Goal: Task Accomplishment & Management: Use online tool/utility

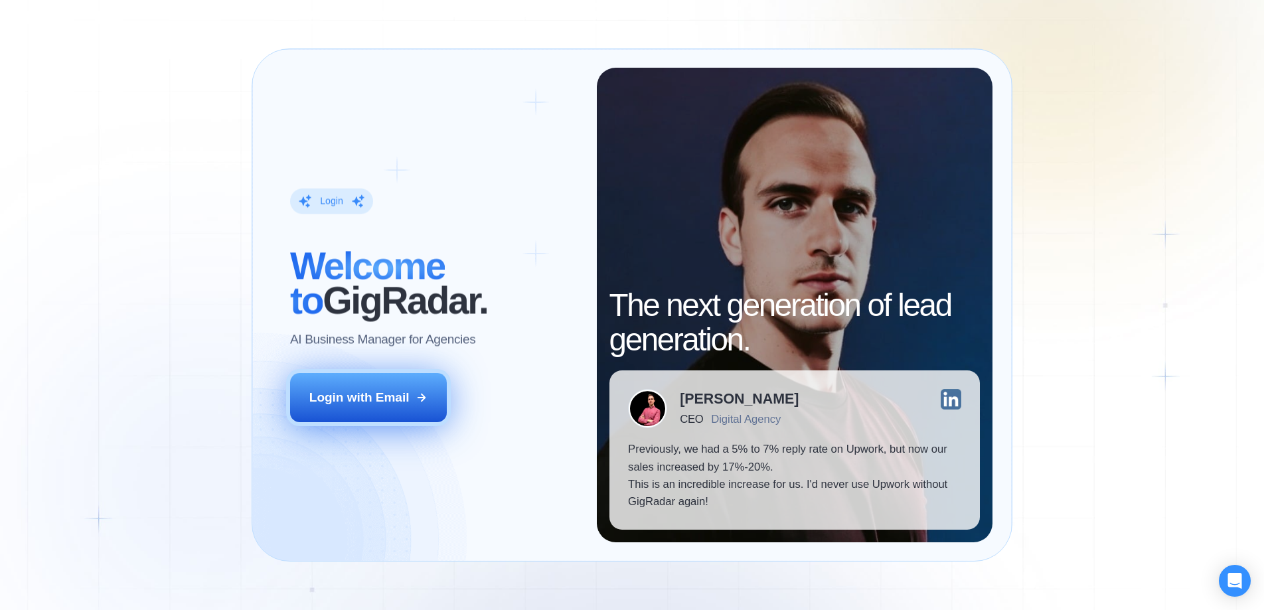
click at [377, 402] on div "Login with Email" at bounding box center [359, 397] width 100 height 17
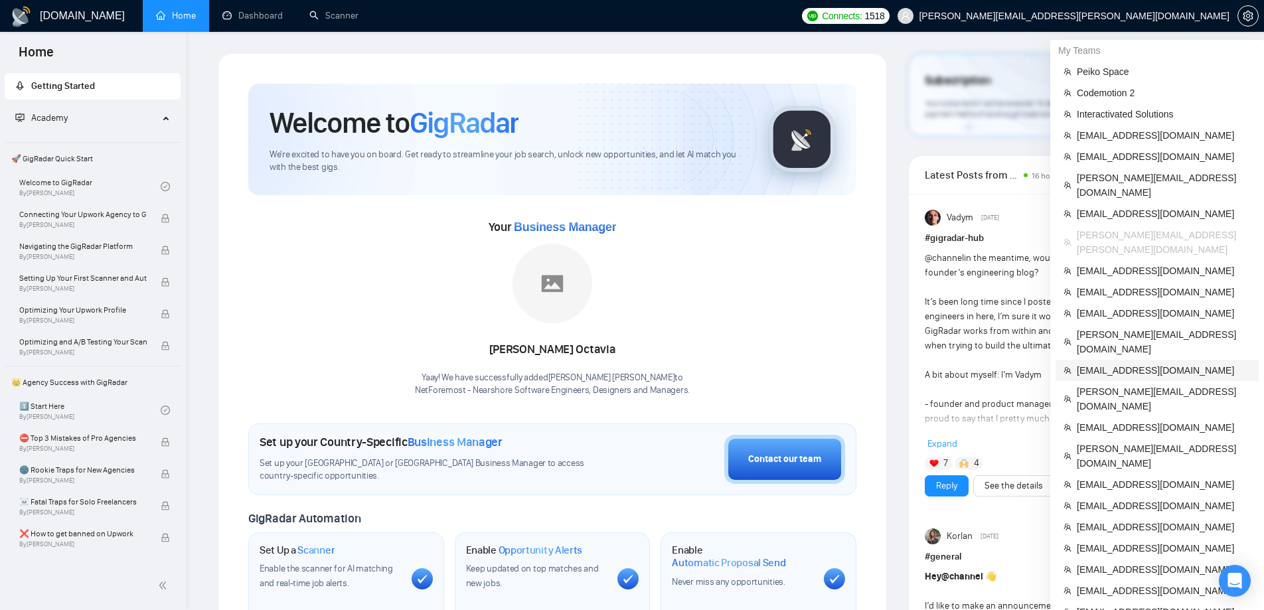
scroll to position [85, 0]
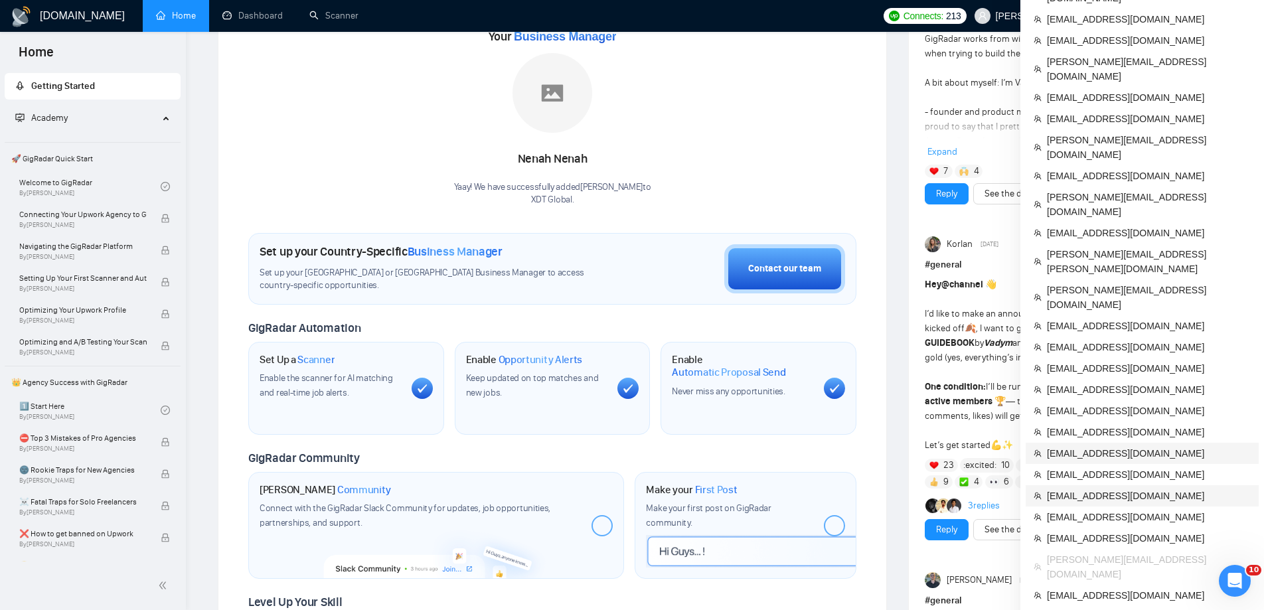
scroll to position [198, 0]
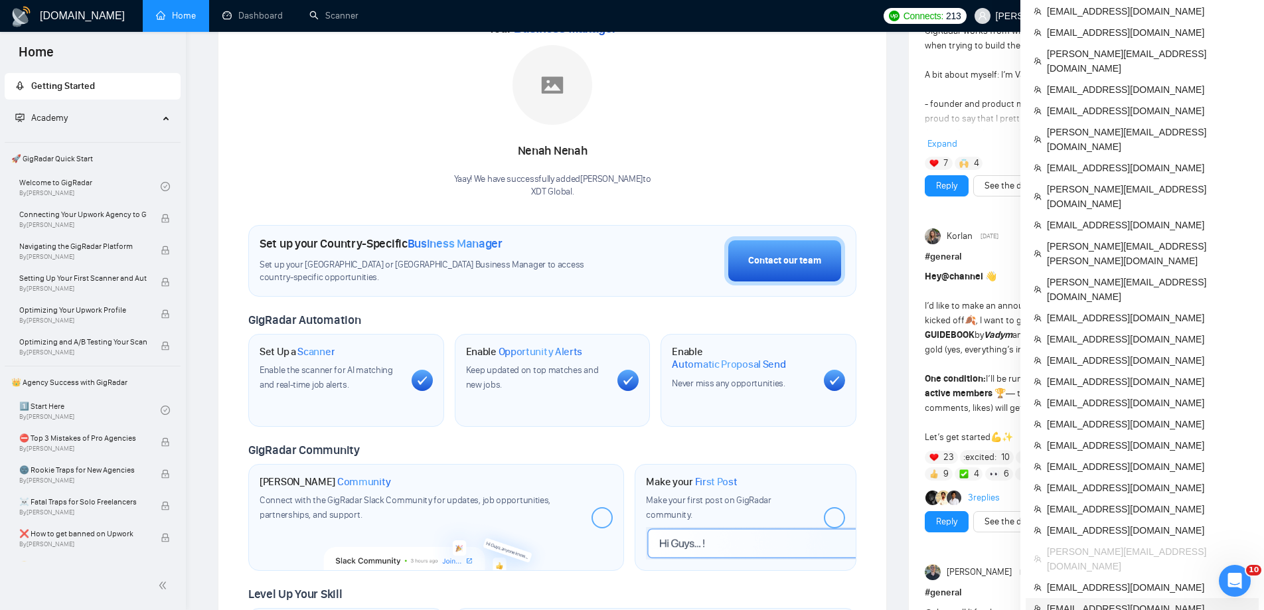
click at [1057, 601] on span "[EMAIL_ADDRESS][DOMAIN_NAME]" at bounding box center [1149, 608] width 204 height 15
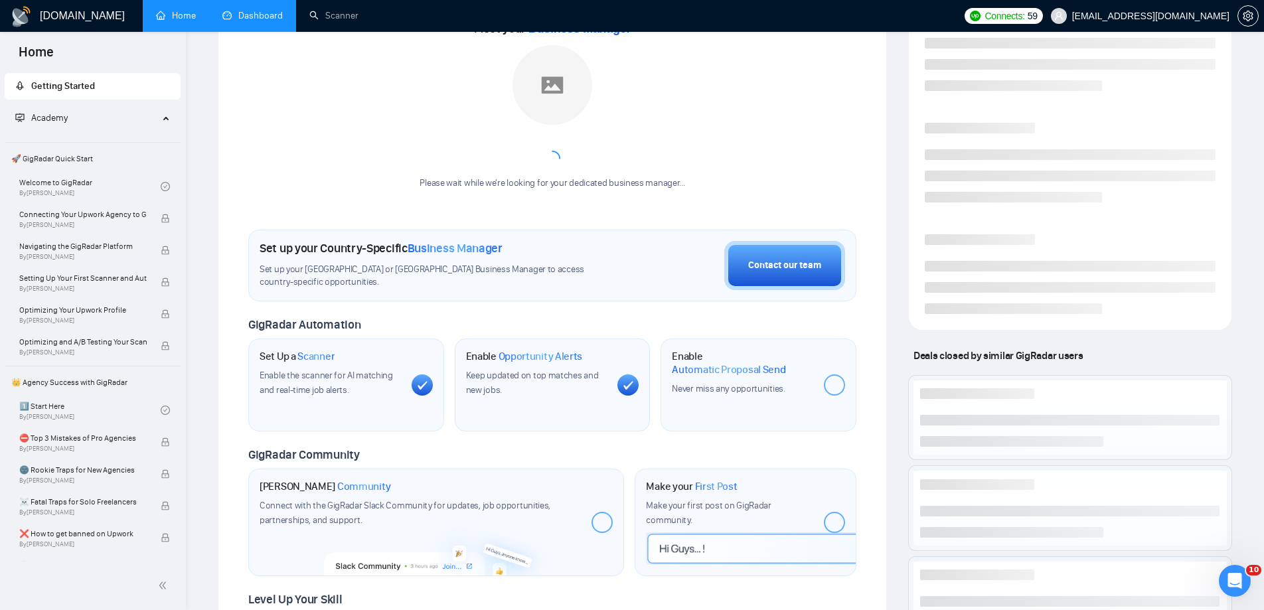
click at [222, 10] on link "Dashboard" at bounding box center [252, 15] width 60 height 11
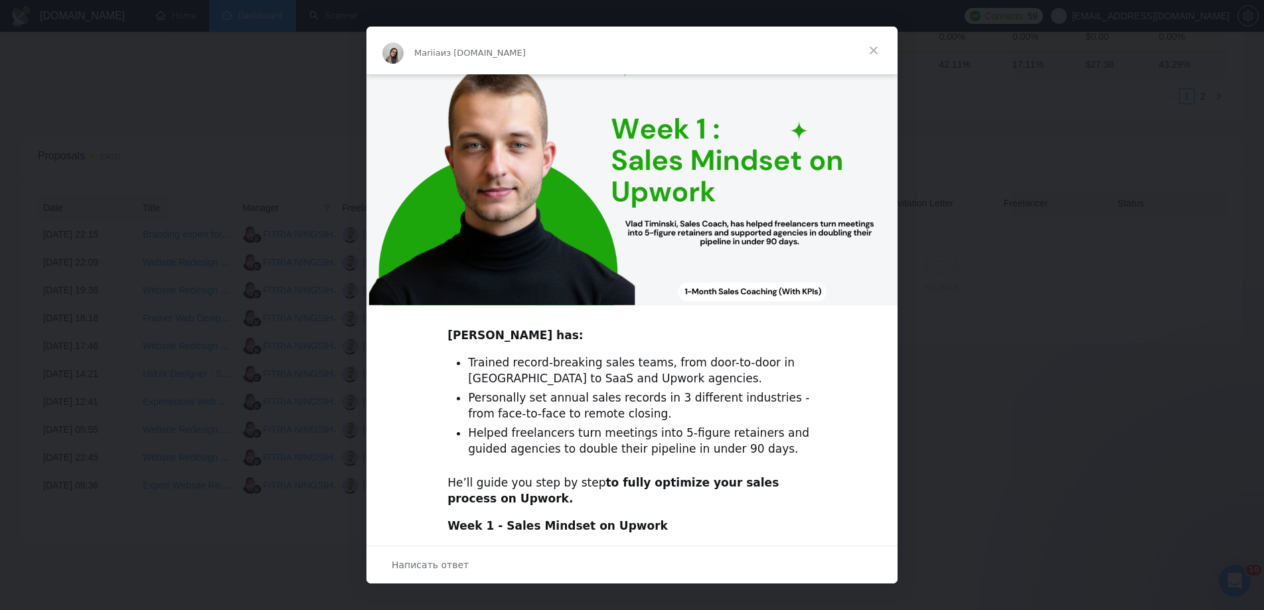
scroll to position [341, 0]
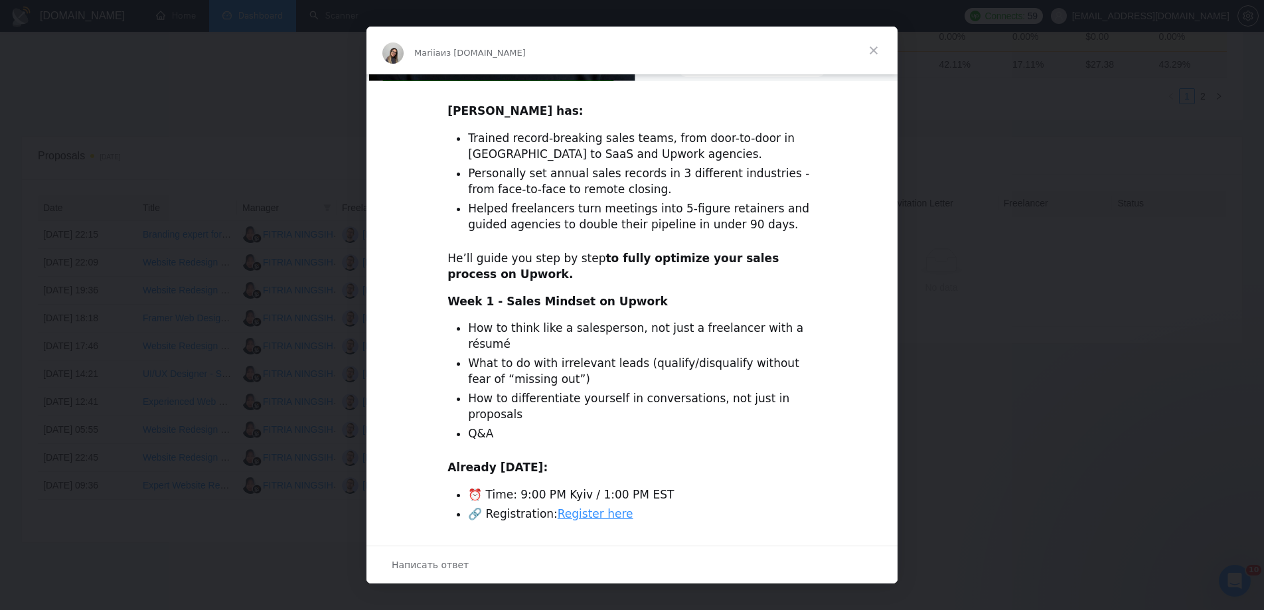
click at [887, 51] on span "Закрыть" at bounding box center [873, 51] width 48 height 48
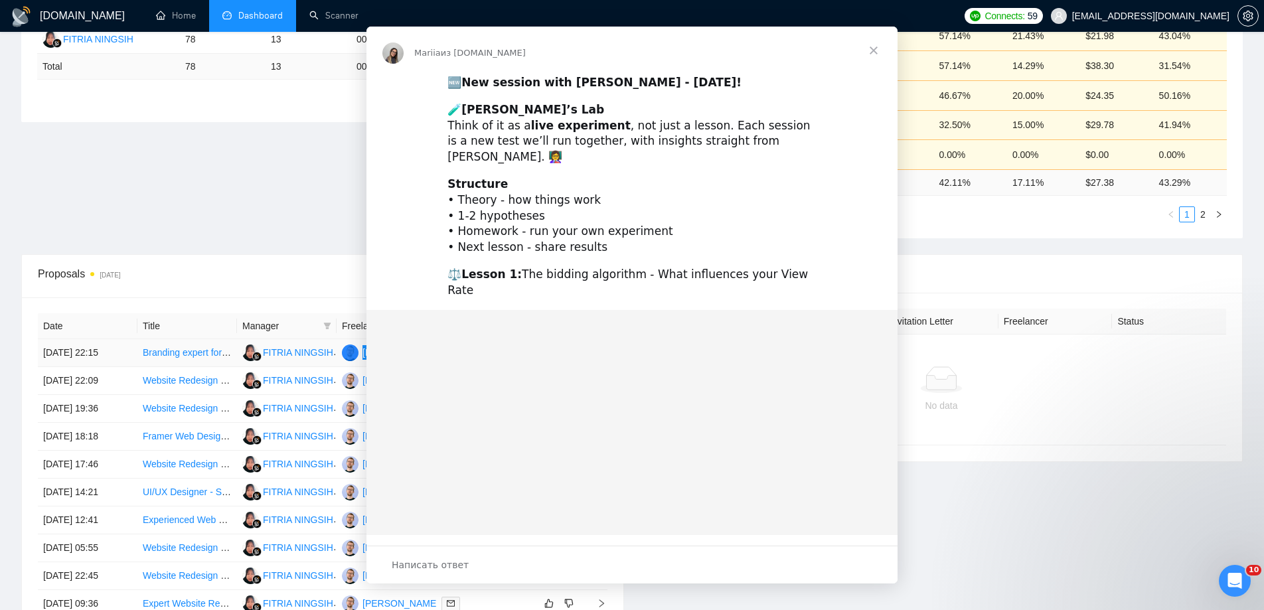
scroll to position [0, 0]
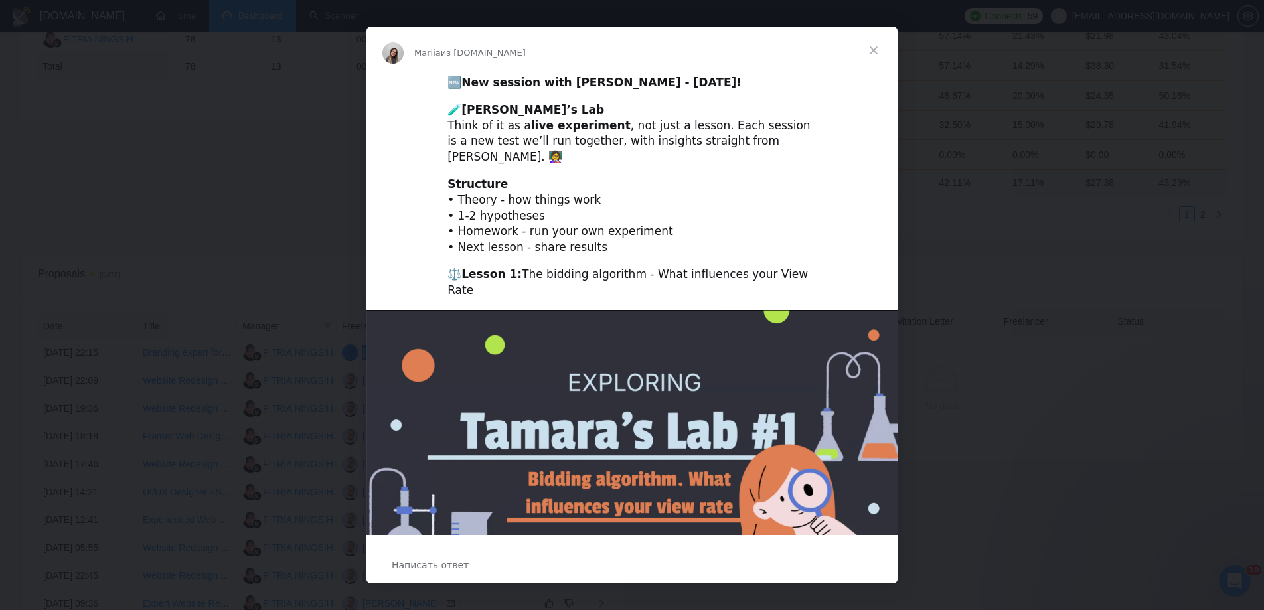
click at [869, 50] on span "Закрыть" at bounding box center [873, 51] width 48 height 48
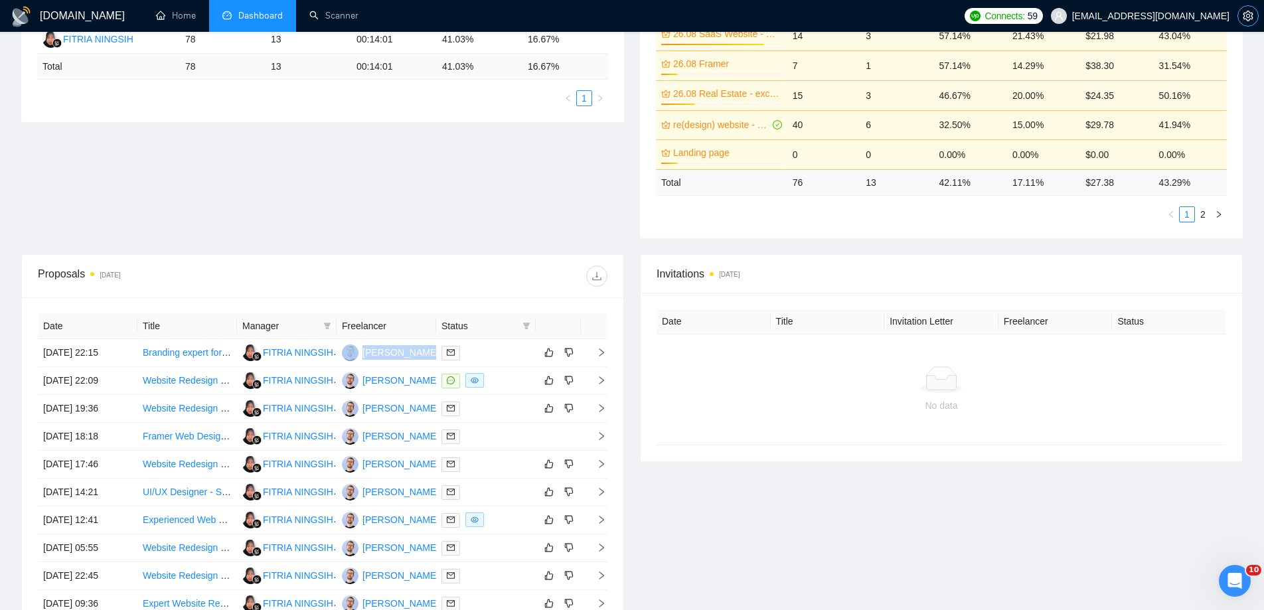
click at [1247, 13] on icon "setting" at bounding box center [1247, 16] width 11 height 11
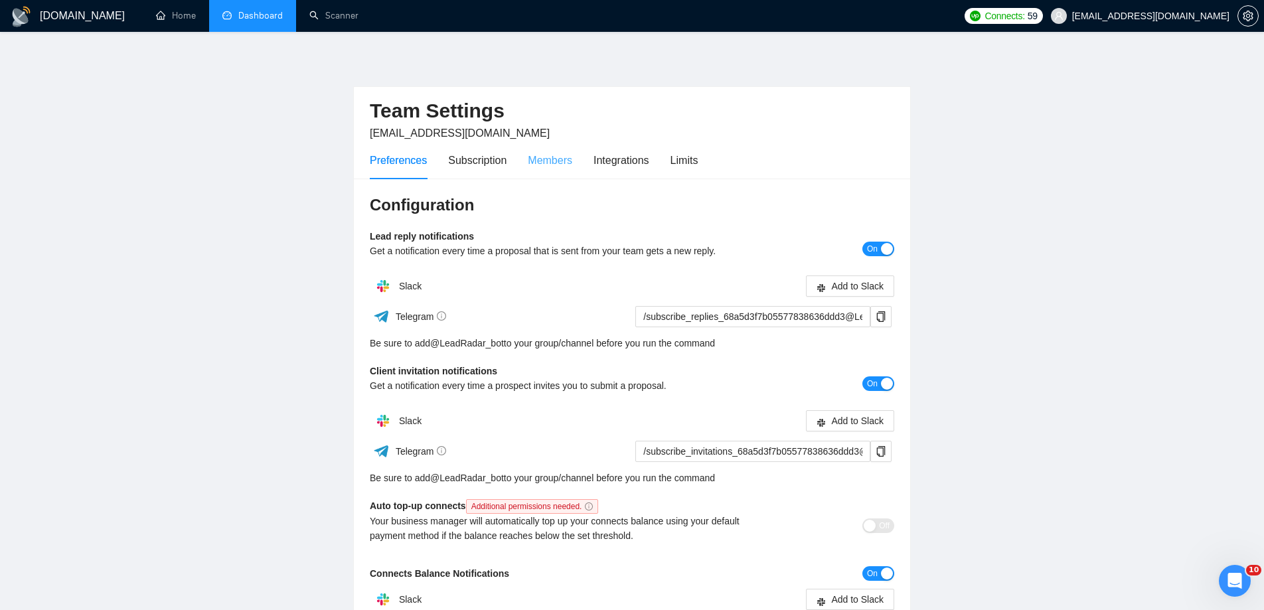
click at [553, 170] on div "Members" at bounding box center [550, 160] width 44 height 38
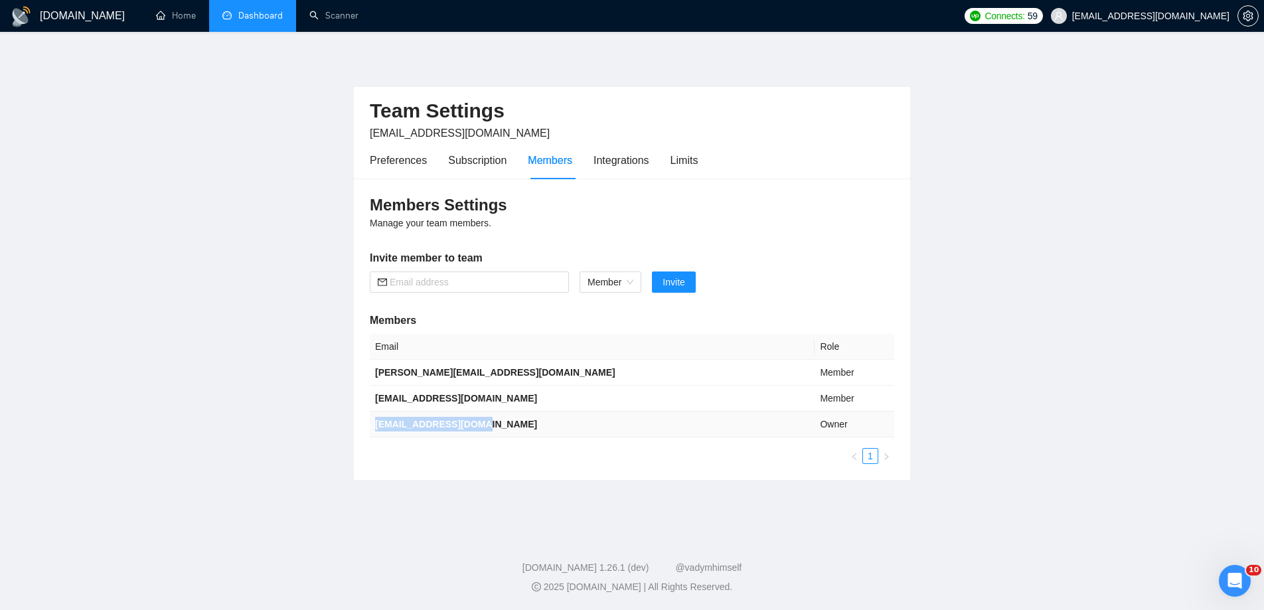
drag, startPoint x: 478, startPoint y: 423, endPoint x: 374, endPoint y: 419, distance: 105.0
click at [374, 419] on td "[EMAIL_ADDRESS][DOMAIN_NAME]" at bounding box center [592, 424] width 445 height 26
copy b "[EMAIL_ADDRESS][DOMAIN_NAME]"
click at [264, 10] on link "Dashboard" at bounding box center [252, 15] width 60 height 11
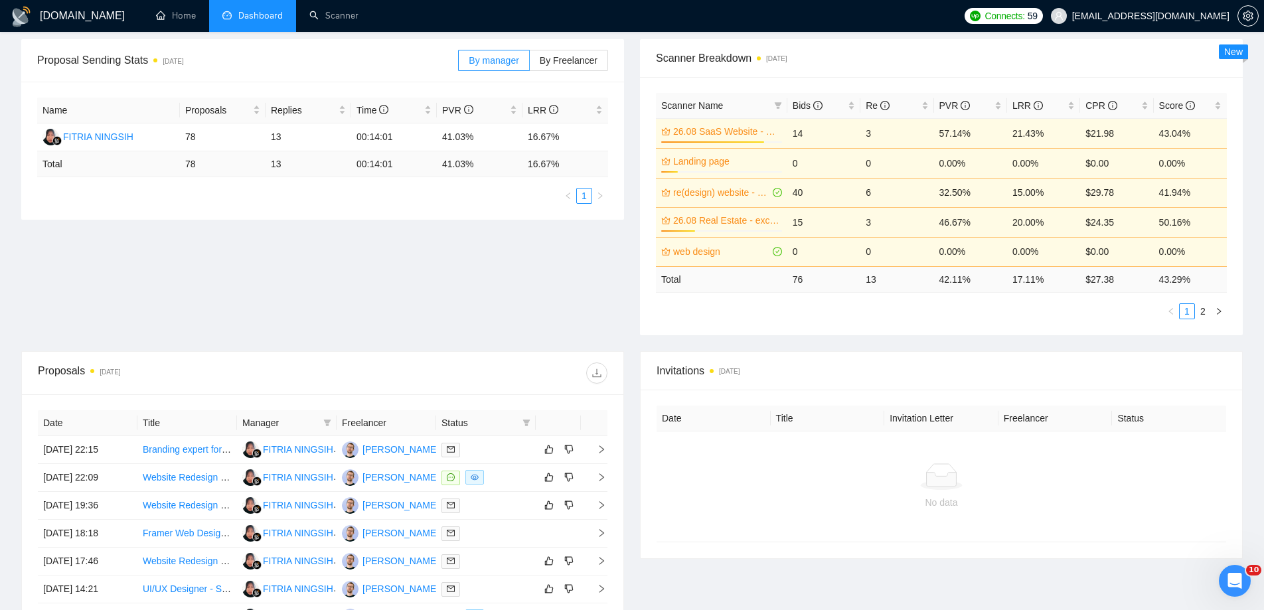
scroll to position [196, 0]
click at [342, 17] on link "Scanner" at bounding box center [333, 15] width 49 height 11
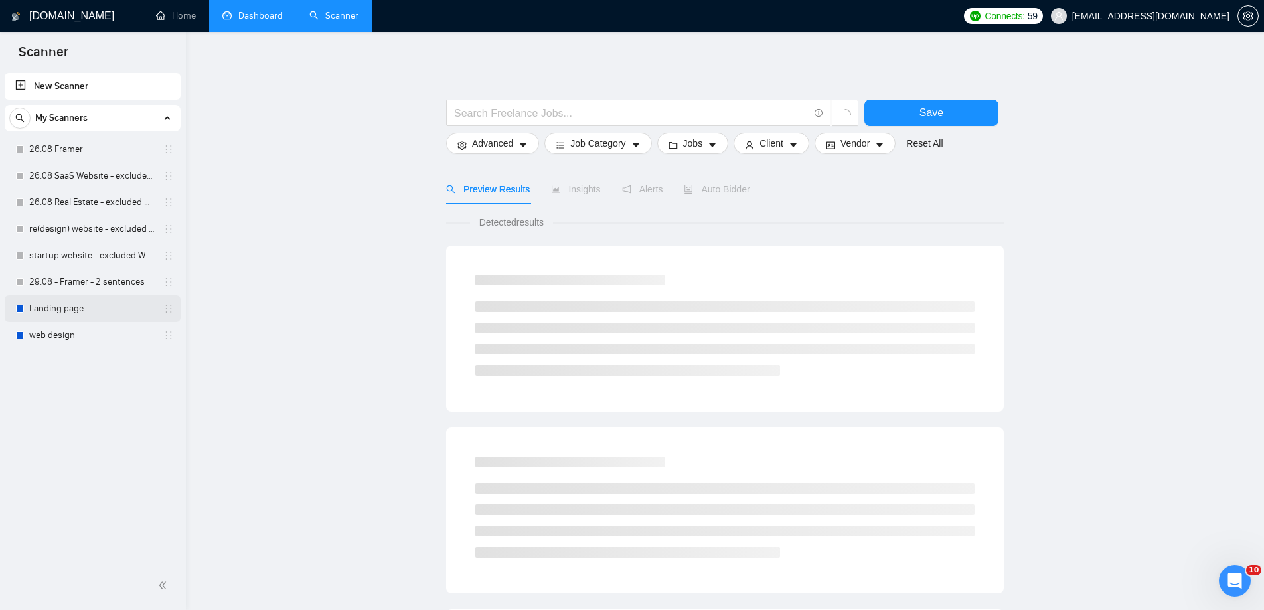
click at [83, 309] on link "Landing page" at bounding box center [92, 308] width 126 height 27
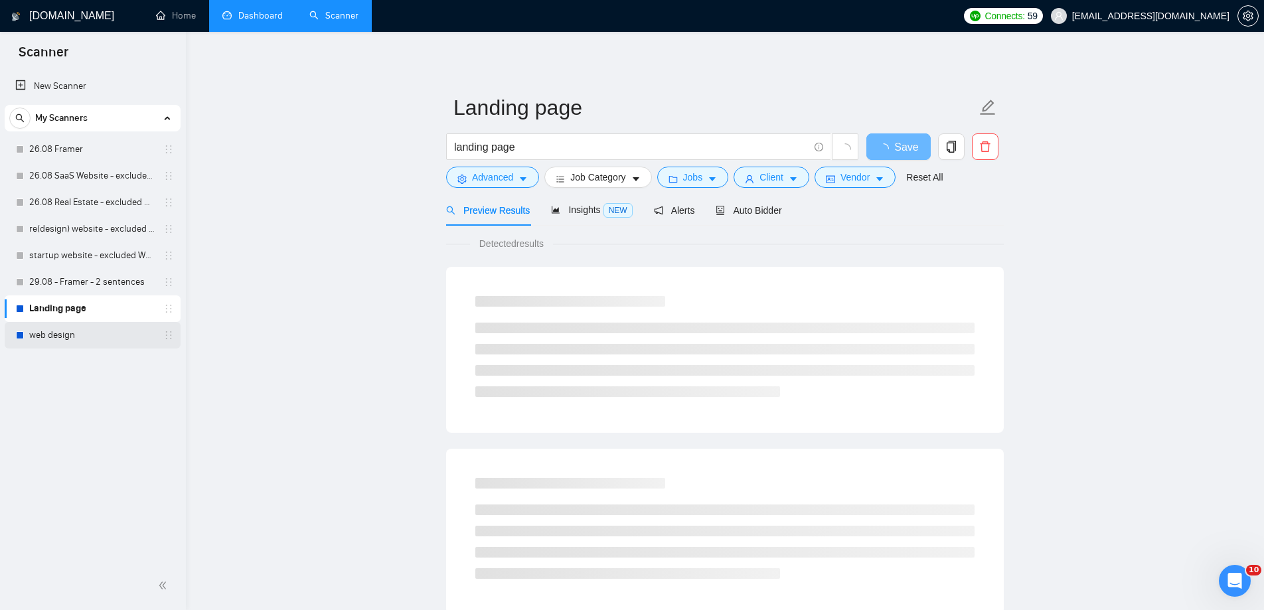
click at [79, 344] on link "web design" at bounding box center [92, 335] width 126 height 27
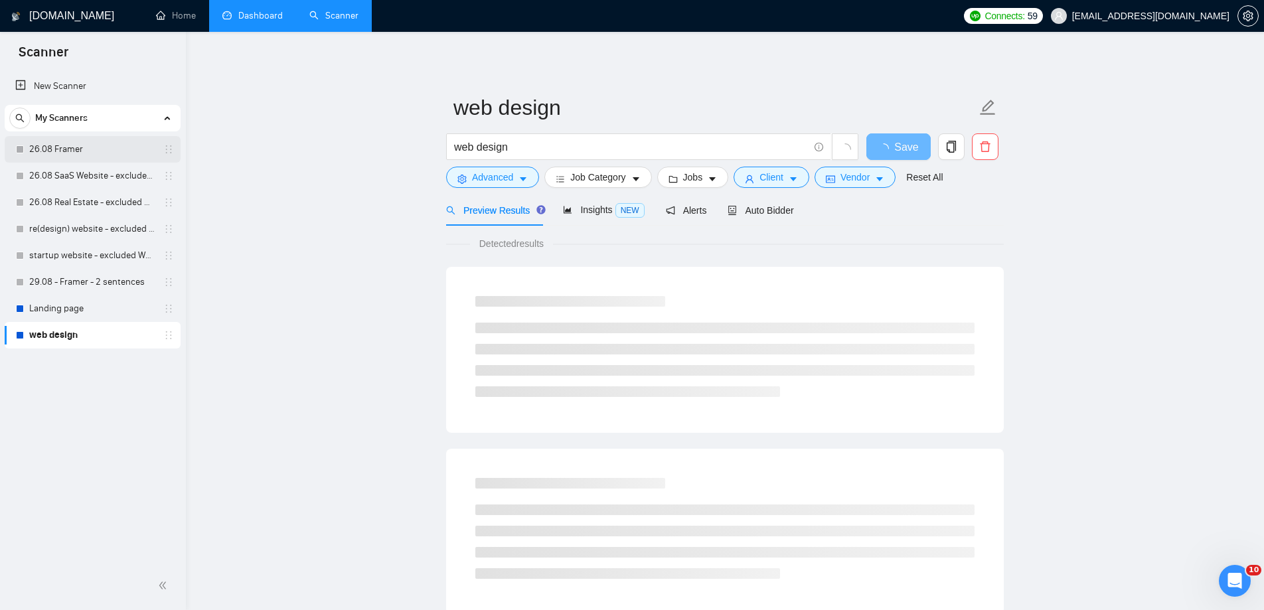
click at [77, 148] on link "26.08 Framer" at bounding box center [92, 149] width 126 height 27
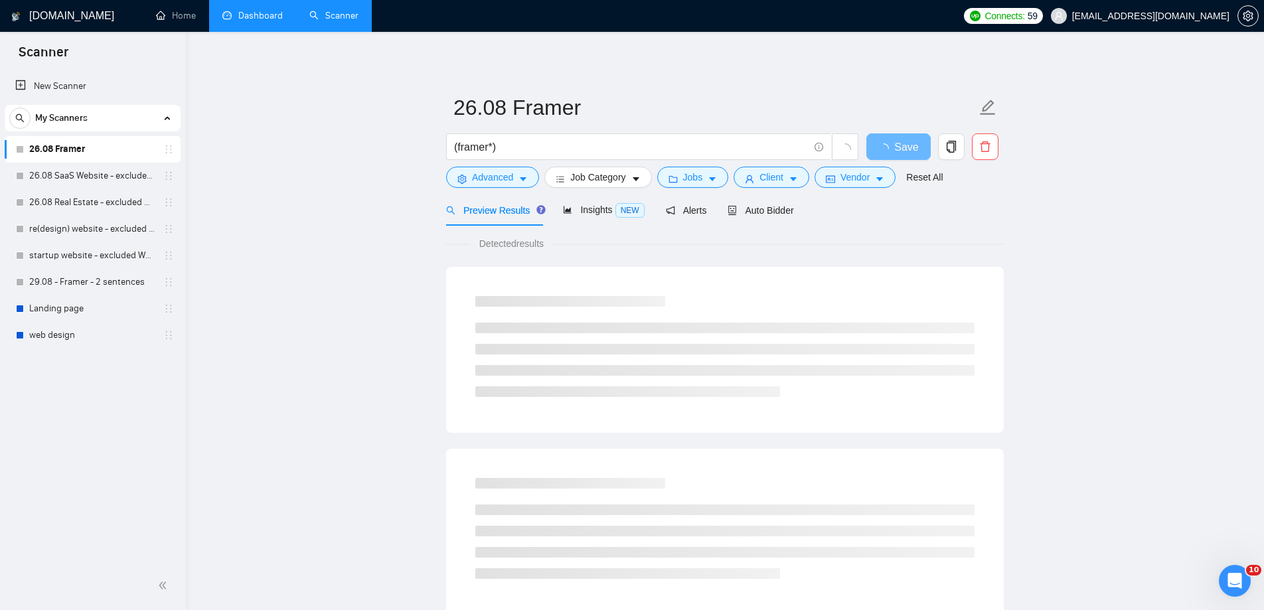
click at [238, 12] on link "Dashboard" at bounding box center [252, 15] width 60 height 11
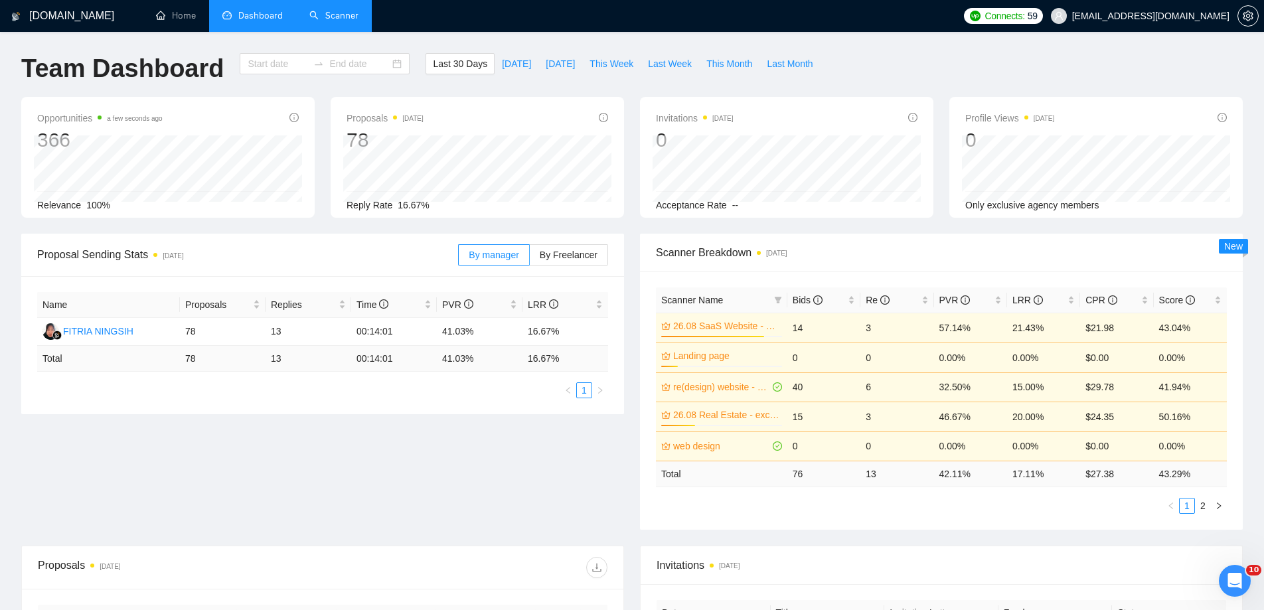
type input "[DATE]"
click at [325, 20] on link "Scanner" at bounding box center [333, 15] width 49 height 11
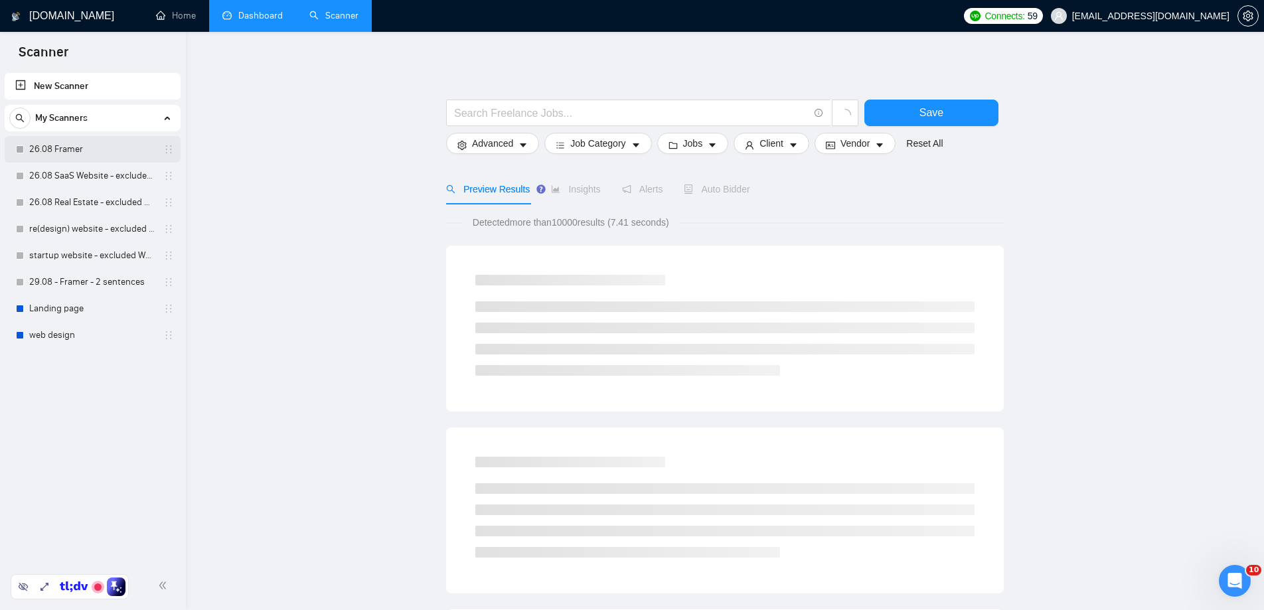
click at [86, 153] on link "26.08 Framer" at bounding box center [92, 149] width 126 height 27
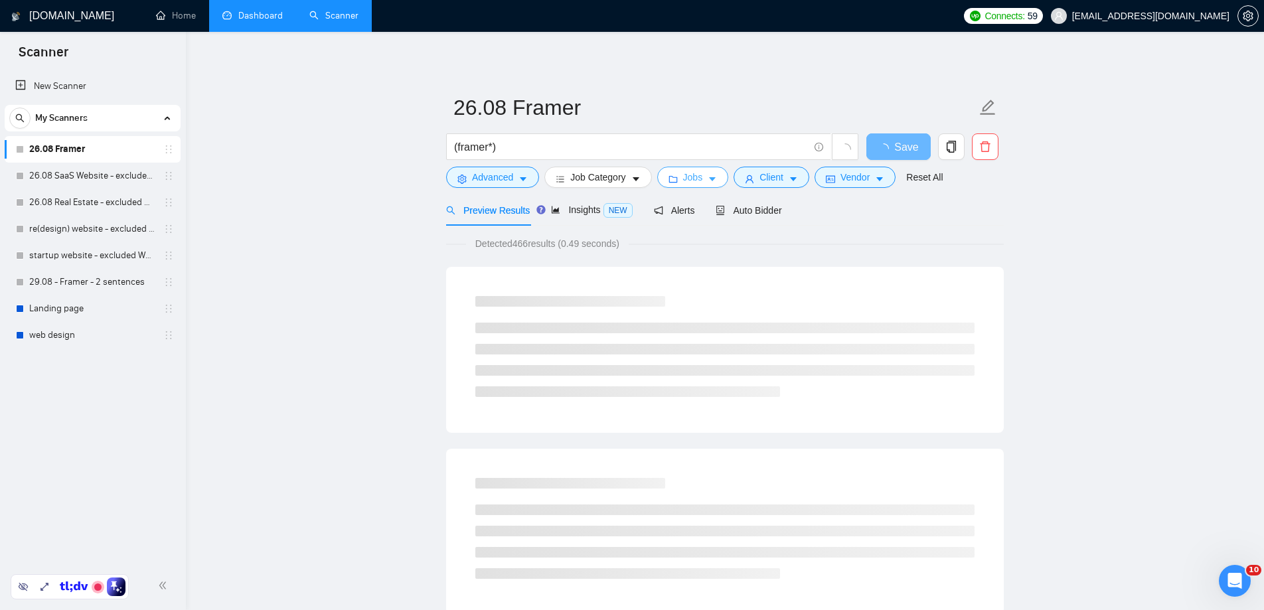
click at [701, 179] on span "Jobs" at bounding box center [693, 177] width 20 height 15
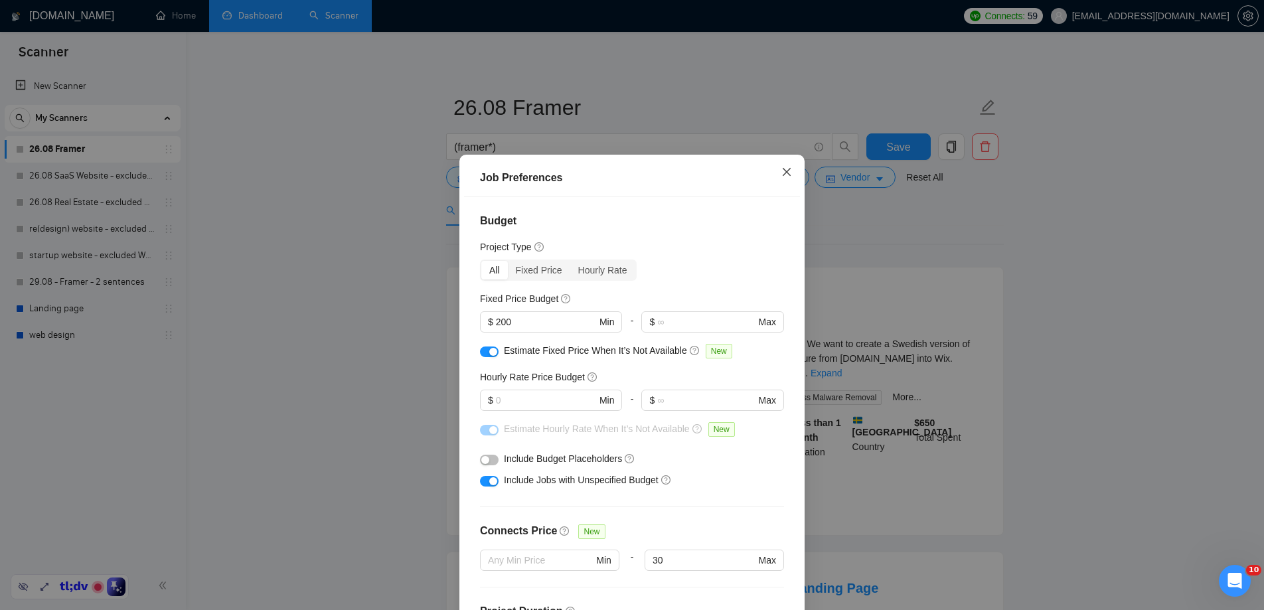
click at [790, 171] on icon "close" at bounding box center [786, 172] width 11 height 11
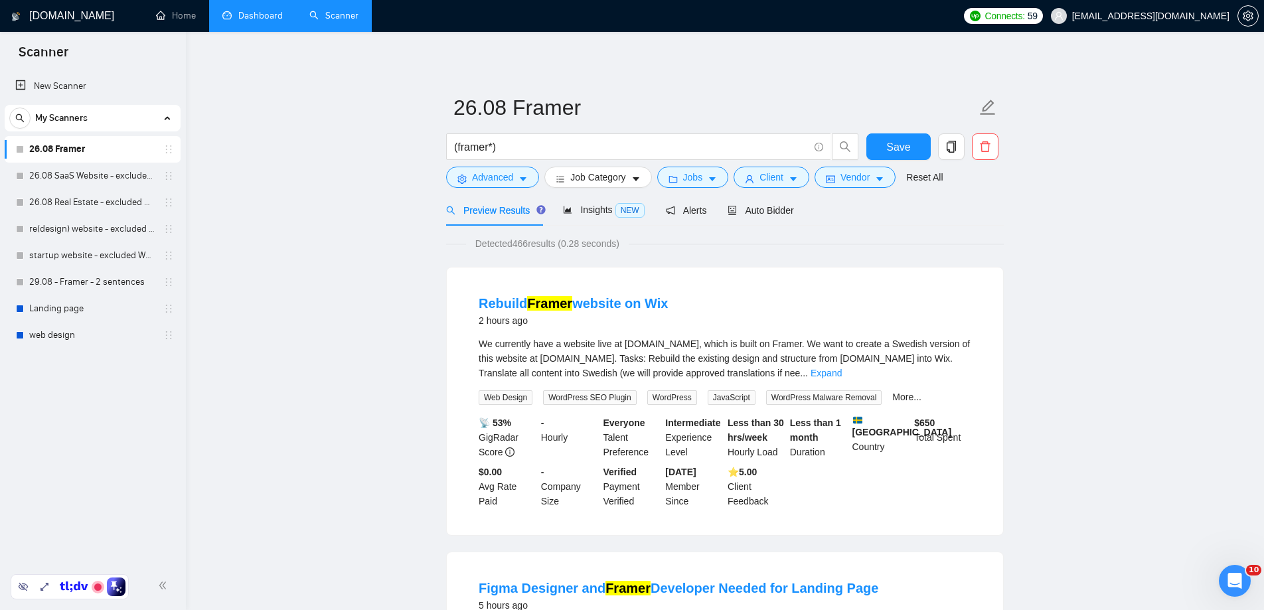
click at [84, 181] on link "26.08 SaaS Website - excluded Webflow & Wordpress" at bounding box center [92, 176] width 126 height 27
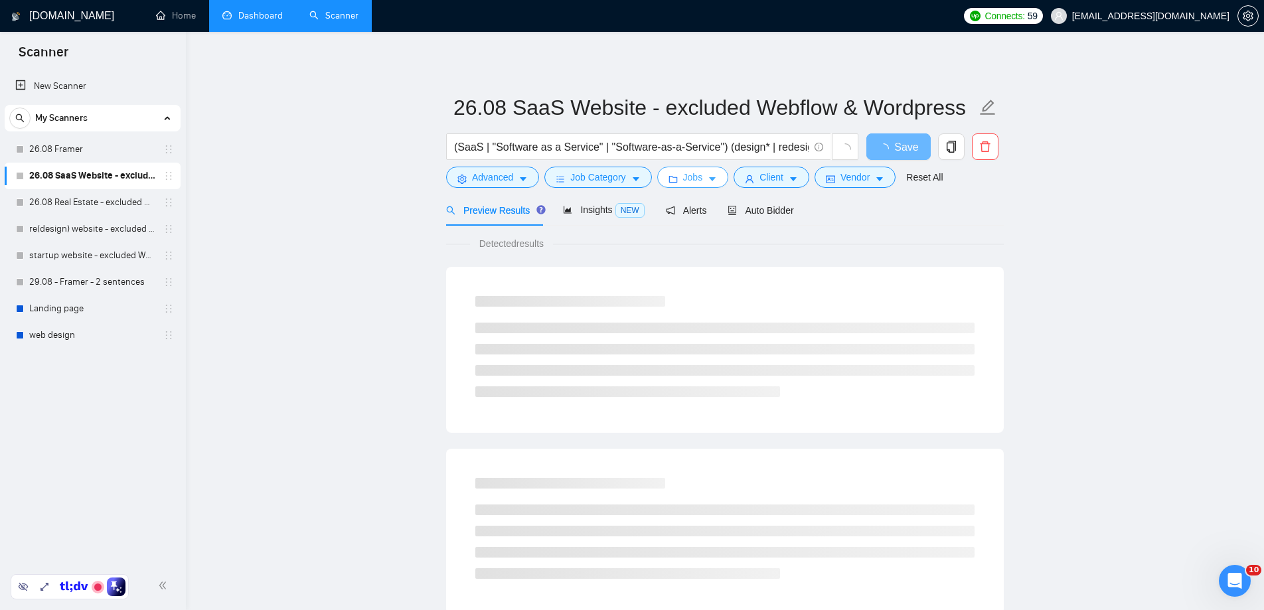
click at [695, 175] on span "Jobs" at bounding box center [693, 177] width 20 height 15
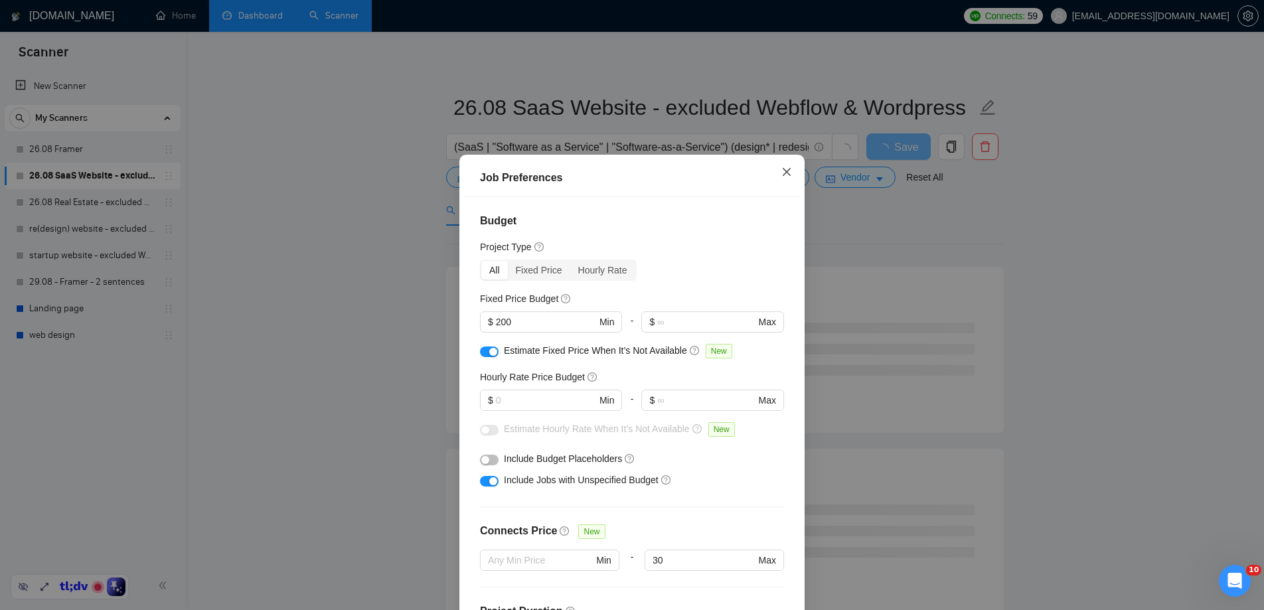
click at [795, 167] on span "Close" at bounding box center [786, 173] width 36 height 36
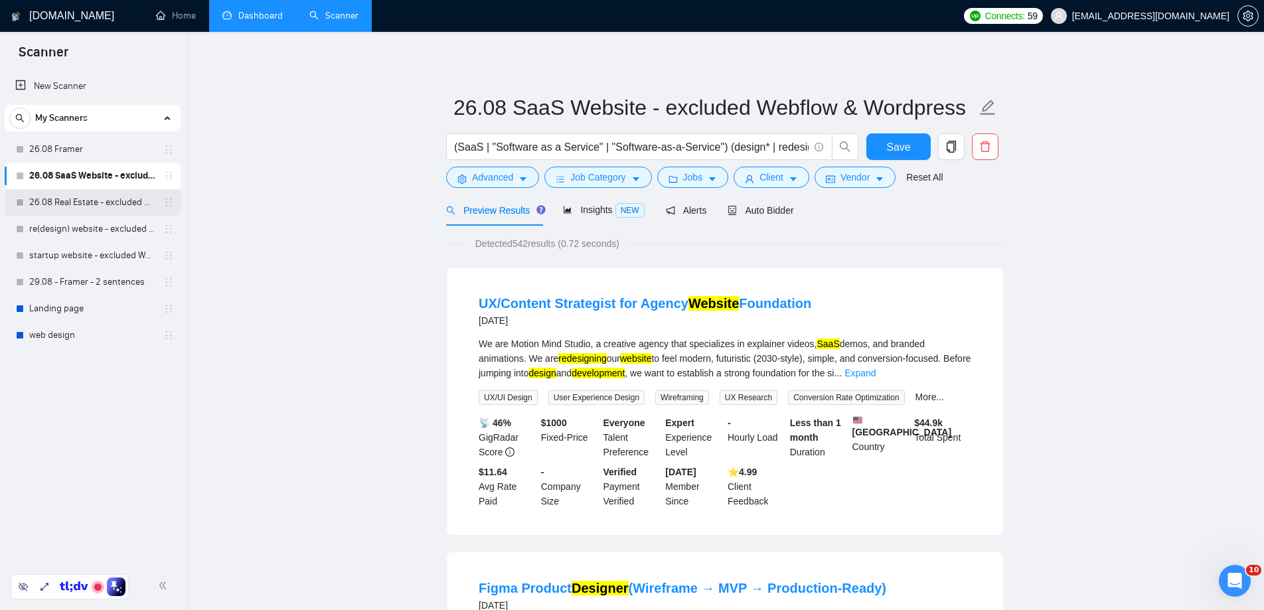
click at [74, 200] on link "26.08 Real Estate - excluded Webflow" at bounding box center [92, 202] width 126 height 27
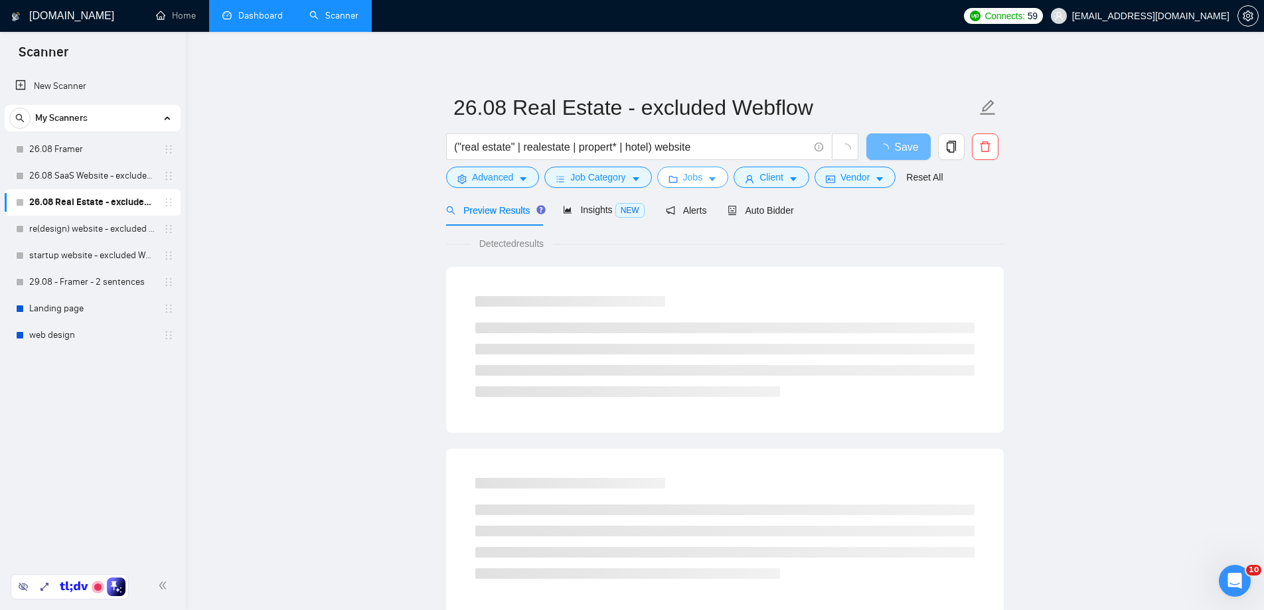
click at [700, 170] on span "Jobs" at bounding box center [693, 177] width 20 height 15
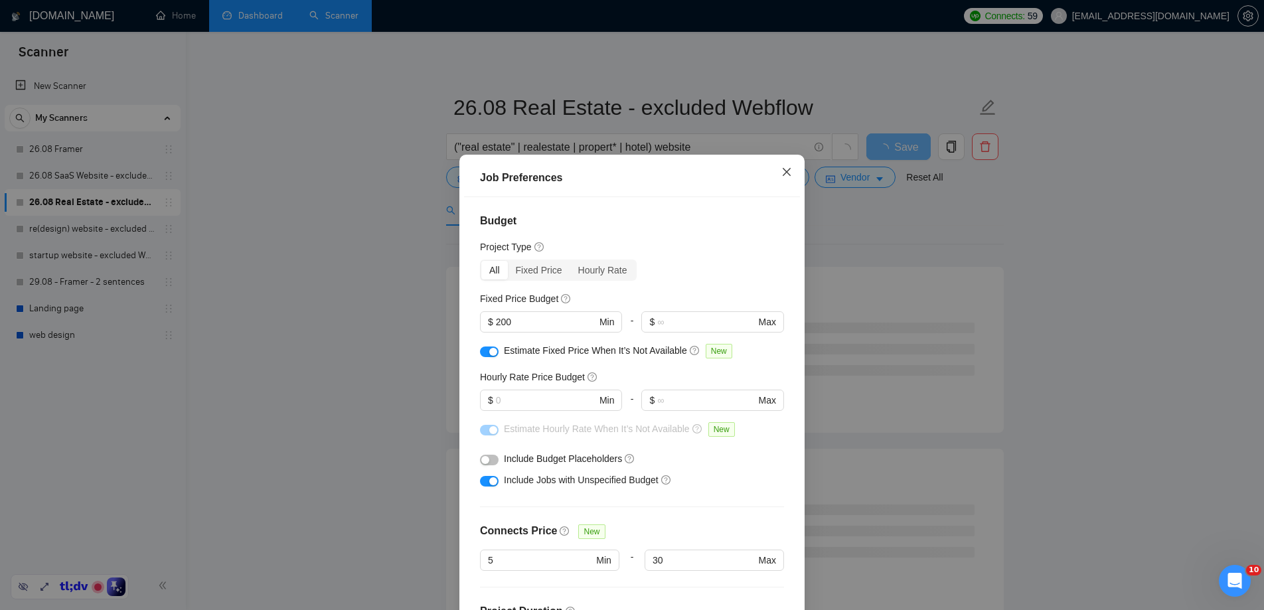
click at [773, 172] on span "Close" at bounding box center [786, 173] width 36 height 36
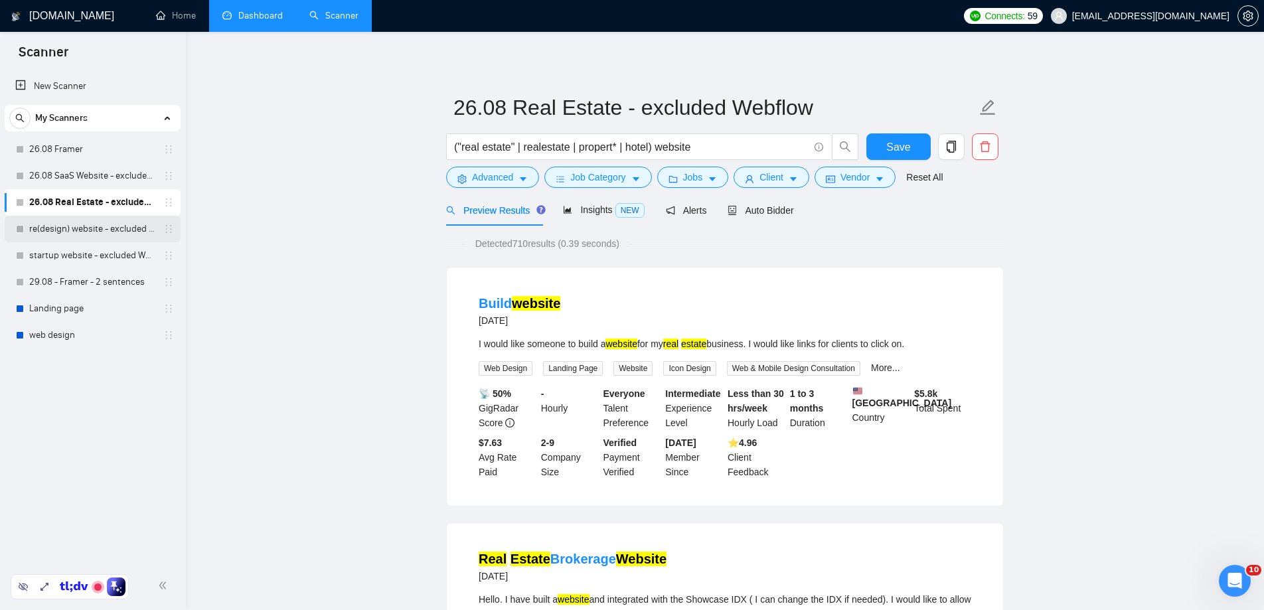
click at [83, 224] on link "re(design) website - excluded Webflow" at bounding box center [92, 229] width 126 height 27
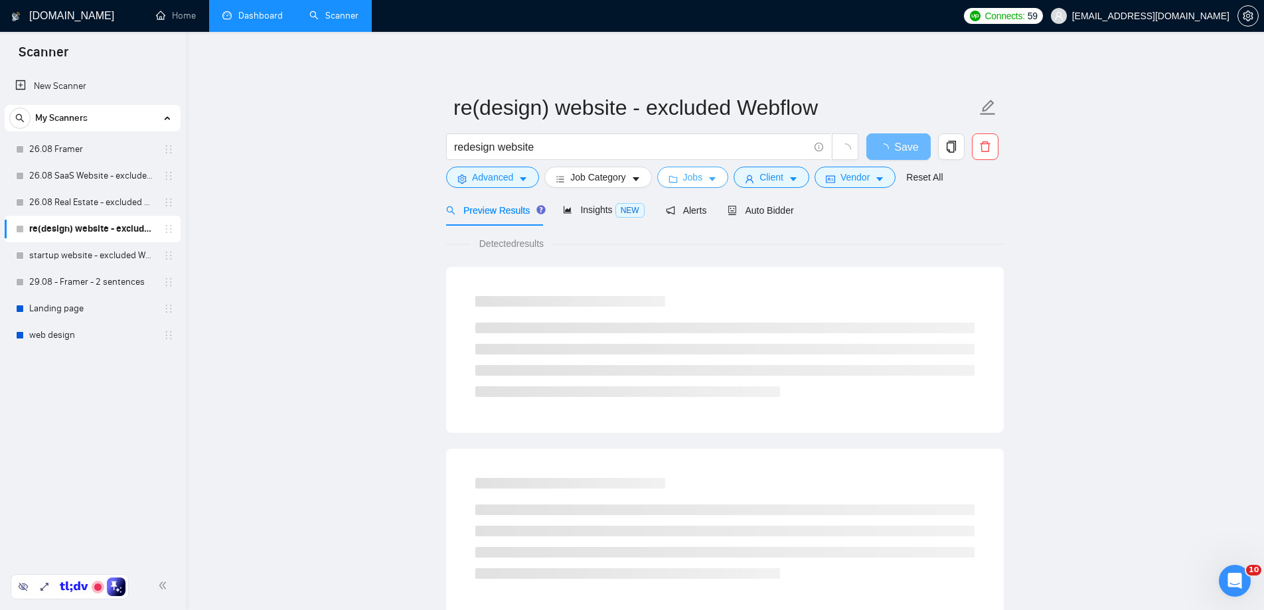
click at [725, 174] on button "Jobs" at bounding box center [693, 177] width 72 height 21
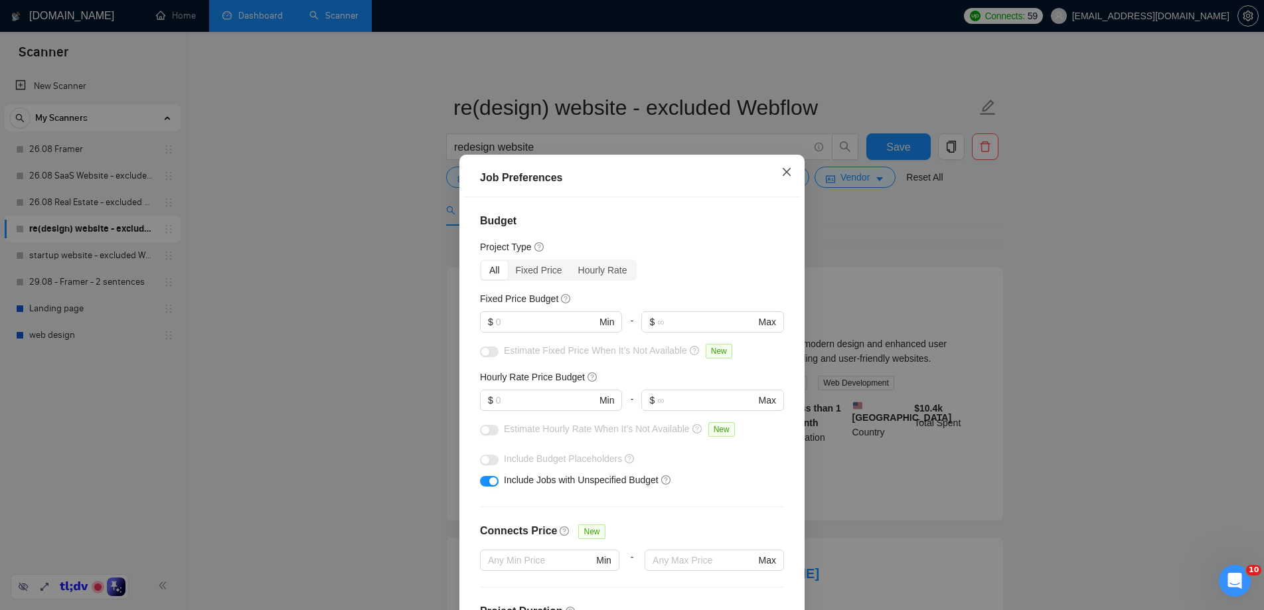
click at [786, 167] on icon "close" at bounding box center [786, 172] width 11 height 11
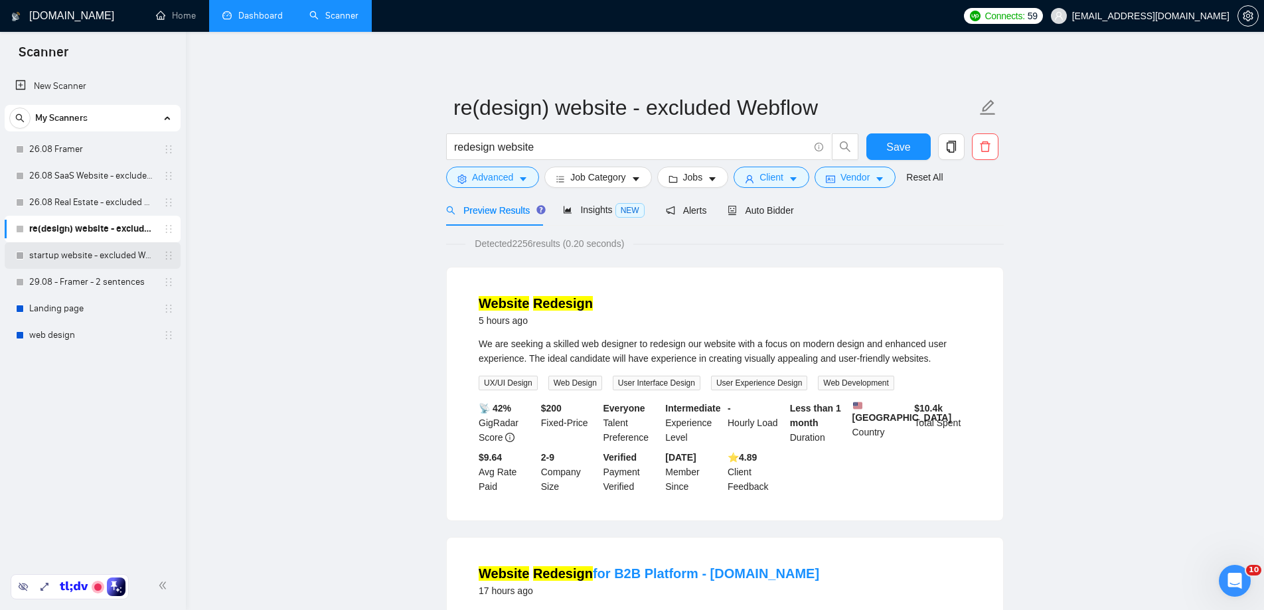
click at [68, 260] on link "startup website - excluded Webflow" at bounding box center [92, 255] width 126 height 27
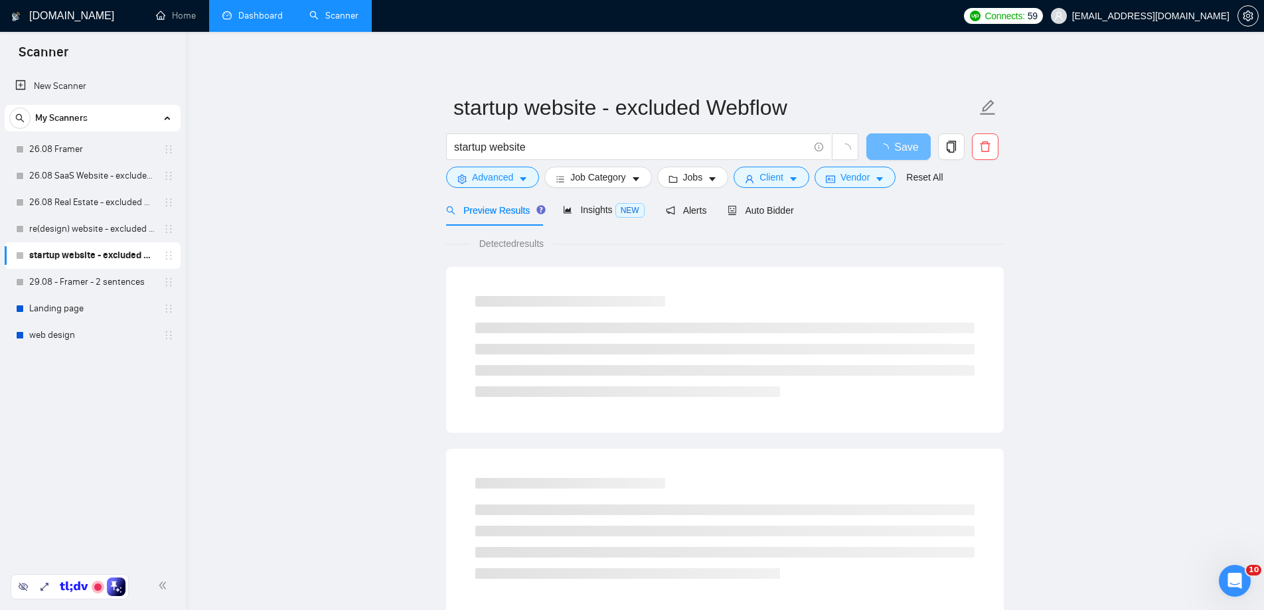
click at [60, 281] on link "29.08 - Framer - 2 sentences" at bounding box center [92, 282] width 126 height 27
click at [685, 181] on button "Jobs" at bounding box center [693, 177] width 72 height 21
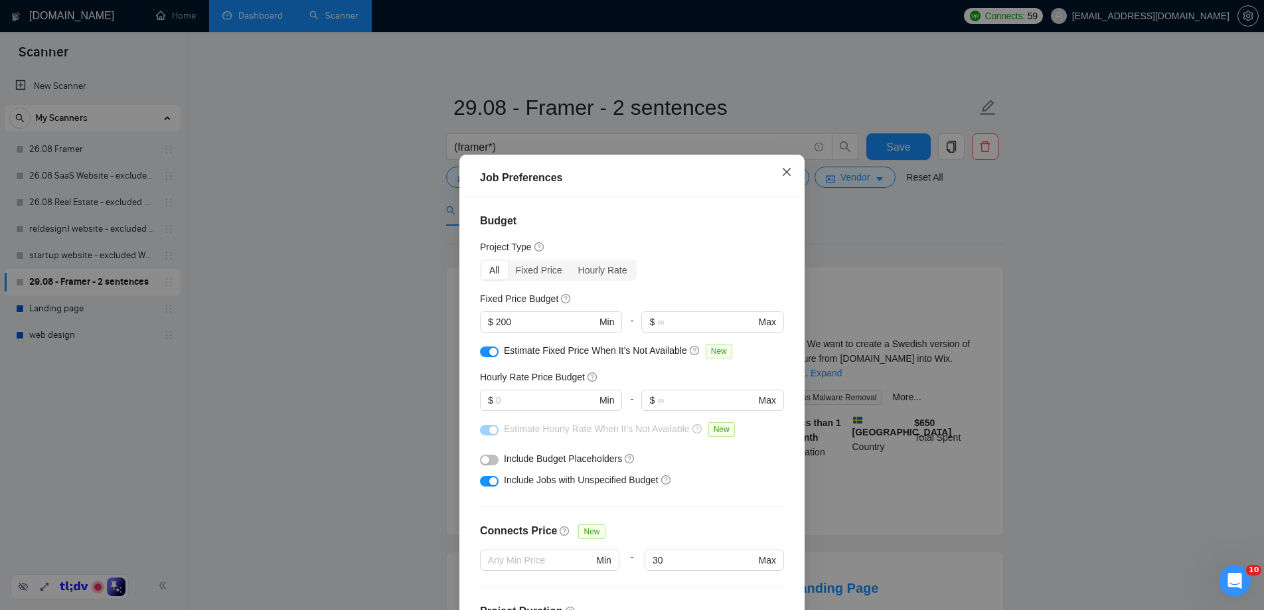
click at [783, 163] on span "Close" at bounding box center [786, 173] width 36 height 36
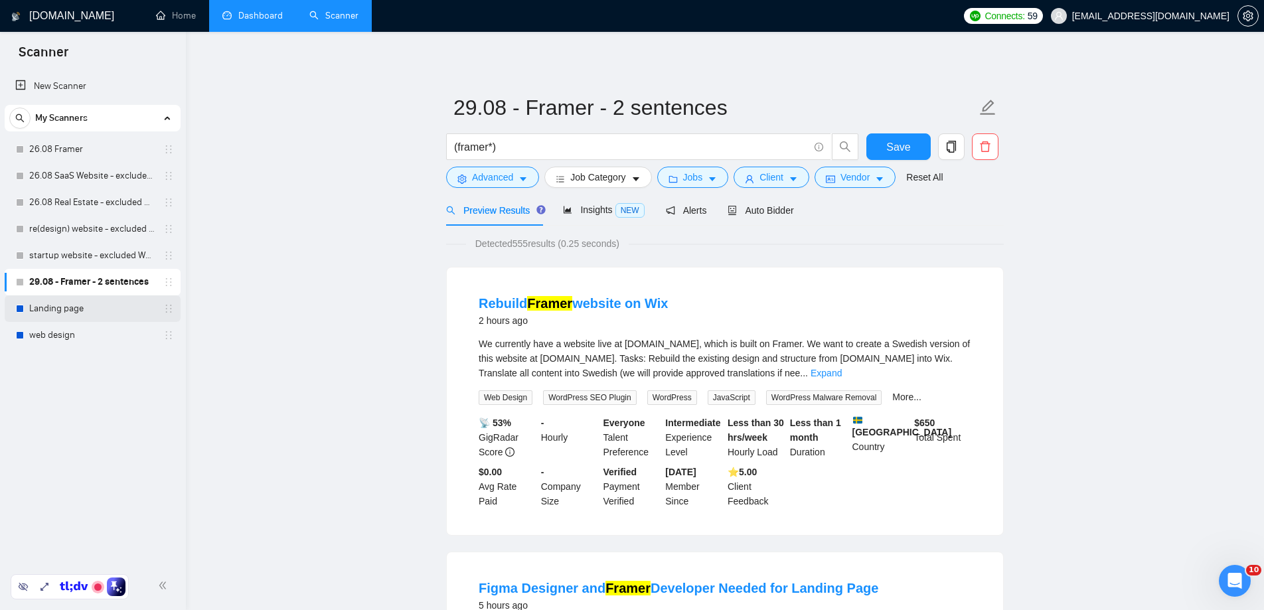
click at [43, 312] on link "Landing page" at bounding box center [92, 308] width 126 height 27
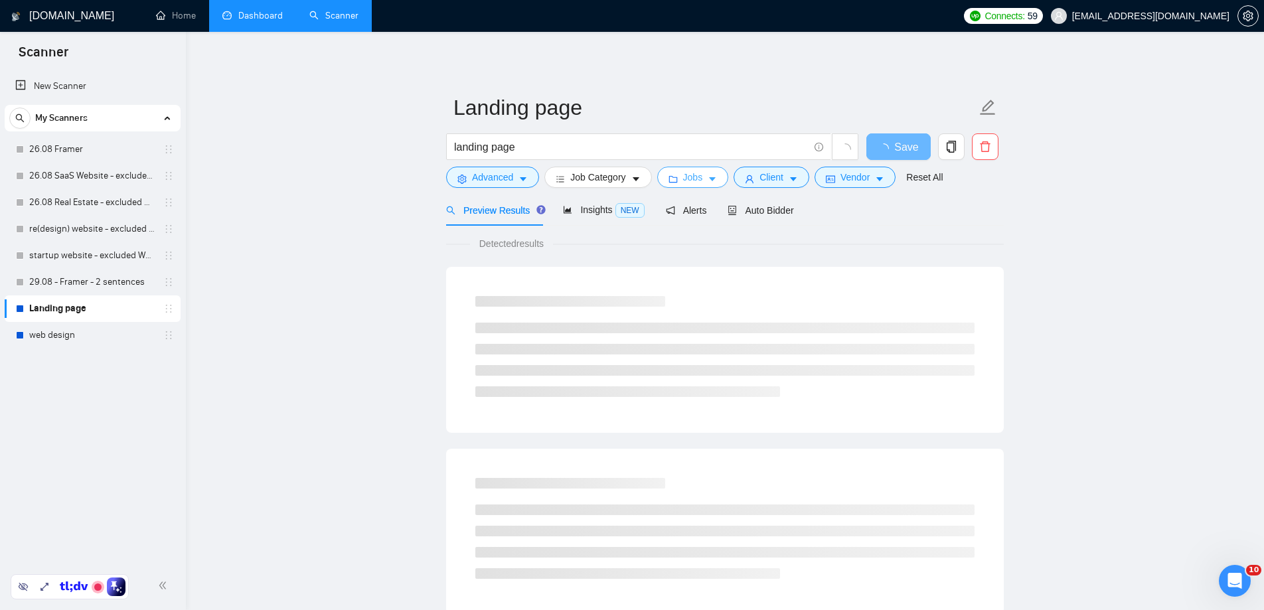
click at [707, 181] on button "Jobs" at bounding box center [693, 177] width 72 height 21
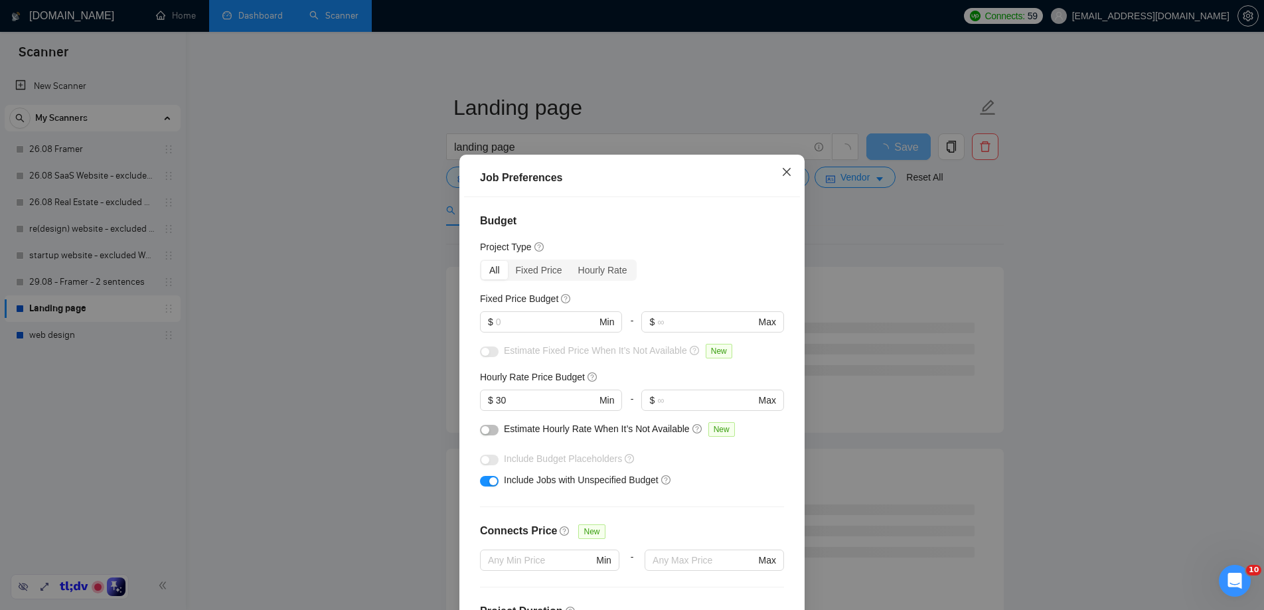
click at [784, 173] on icon "close" at bounding box center [786, 172] width 11 height 11
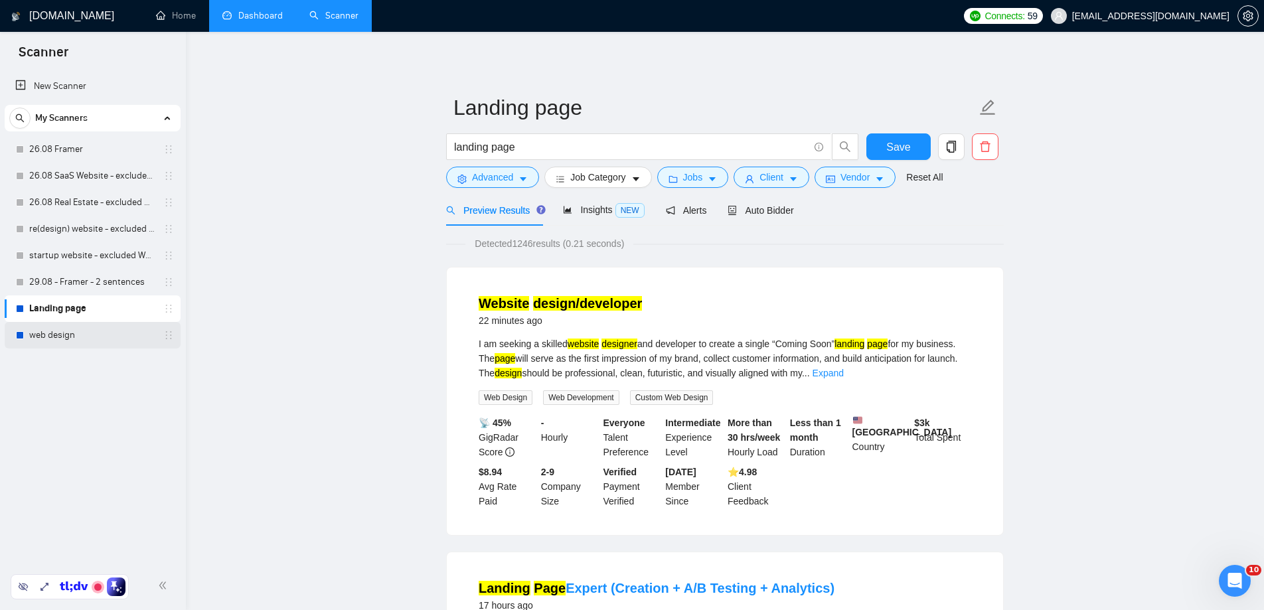
click at [84, 328] on link "web design" at bounding box center [92, 335] width 126 height 27
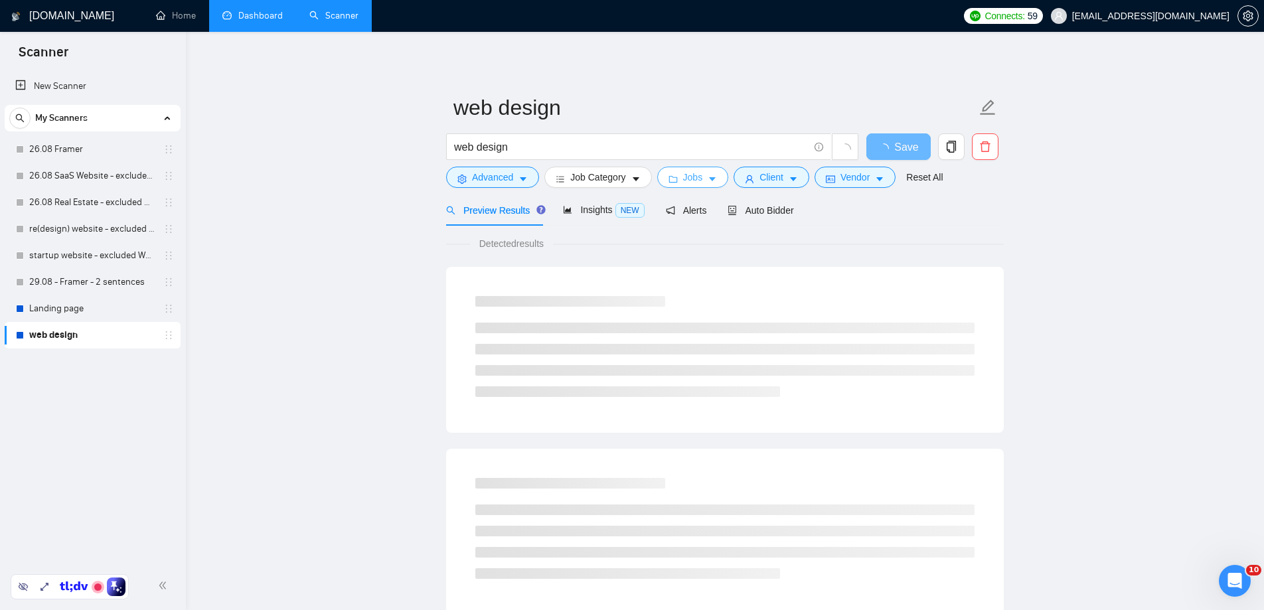
click at [692, 177] on span "Jobs" at bounding box center [693, 177] width 20 height 15
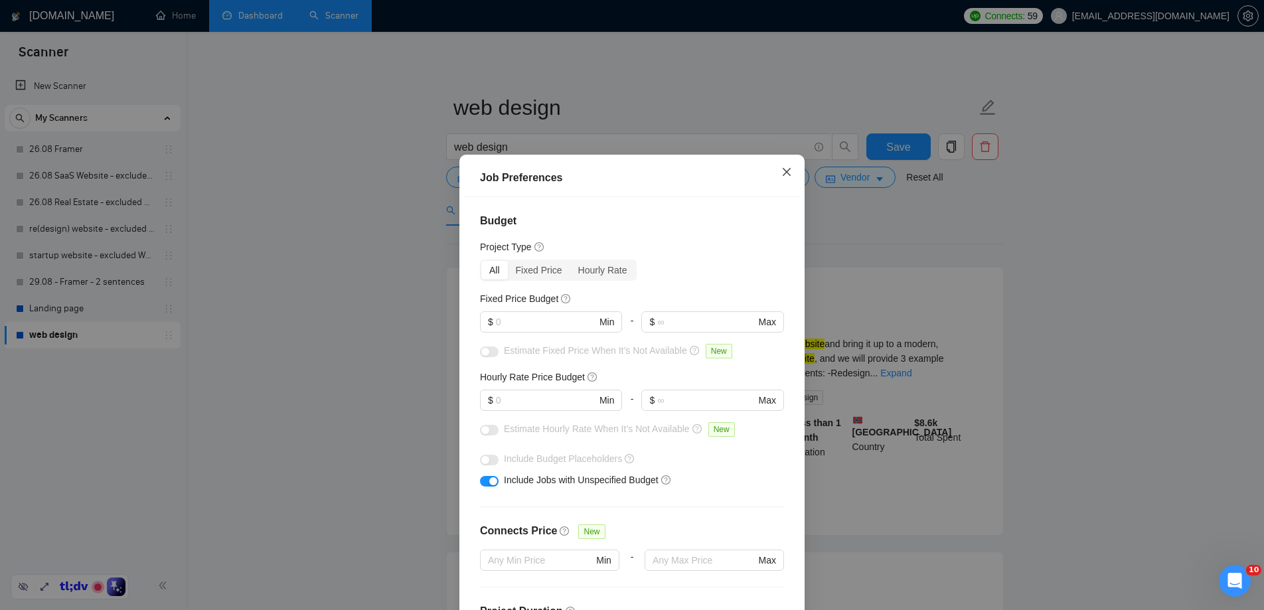
click at [784, 170] on icon "close" at bounding box center [786, 172] width 8 height 8
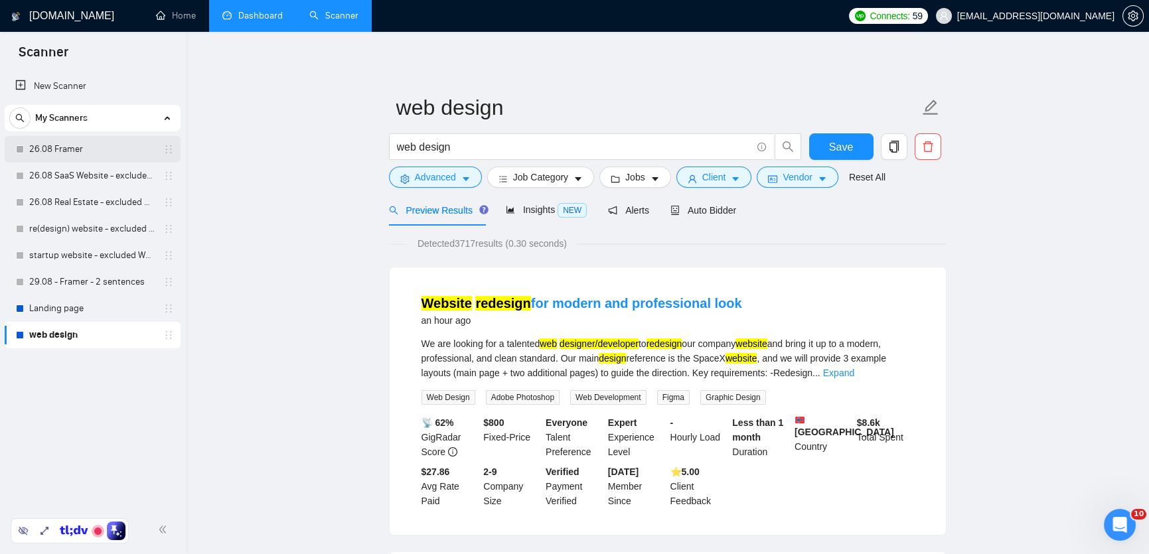
click at [69, 147] on link "26.08 Framer" at bounding box center [92, 149] width 126 height 27
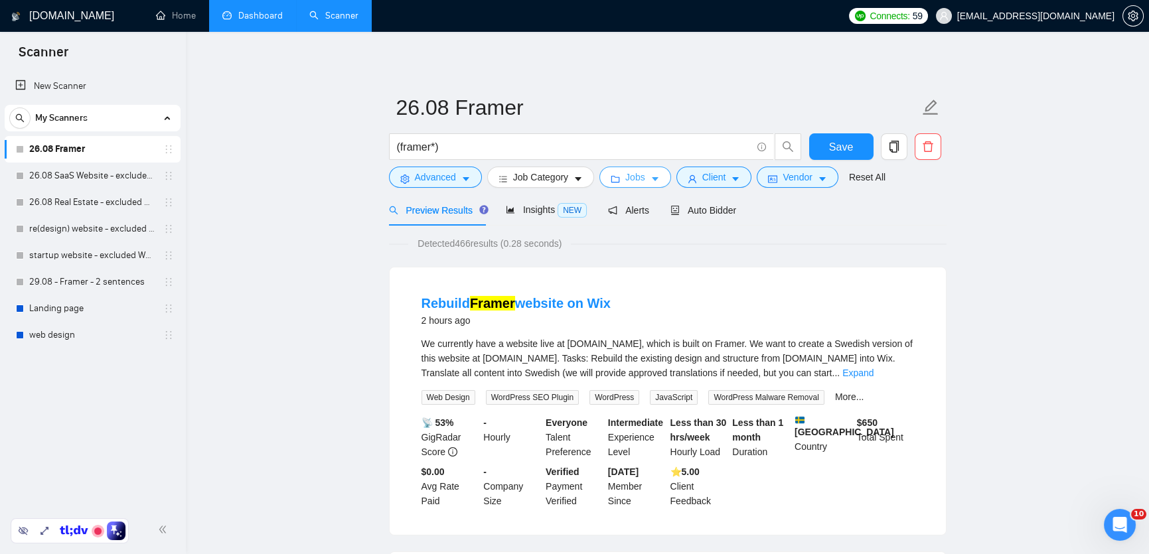
click at [637, 173] on span "Jobs" at bounding box center [635, 177] width 20 height 15
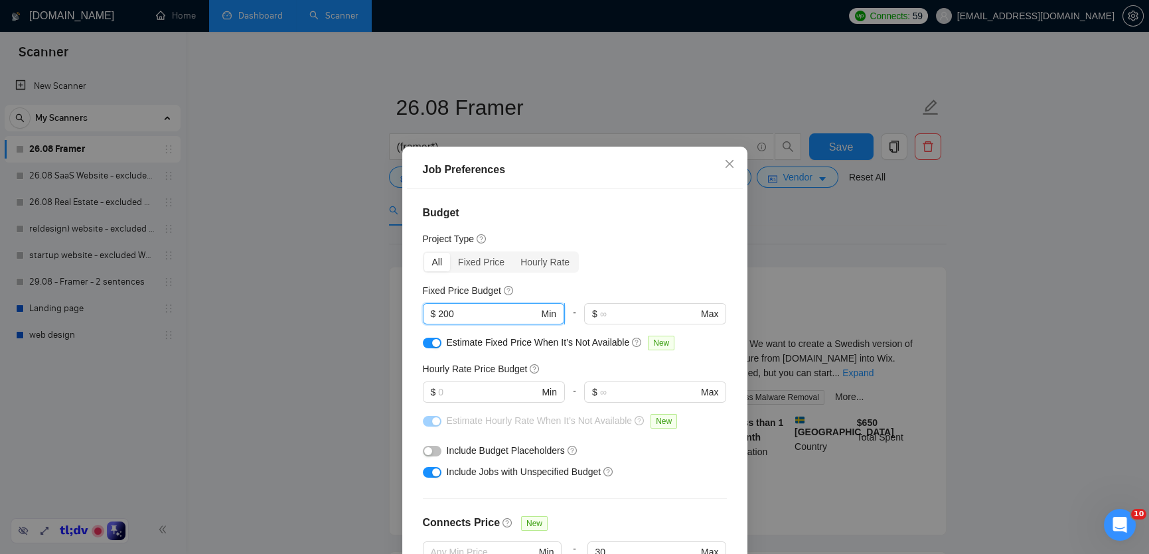
drag, startPoint x: 461, startPoint y: 315, endPoint x: 426, endPoint y: 315, distance: 34.5
click at [426, 315] on span "$ 200 Min" at bounding box center [493, 313] width 141 height 21
click at [729, 164] on icon "close" at bounding box center [729, 164] width 8 height 8
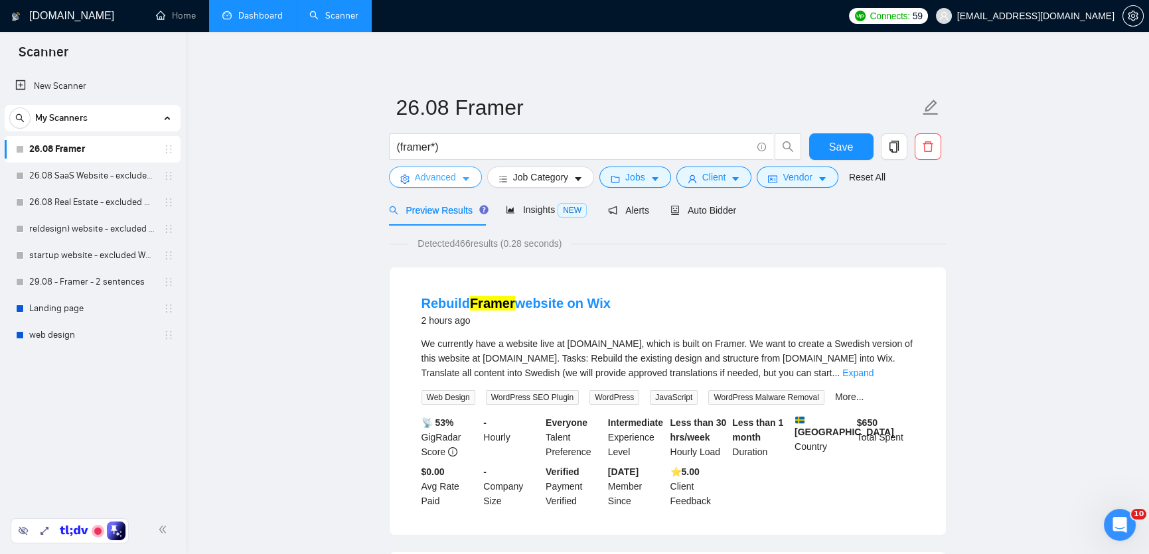
click at [427, 179] on span "Advanced" at bounding box center [435, 177] width 41 height 15
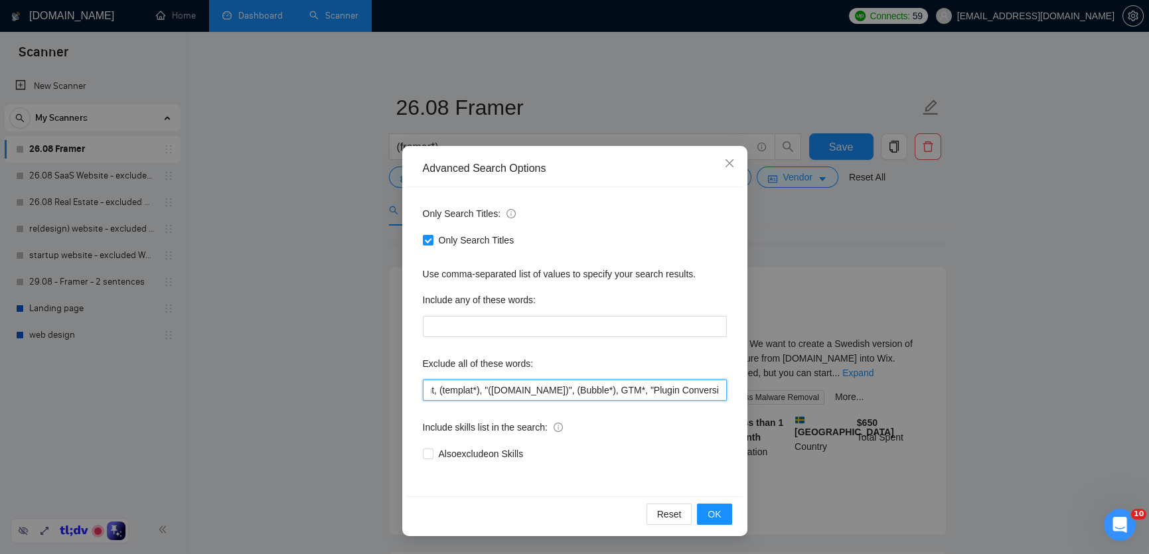
scroll to position [0, 684]
drag, startPoint x: 655, startPoint y: 393, endPoint x: 745, endPoint y: 407, distance: 90.7
click at [745, 407] on div "Advanced Search Options Only Search Titles: Only Search Titles Use comma-separa…" at bounding box center [574, 341] width 345 height 390
click at [726, 159] on icon "close" at bounding box center [729, 163] width 11 height 11
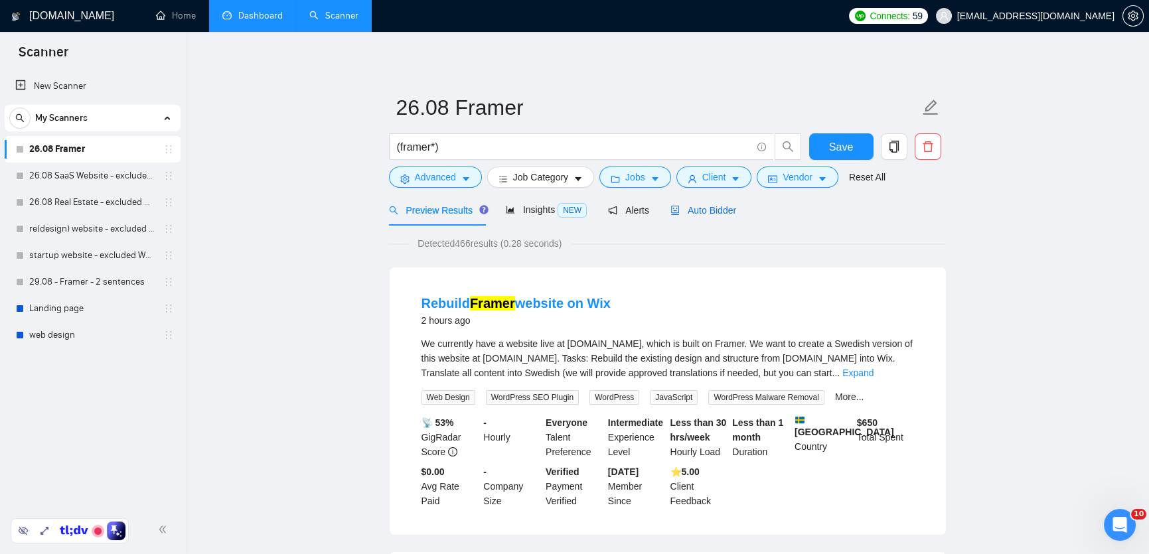
click at [725, 208] on span "Auto Bidder" at bounding box center [703, 210] width 66 height 11
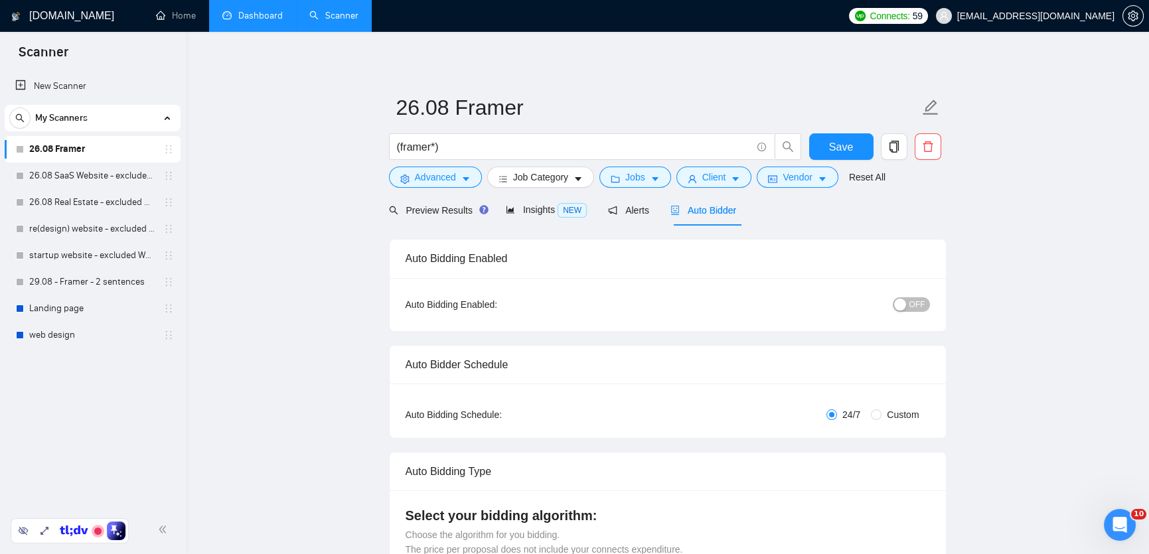
checkbox input "true"
click at [463, 207] on span "Preview Results" at bounding box center [437, 210] width 96 height 11
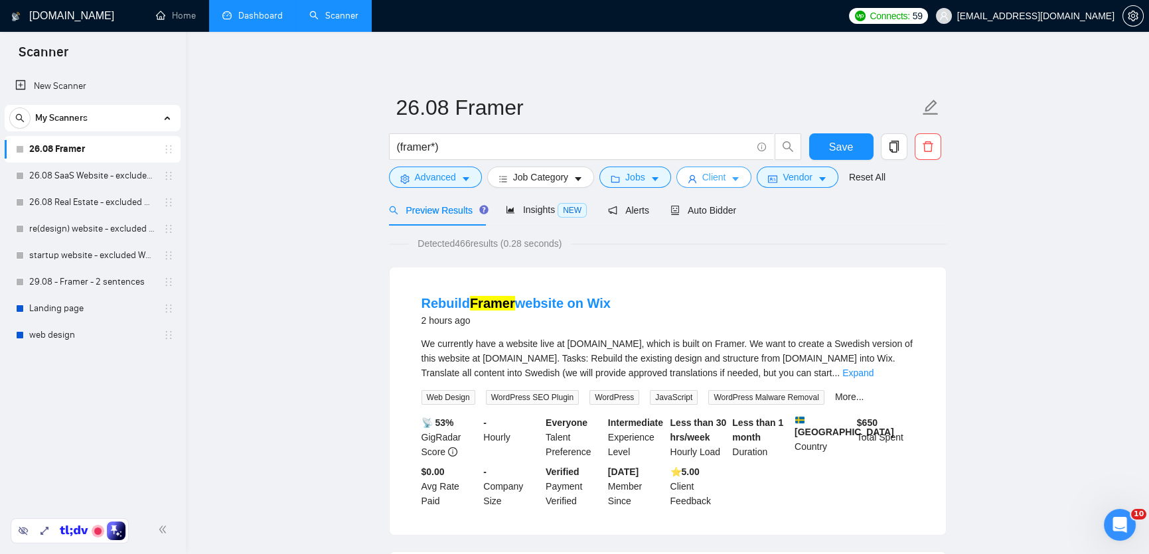
click at [731, 170] on button "Client" at bounding box center [714, 177] width 76 height 21
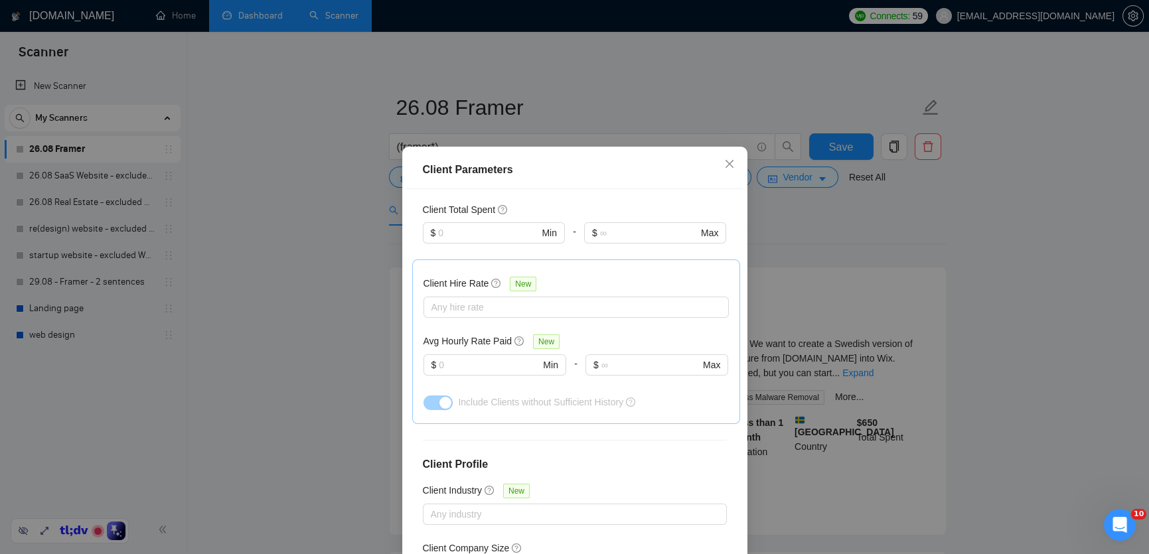
scroll to position [80, 0]
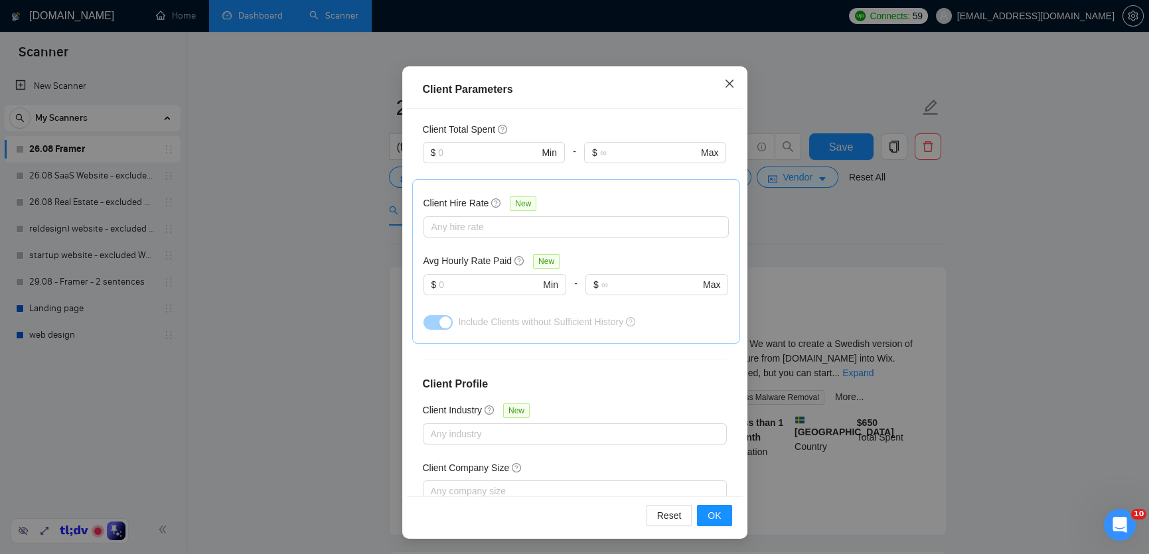
click at [720, 82] on span "Close" at bounding box center [729, 84] width 36 height 36
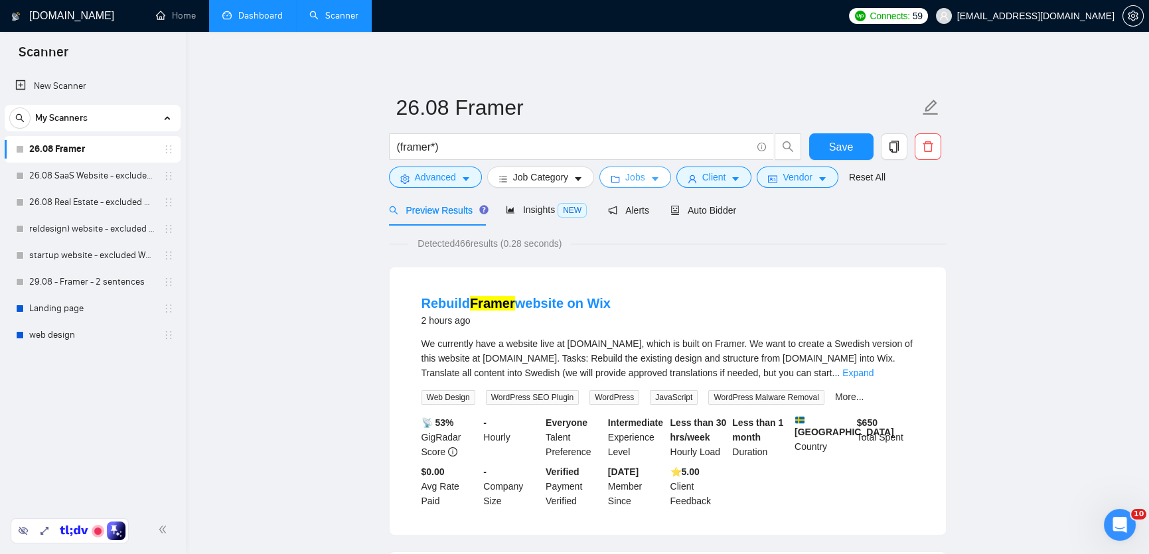
click at [636, 181] on span "Jobs" at bounding box center [635, 177] width 20 height 15
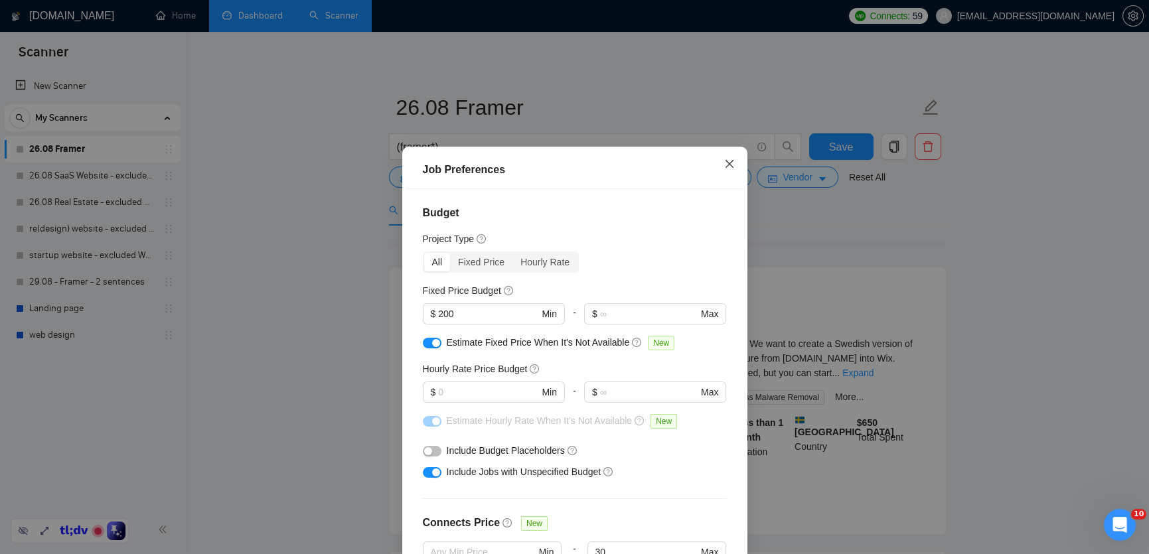
click at [731, 161] on icon "close" at bounding box center [729, 164] width 8 height 8
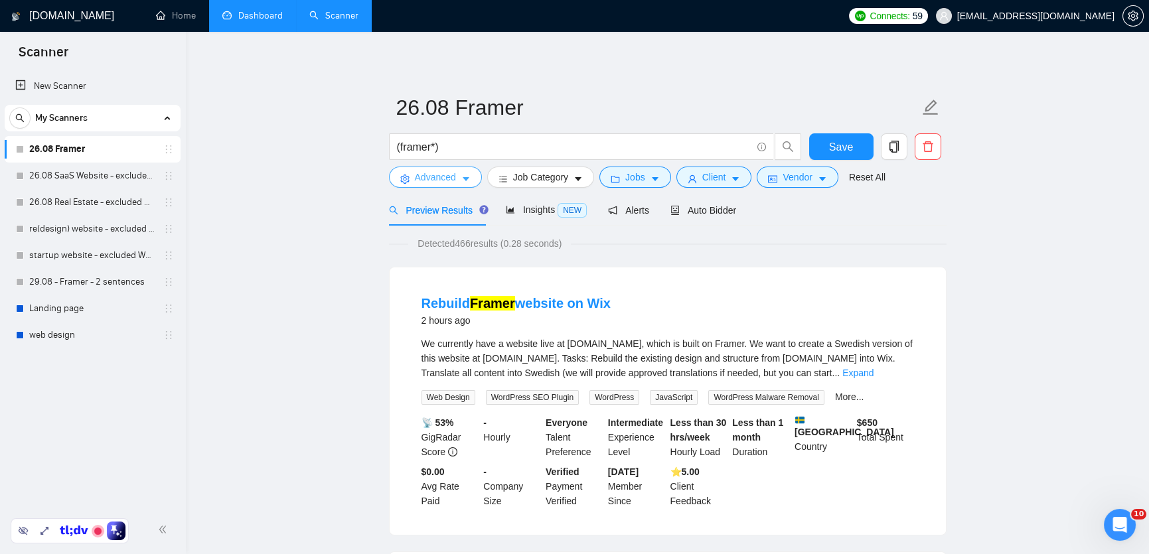
click at [457, 181] on button "Advanced" at bounding box center [435, 177] width 93 height 21
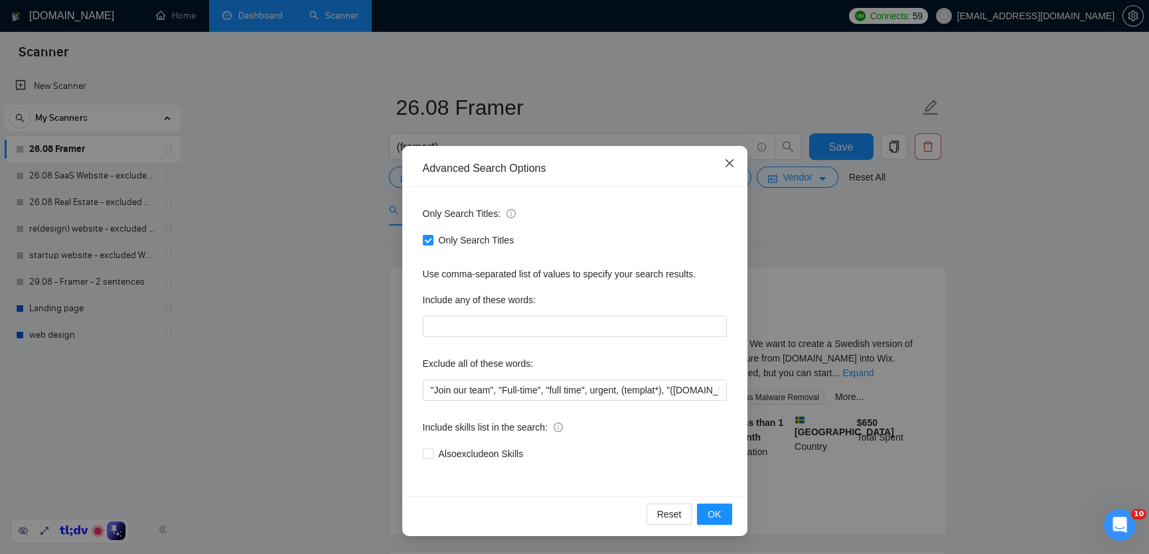
click at [721, 162] on span "Close" at bounding box center [729, 164] width 36 height 36
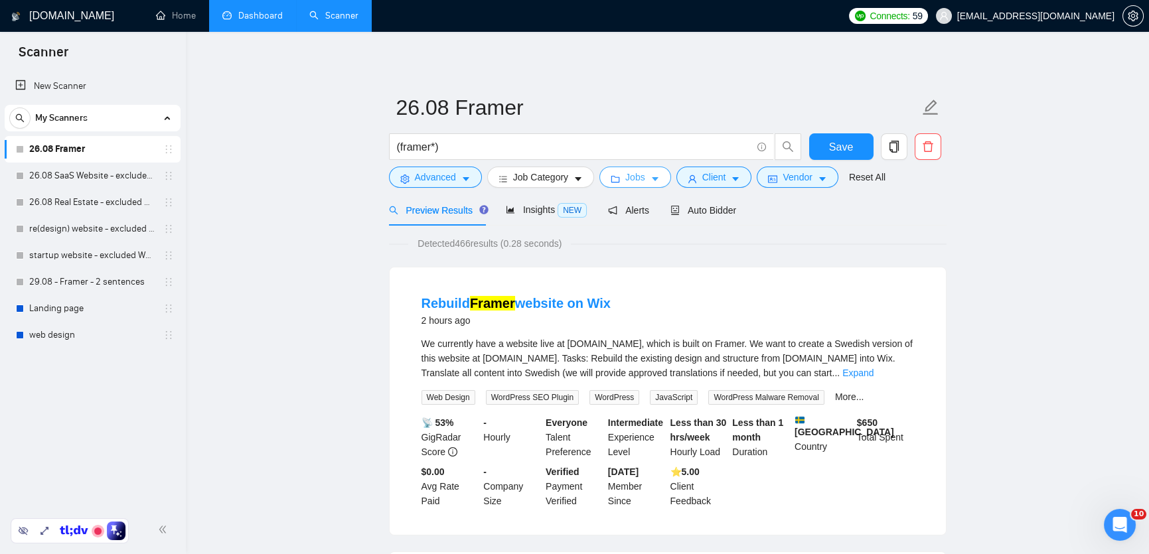
click at [659, 182] on icon "caret-down" at bounding box center [654, 179] width 9 height 9
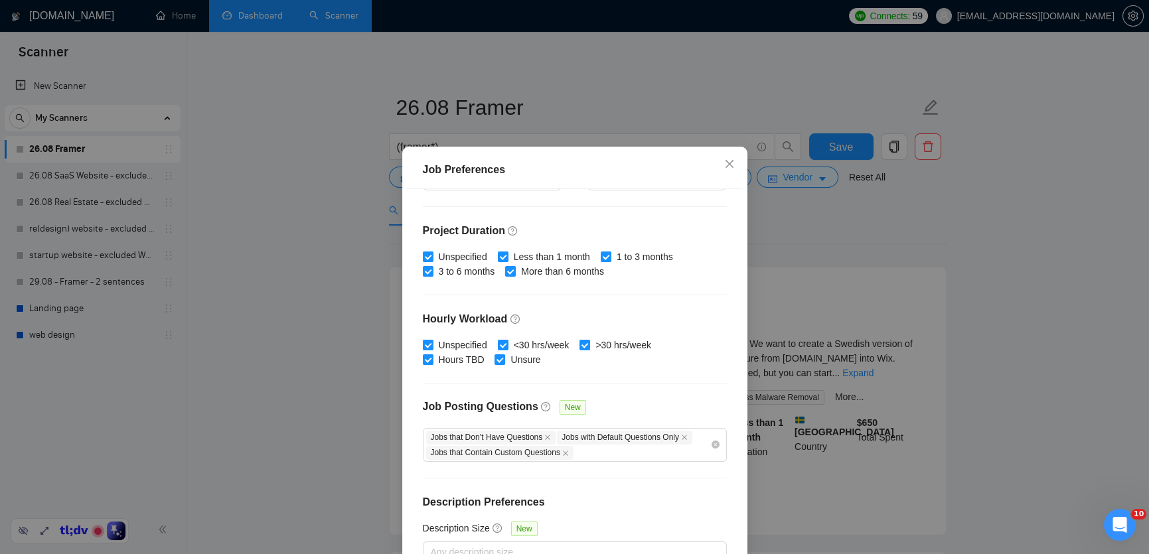
scroll to position [80, 0]
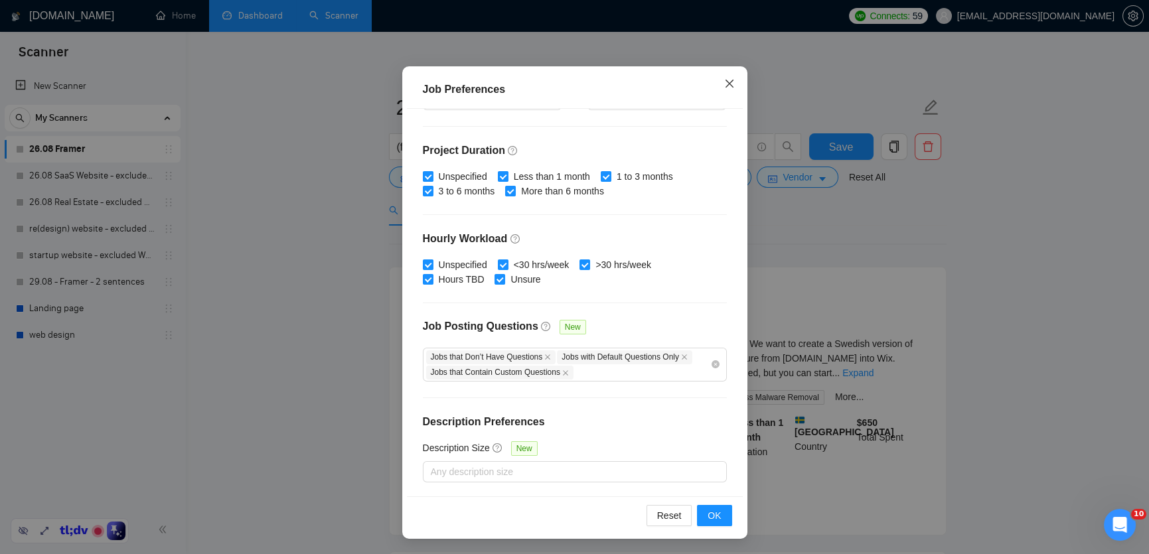
click at [725, 78] on icon "close" at bounding box center [729, 83] width 11 height 11
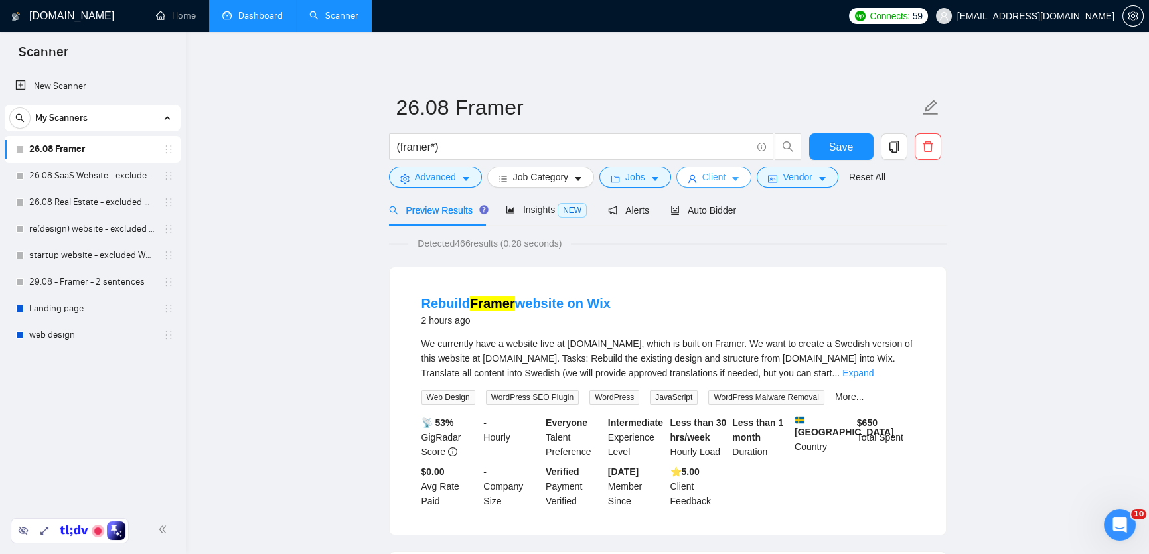
click at [731, 179] on button "Client" at bounding box center [714, 177] width 76 height 21
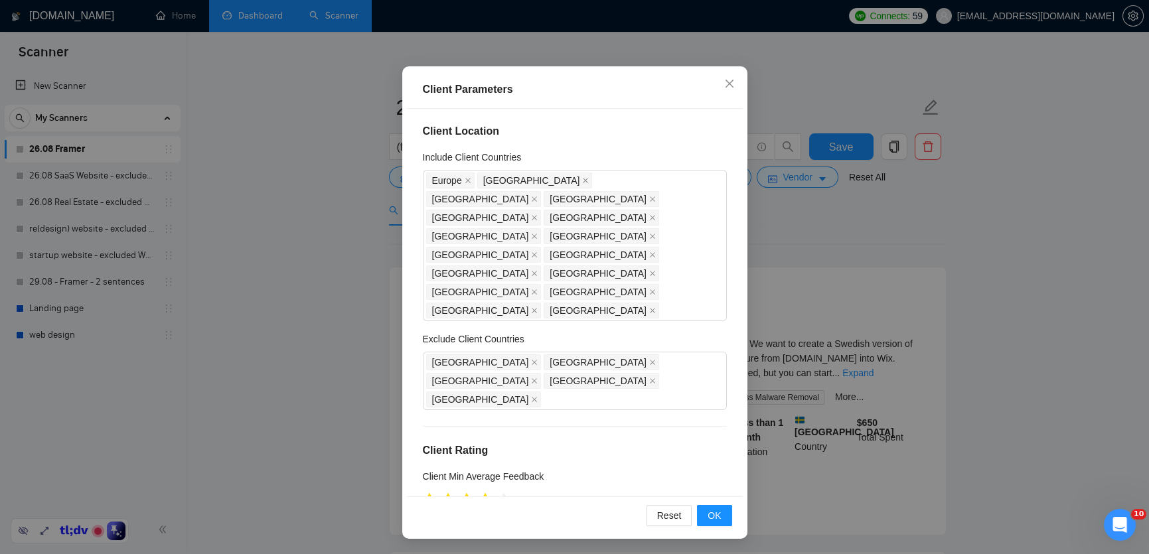
scroll to position [0, 0]
click at [735, 70] on span "Close" at bounding box center [729, 84] width 36 height 36
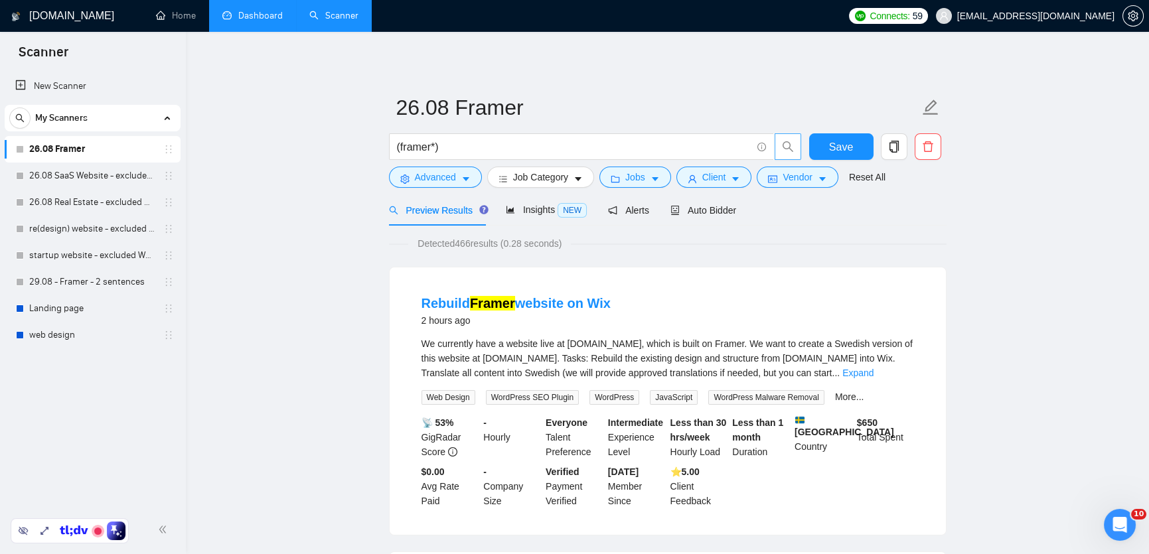
scroll to position [13, 0]
click at [796, 173] on span "Vendor" at bounding box center [796, 177] width 29 height 15
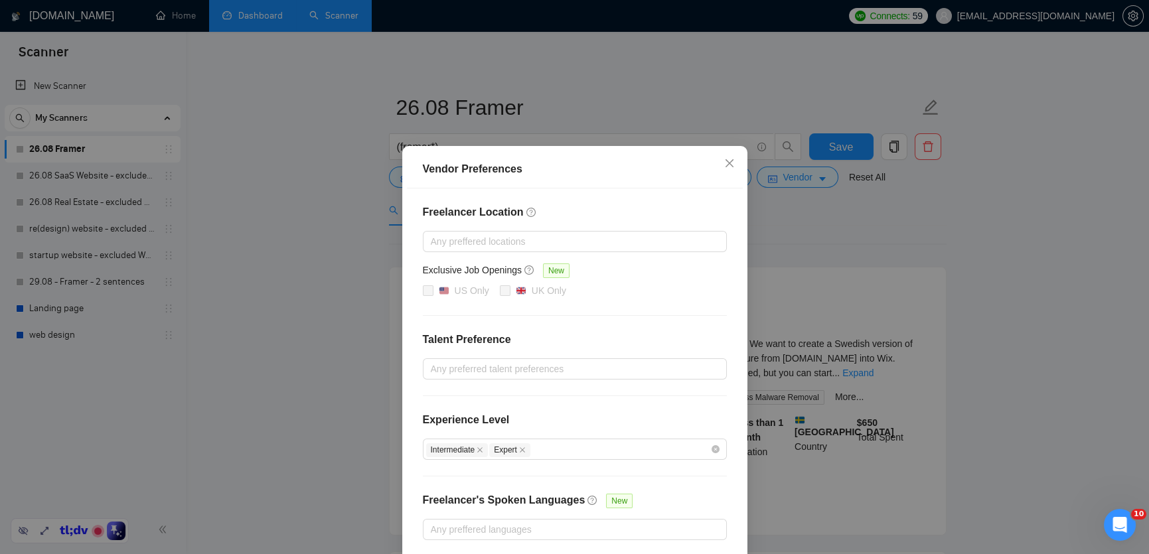
scroll to position [59, 0]
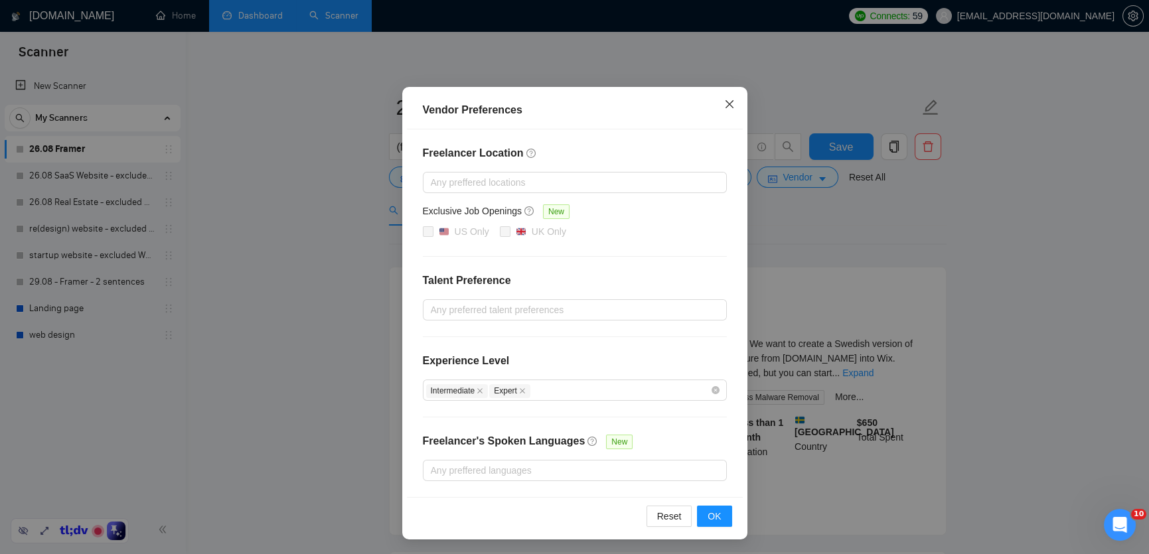
click at [731, 98] on span "Close" at bounding box center [729, 105] width 36 height 36
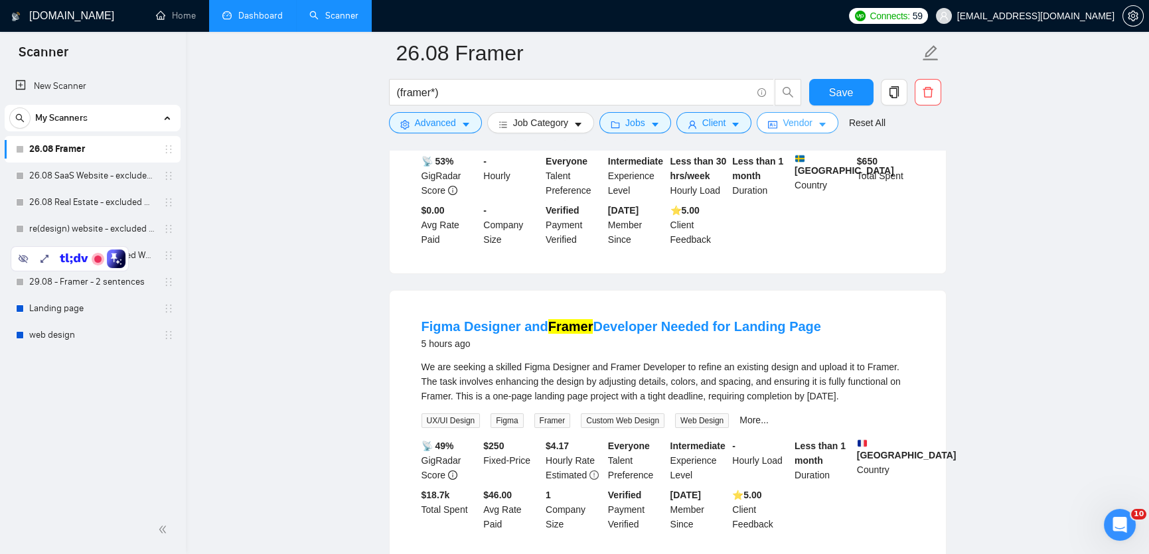
scroll to position [272, 0]
click at [25, 259] on icon at bounding box center [23, 259] width 11 height 11
click at [68, 200] on link "26.08 Real Estate - excluded Webflow" at bounding box center [92, 202] width 126 height 27
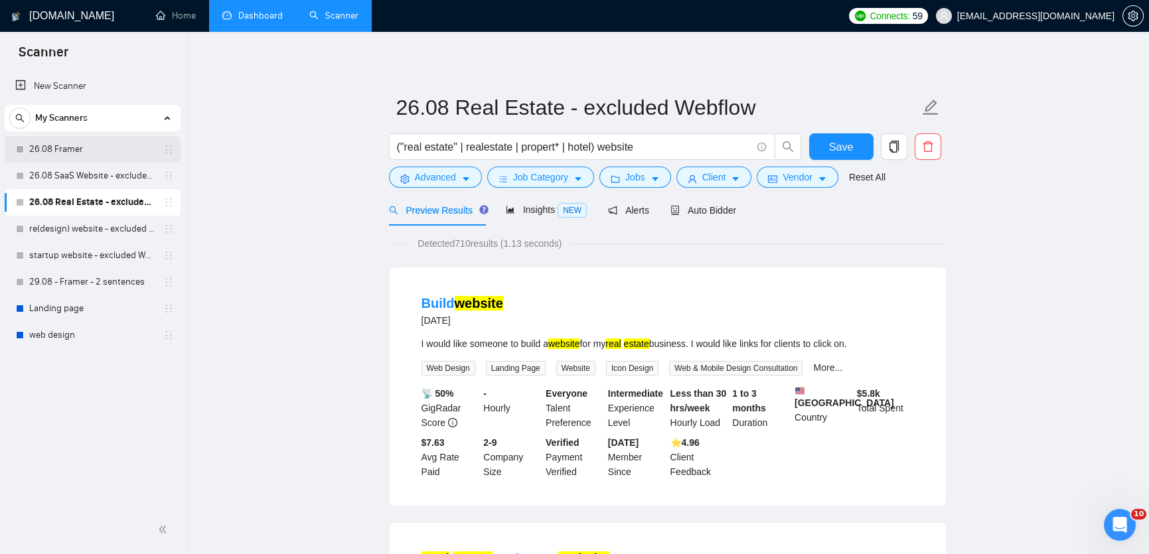
click at [90, 154] on link "26.08 Framer" at bounding box center [92, 149] width 126 height 27
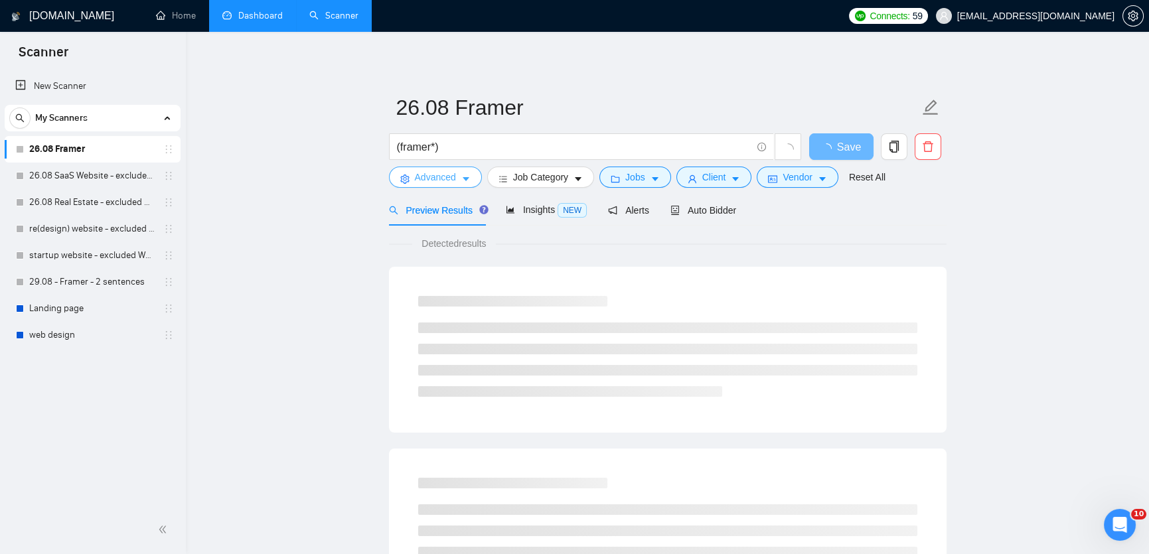
click at [455, 179] on span "Advanced" at bounding box center [435, 177] width 41 height 15
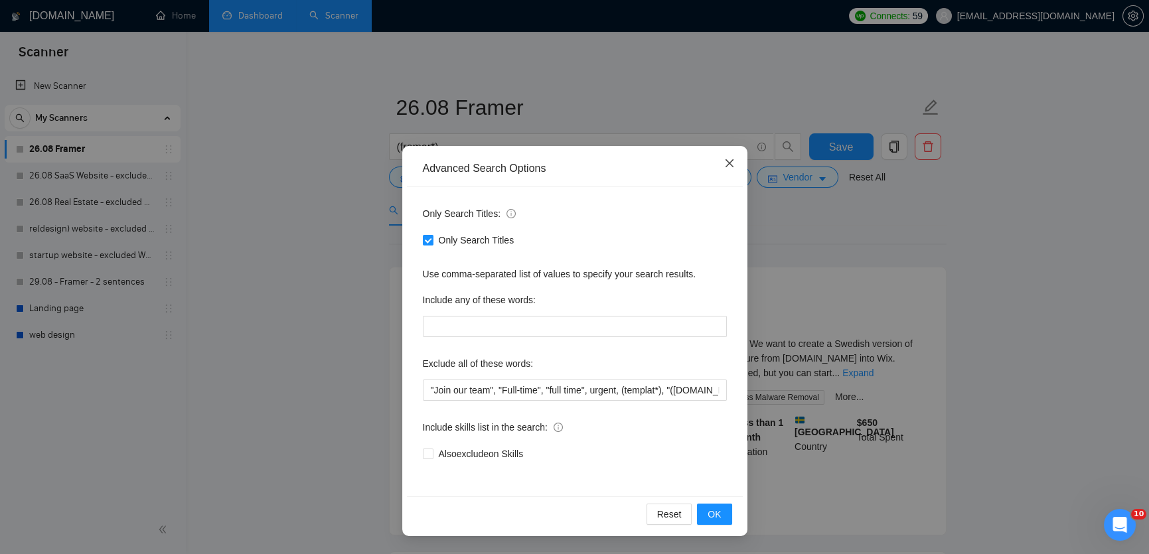
click at [733, 152] on span "Close" at bounding box center [729, 164] width 36 height 36
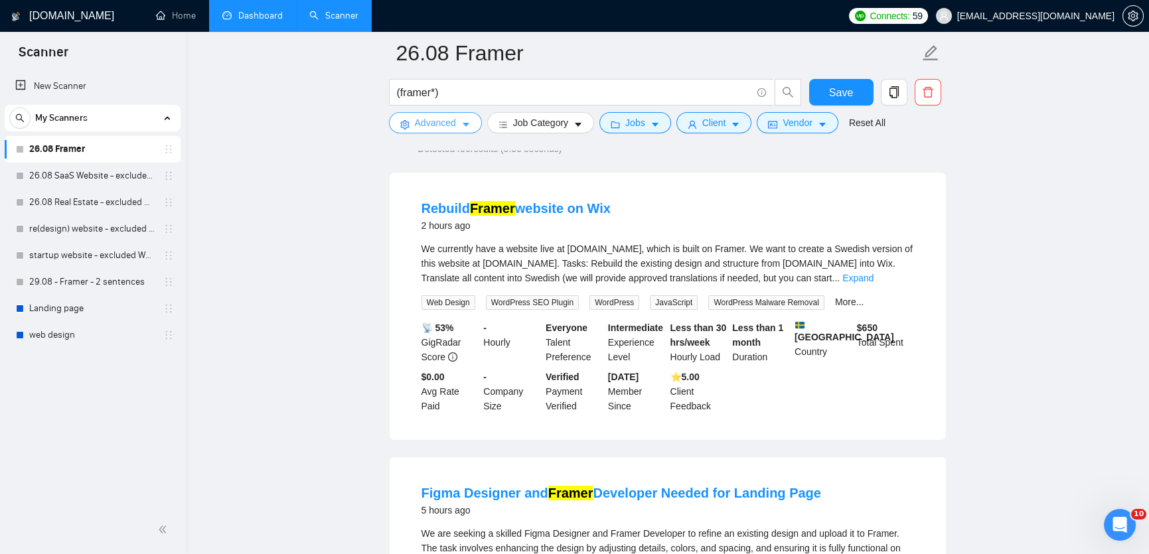
scroll to position [117, 0]
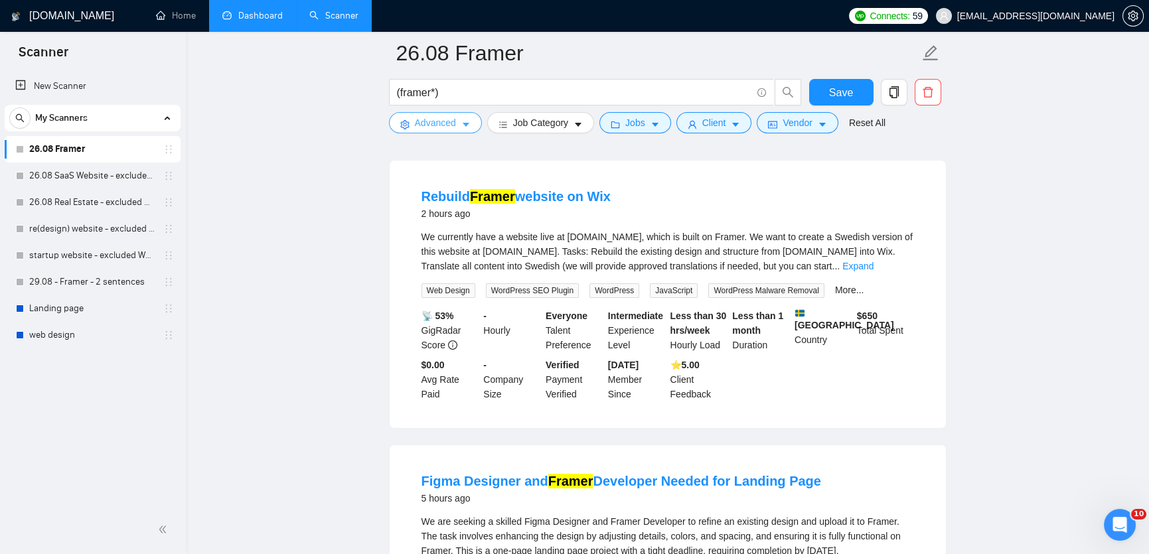
click at [450, 129] on span "Advanced" at bounding box center [435, 122] width 41 height 15
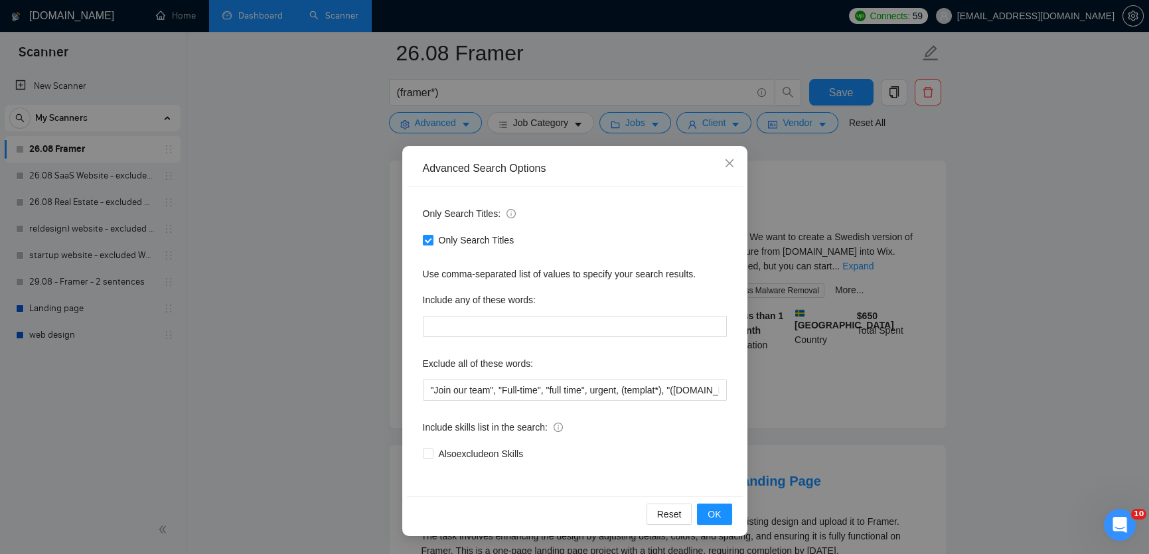
drag, startPoint x: 430, startPoint y: 238, endPoint x: 616, endPoint y: 175, distance: 196.2
click at [430, 238] on input "Only Search Titles" at bounding box center [427, 239] width 9 height 9
checkbox input "false"
click at [724, 166] on icon "close" at bounding box center [729, 163] width 11 height 11
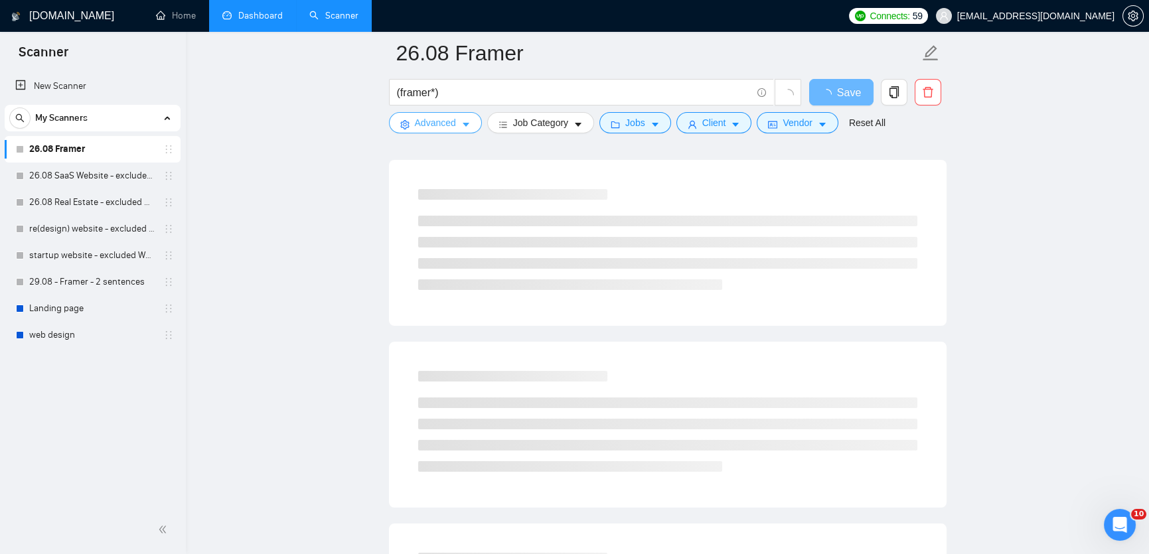
scroll to position [0, 0]
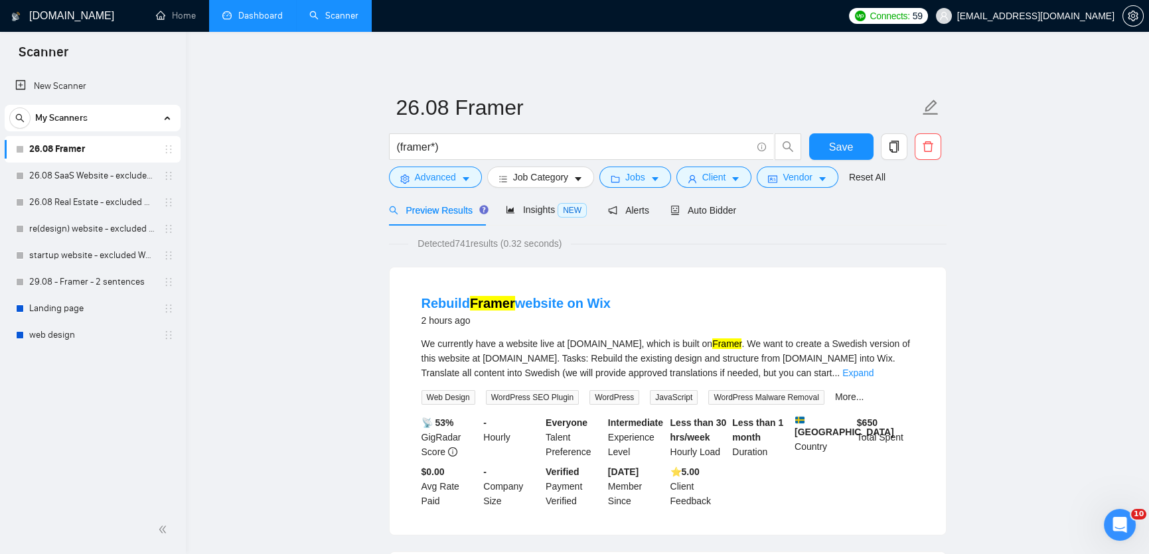
drag, startPoint x: 476, startPoint y: 242, endPoint x: 461, endPoint y: 241, distance: 15.9
click at [461, 243] on span "Detected 741 results (0.32 seconds)" at bounding box center [489, 243] width 163 height 15
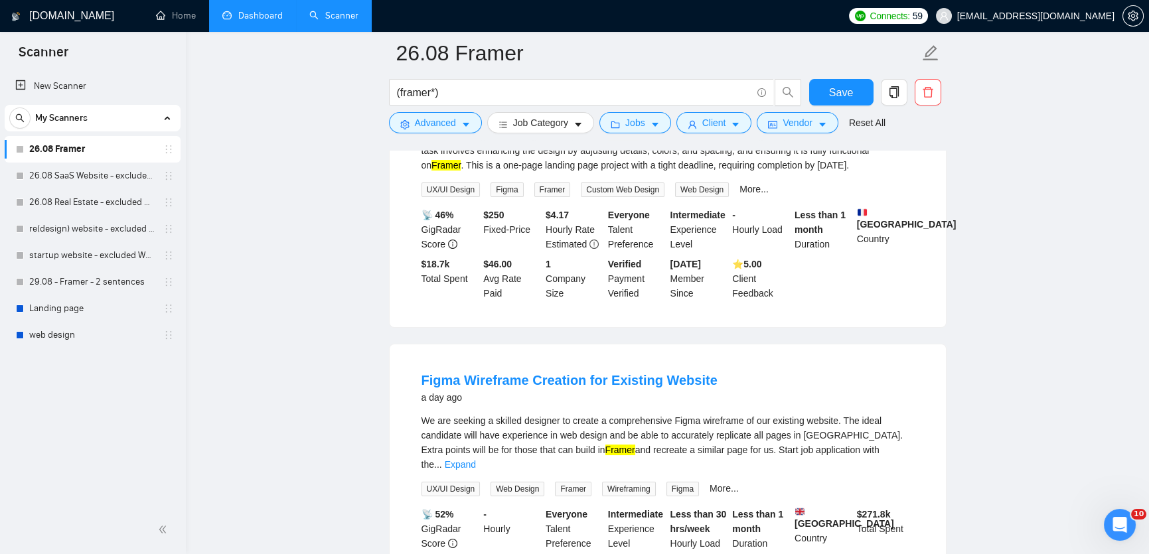
scroll to position [504, 0]
click at [440, 123] on span "Advanced" at bounding box center [435, 122] width 41 height 15
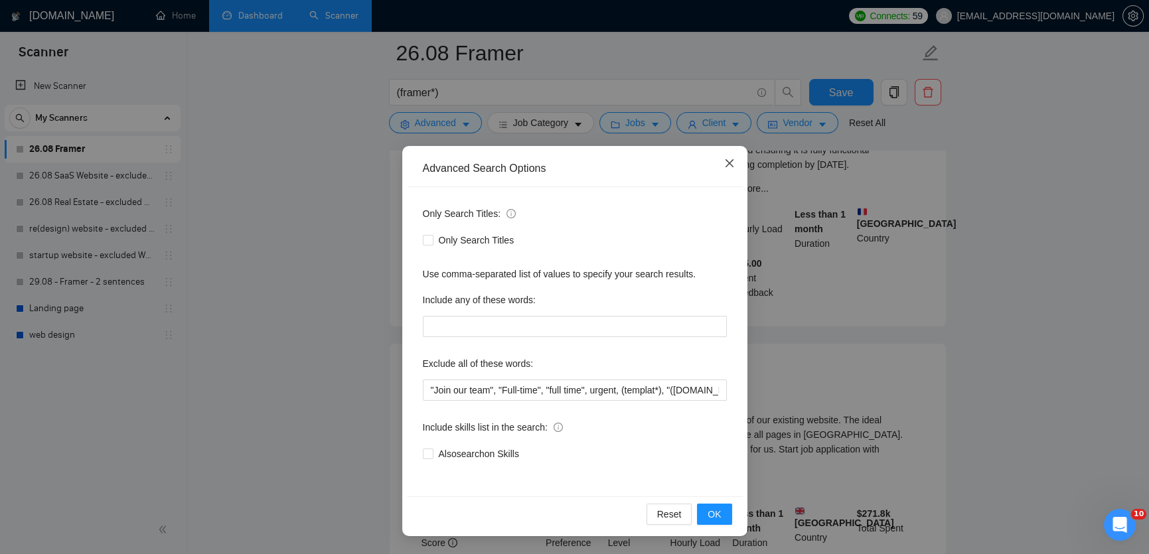
click at [722, 159] on span "Close" at bounding box center [729, 164] width 36 height 36
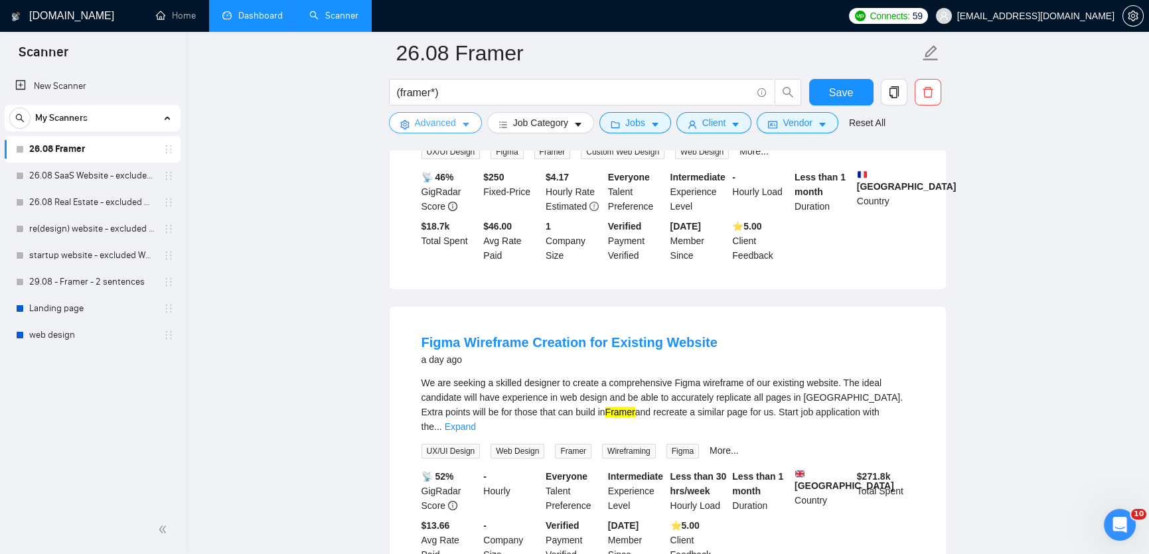
scroll to position [547, 0]
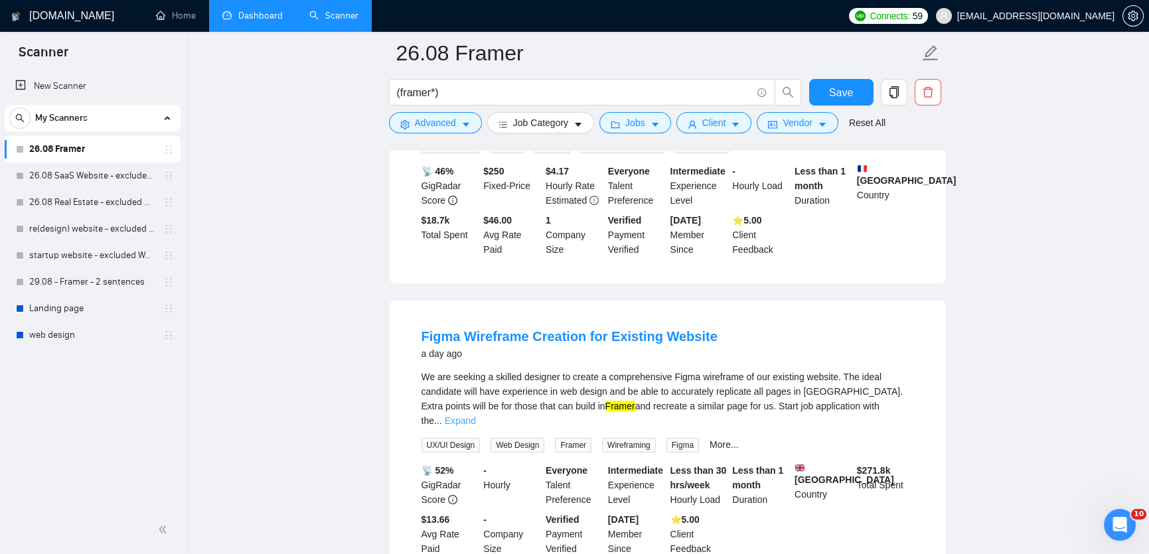
click at [476, 415] on link "Expand" at bounding box center [460, 420] width 31 height 11
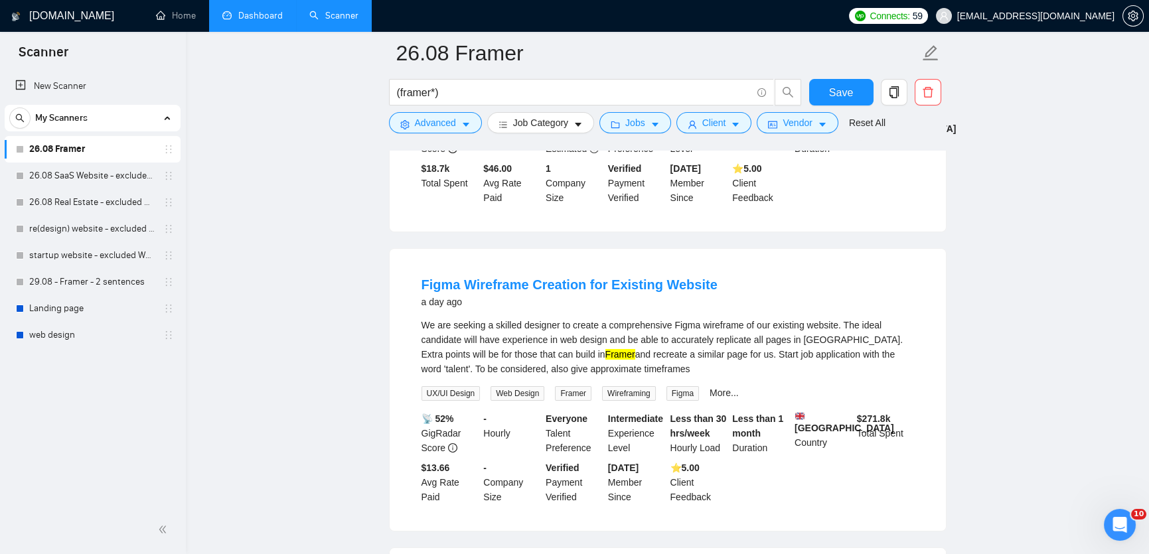
scroll to position [599, 0]
drag, startPoint x: 520, startPoint y: 350, endPoint x: 596, endPoint y: 351, distance: 76.3
click at [596, 351] on div "We are seeking a skilled designer to create a comprehensive Figma wireframe of …" at bounding box center [667, 346] width 492 height 58
click at [638, 358] on div "We are seeking a skilled designer to create a comprehensive Figma wireframe of …" at bounding box center [667, 346] width 492 height 58
click at [726, 389] on link "More..." at bounding box center [723, 392] width 29 height 11
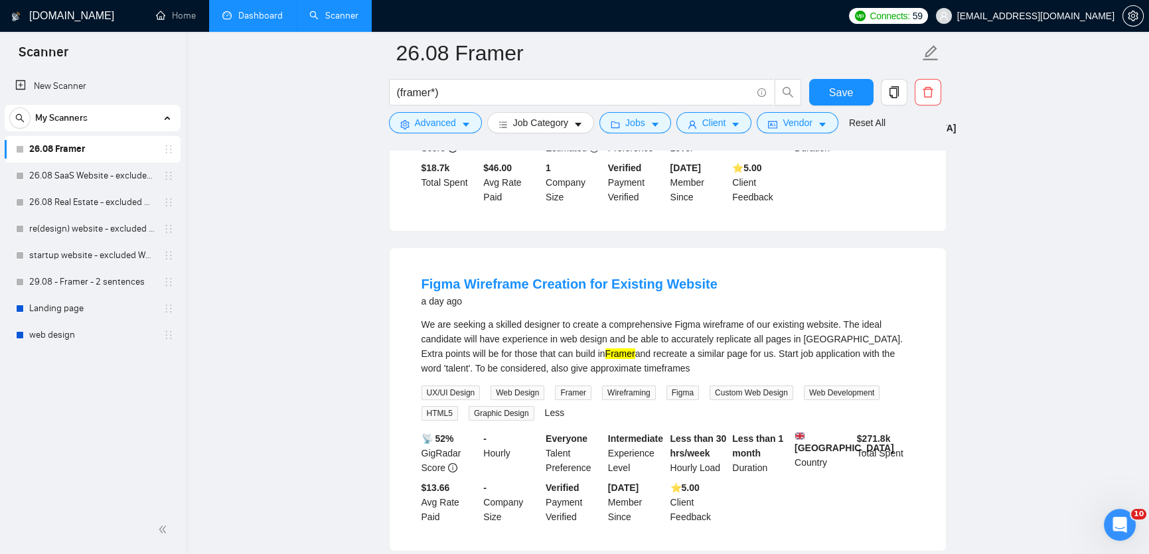
scroll to position [603, 0]
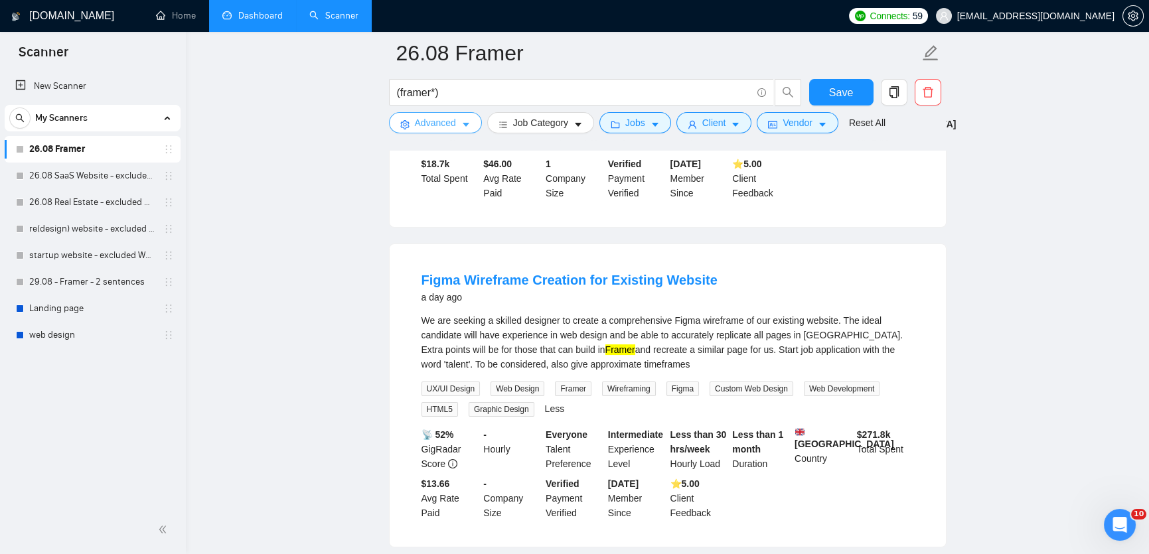
click at [455, 128] on span "Advanced" at bounding box center [435, 122] width 41 height 15
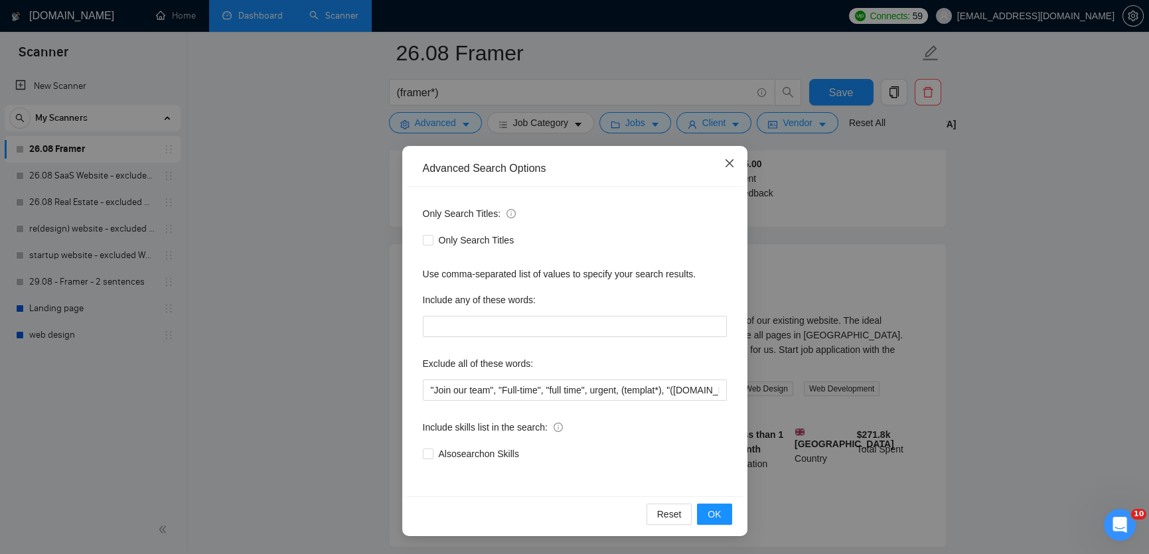
click at [739, 159] on span "Close" at bounding box center [729, 164] width 36 height 36
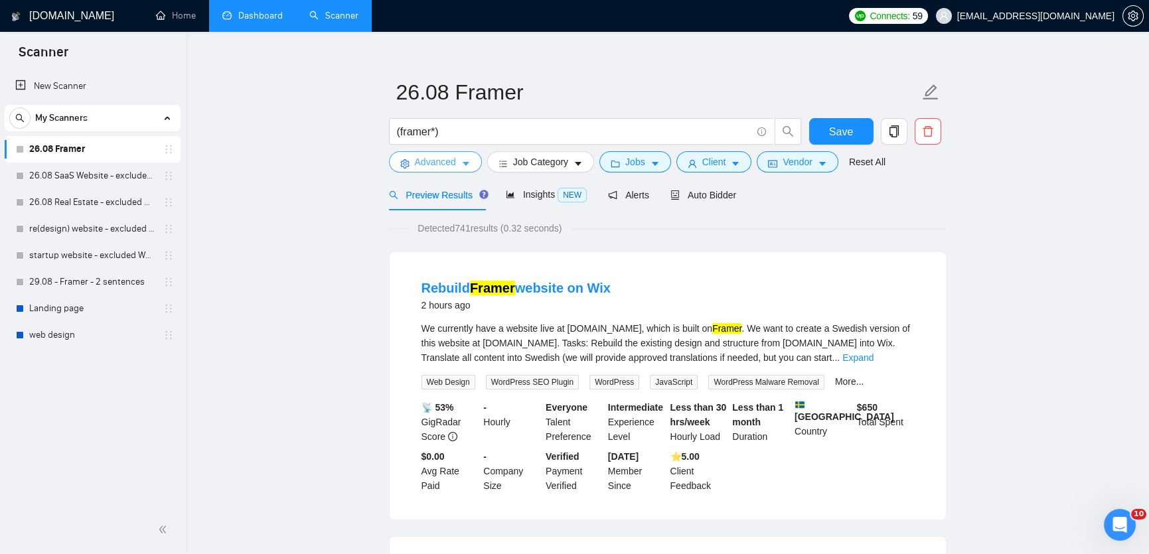
scroll to position [0, 0]
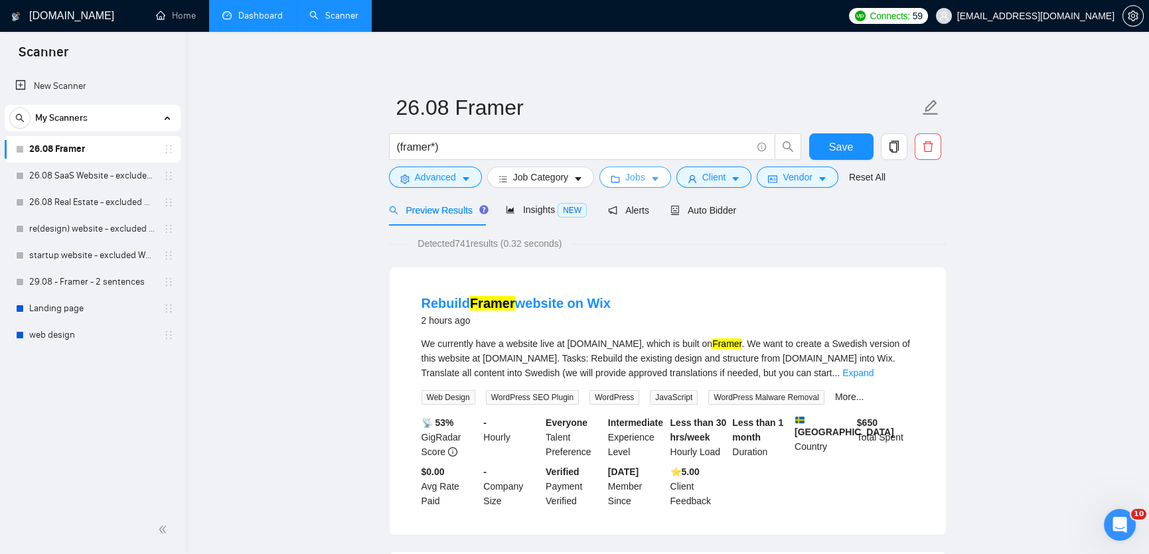
click at [627, 183] on button "Jobs" at bounding box center [635, 177] width 72 height 21
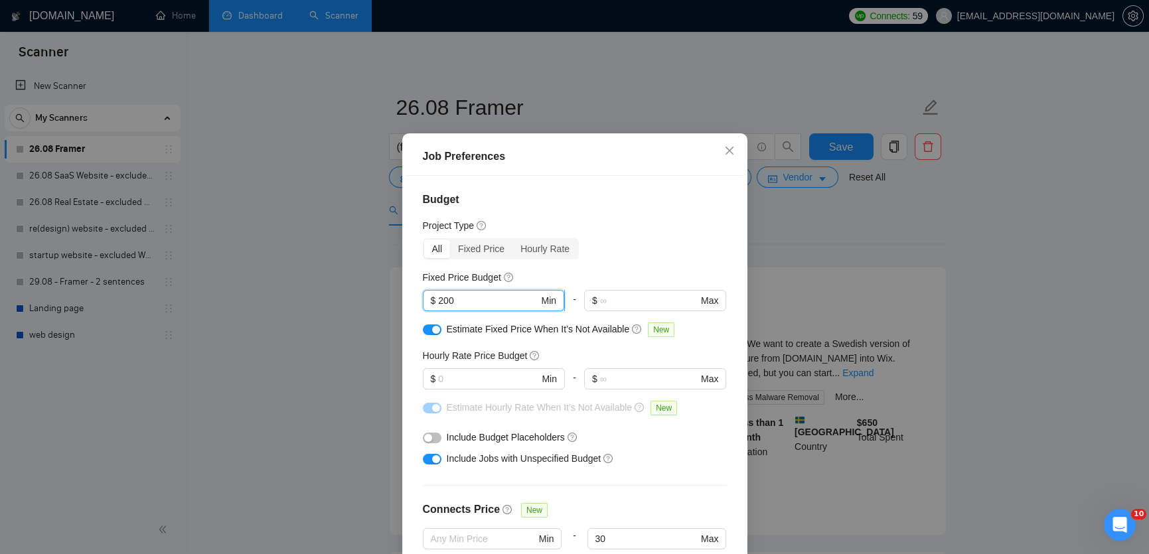
click at [444, 307] on input "200" at bounding box center [488, 300] width 100 height 15
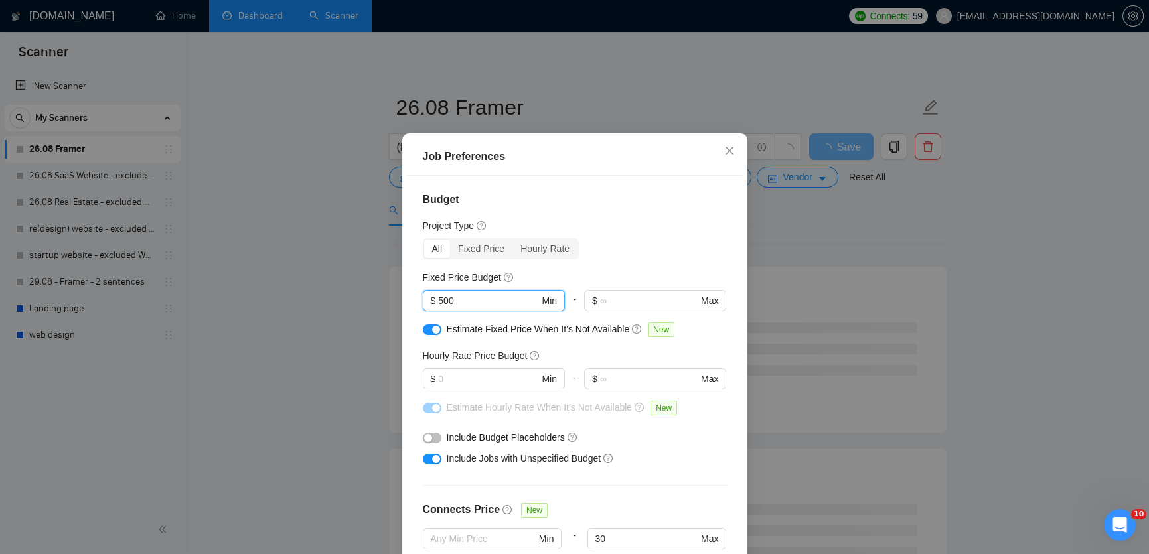
type input "500"
click at [426, 335] on button "button" at bounding box center [432, 330] width 19 height 11
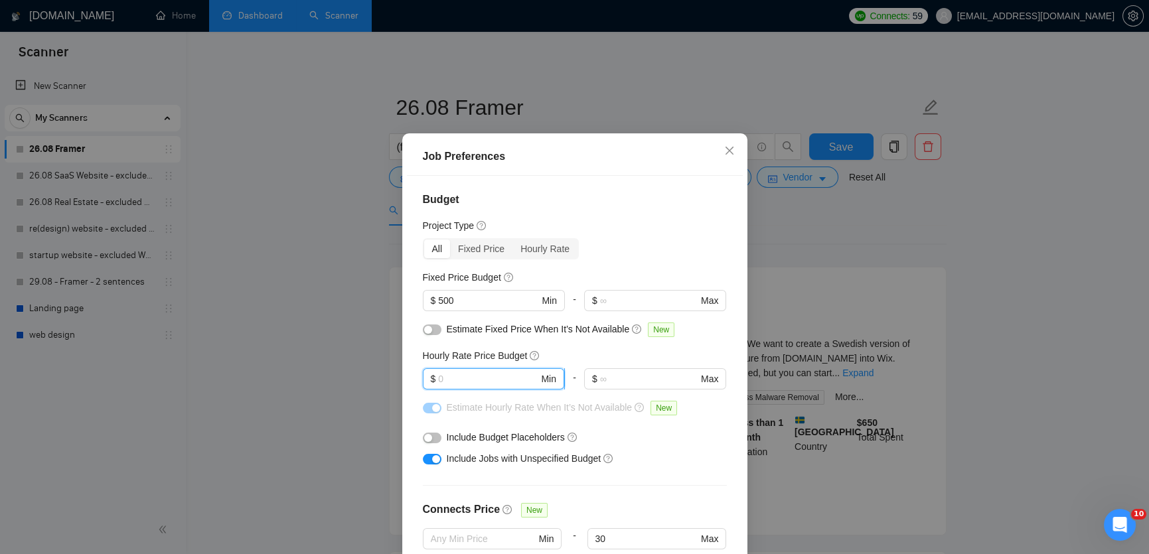
click at [447, 386] on input "text" at bounding box center [488, 379] width 100 height 15
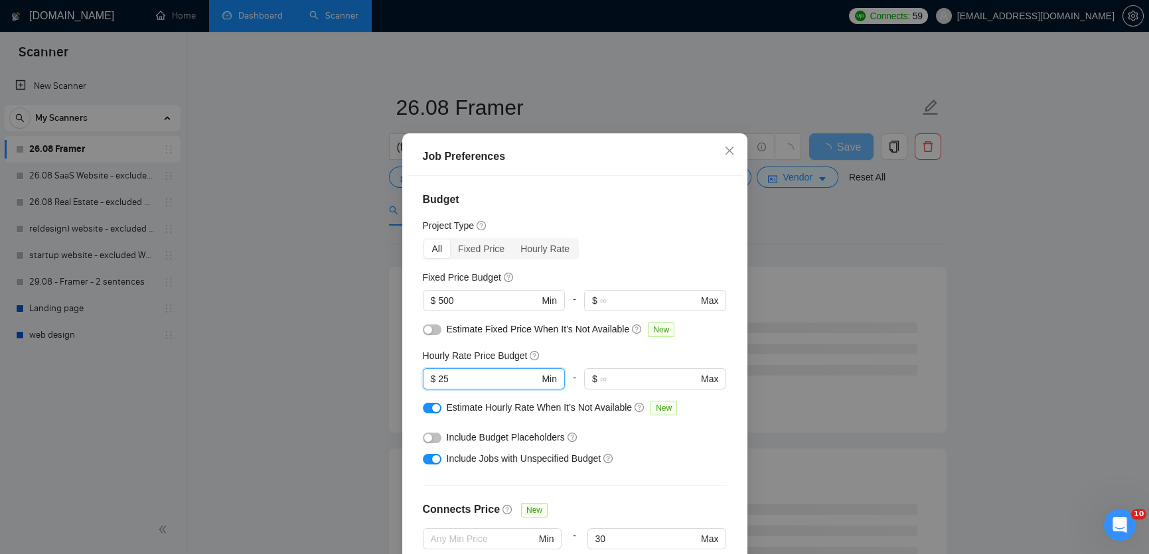
type input "25"
click at [428, 413] on button "button" at bounding box center [432, 408] width 19 height 11
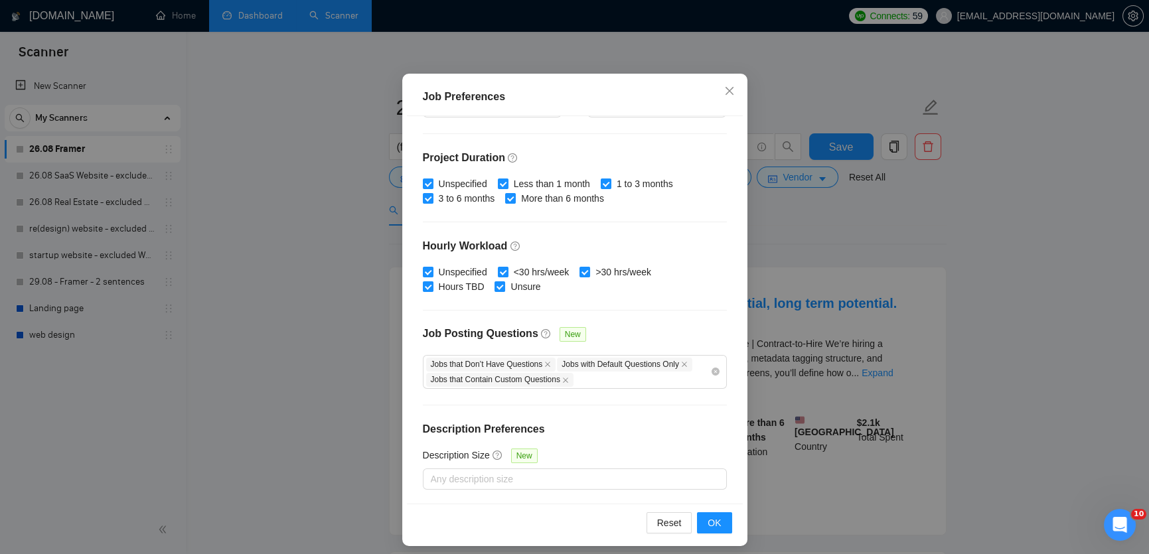
scroll to position [75, 0]
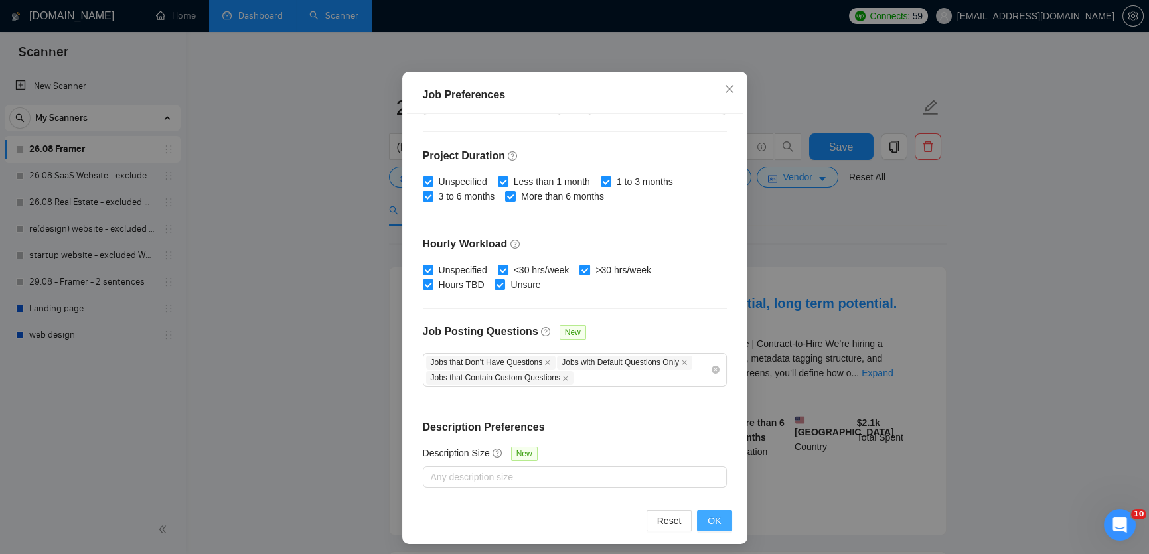
click at [719, 521] on span "OK" at bounding box center [713, 521] width 13 height 15
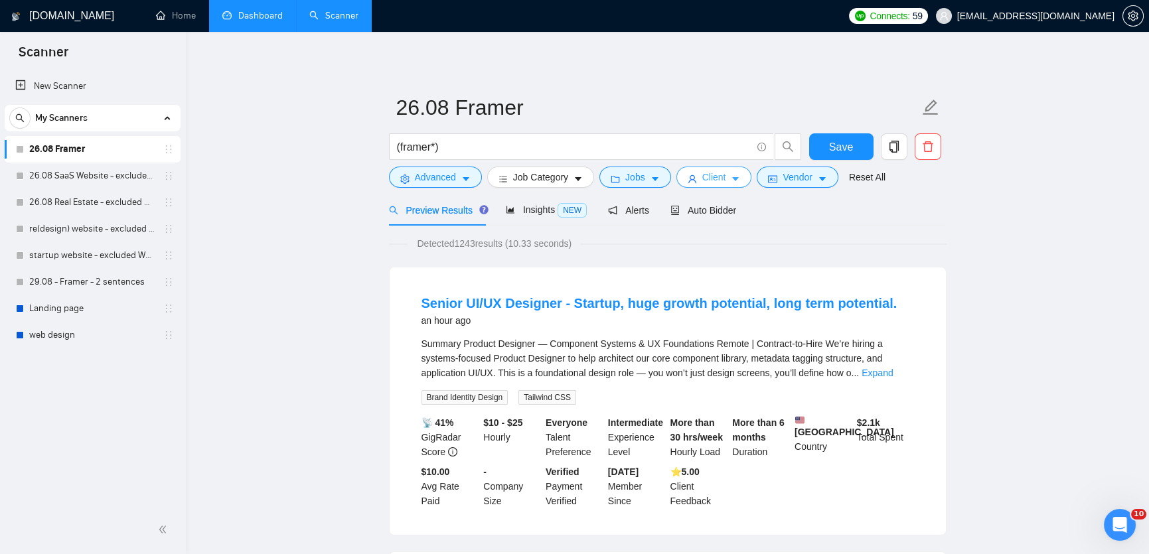
click at [746, 177] on button "Client" at bounding box center [714, 177] width 76 height 21
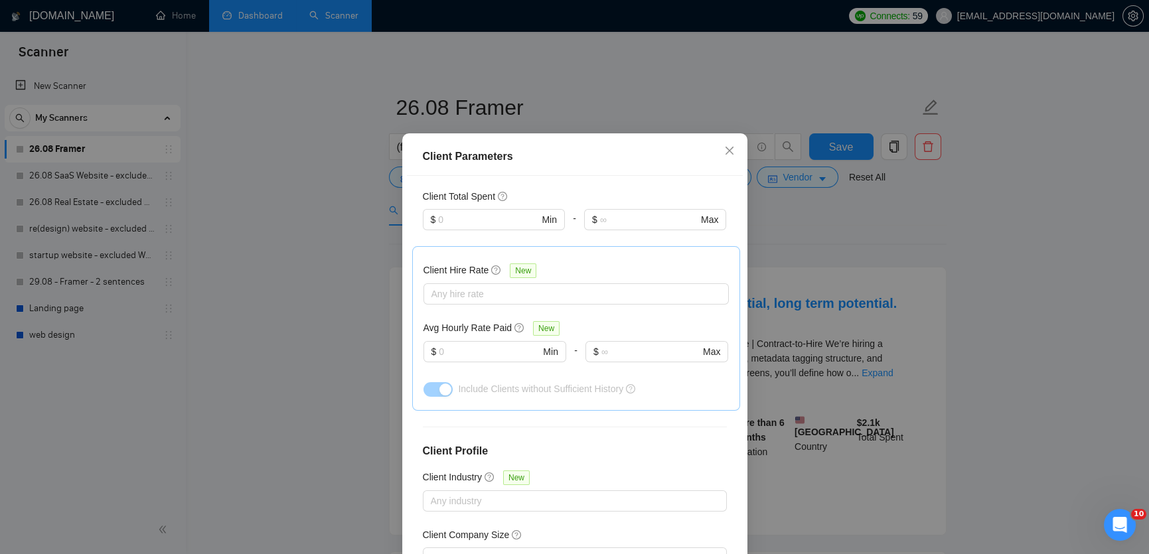
scroll to position [80, 0]
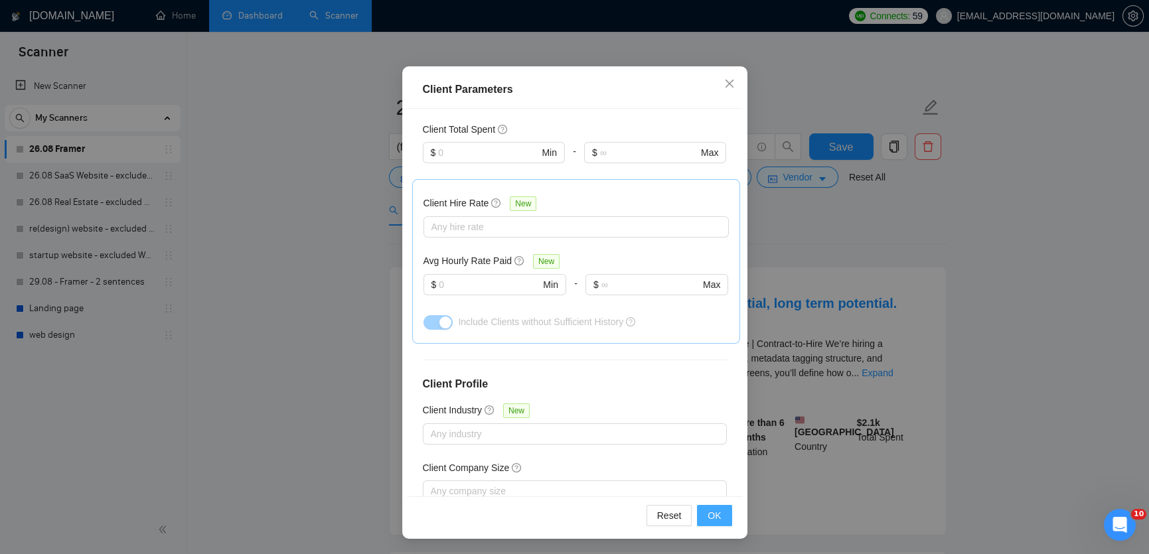
click at [705, 516] on button "OK" at bounding box center [714, 515] width 35 height 21
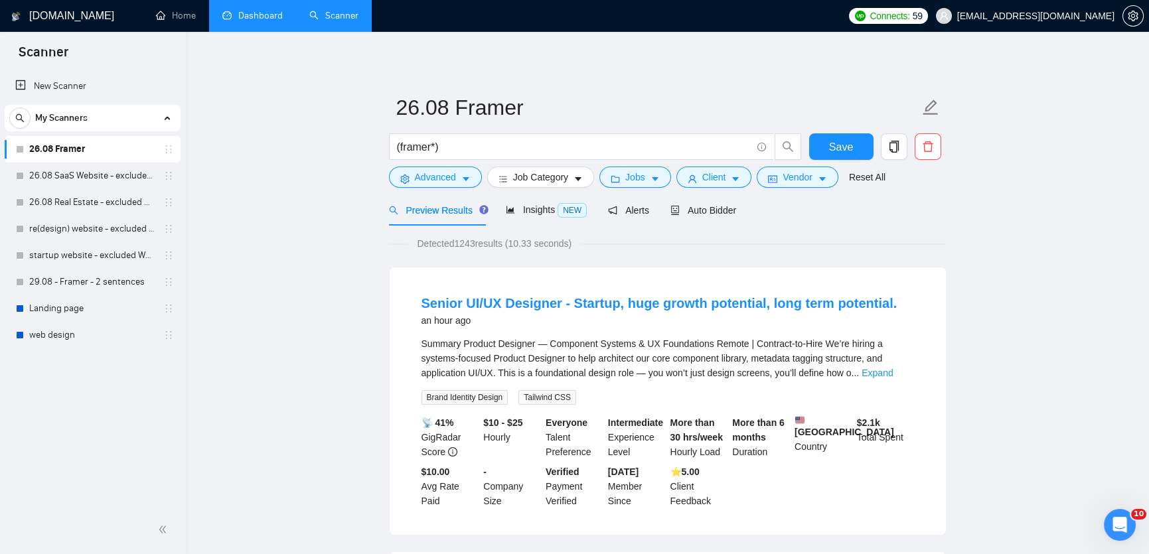
scroll to position [13, 0]
click at [832, 168] on button "Vendor" at bounding box center [797, 177] width 81 height 21
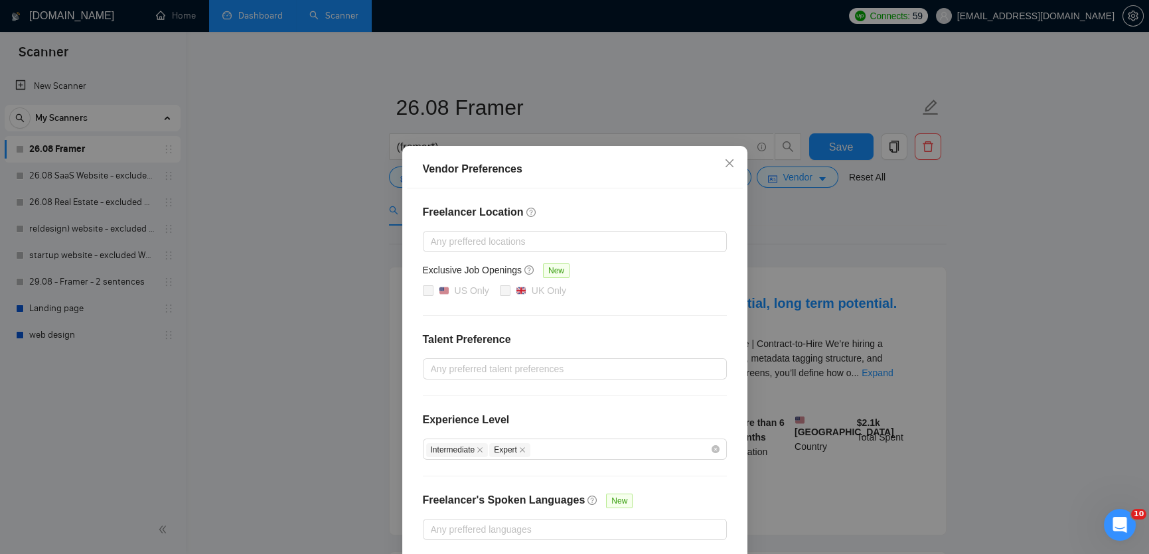
scroll to position [59, 0]
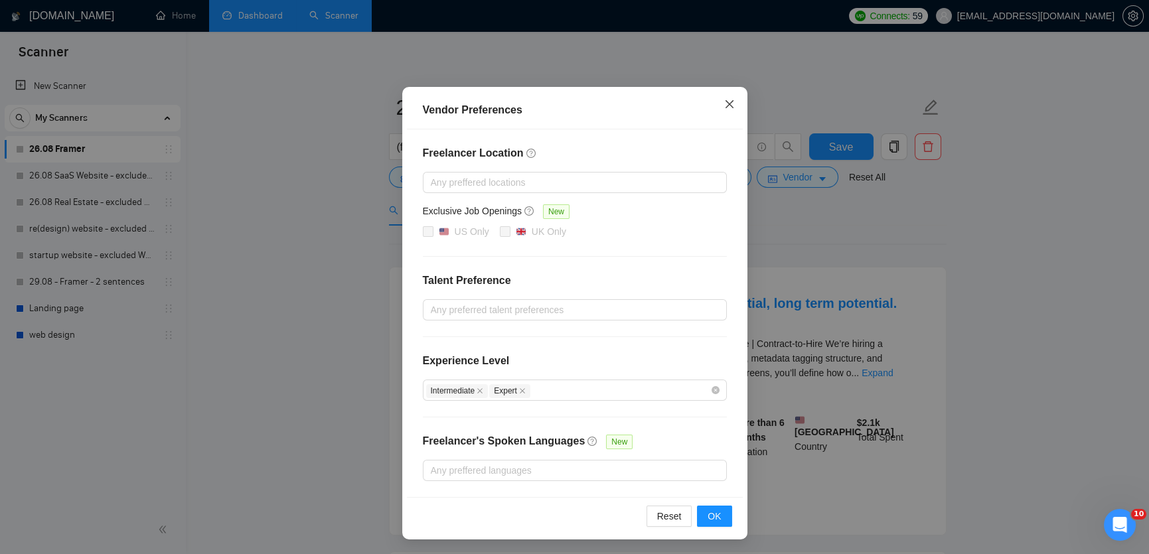
click at [725, 106] on icon "close" at bounding box center [729, 104] width 11 height 11
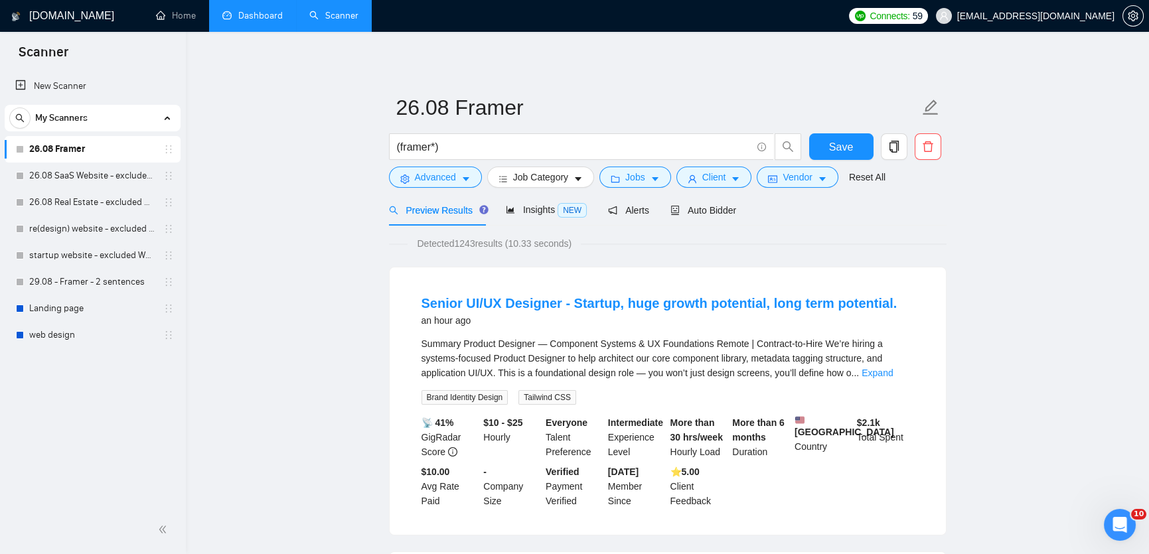
scroll to position [0, 0]
click at [427, 175] on span "Advanced" at bounding box center [435, 177] width 41 height 15
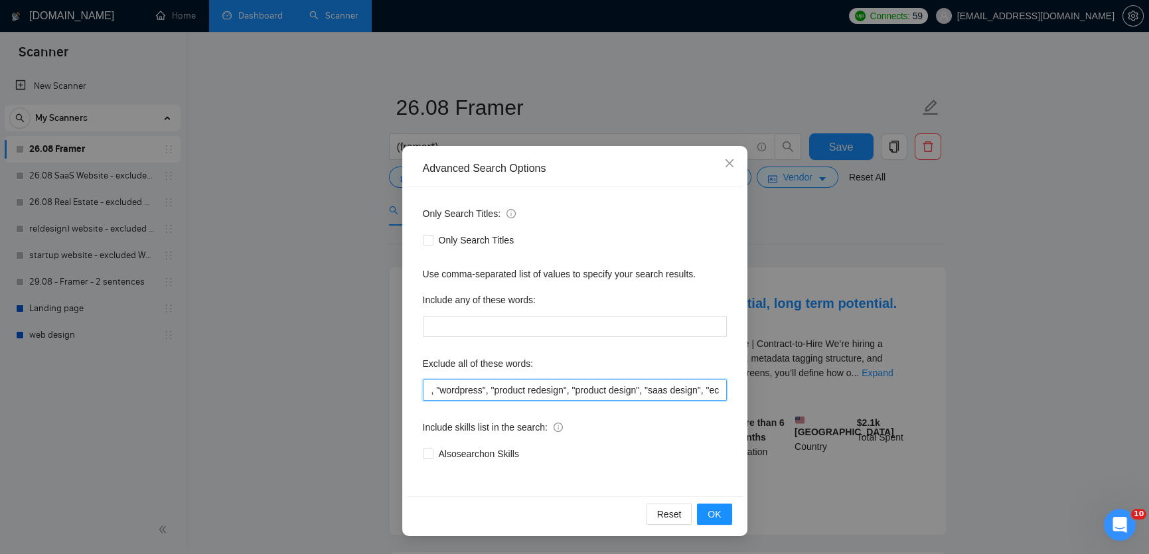
scroll to position [0, 853]
drag, startPoint x: 675, startPoint y: 386, endPoint x: 777, endPoint y: 402, distance: 103.4
click at [777, 402] on div "Advanced Search Options Only Search Titles: Only Search Titles Use comma-separa…" at bounding box center [574, 277] width 1149 height 554
click at [709, 170] on div "Advanced Search Options" at bounding box center [575, 168] width 304 height 15
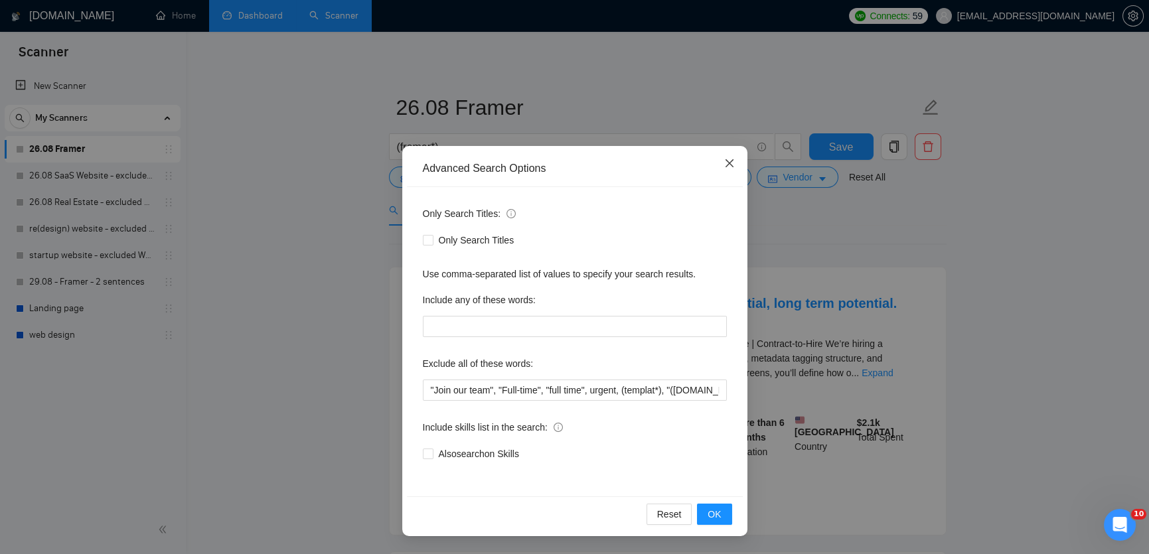
click at [727, 161] on icon "close" at bounding box center [729, 163] width 11 height 11
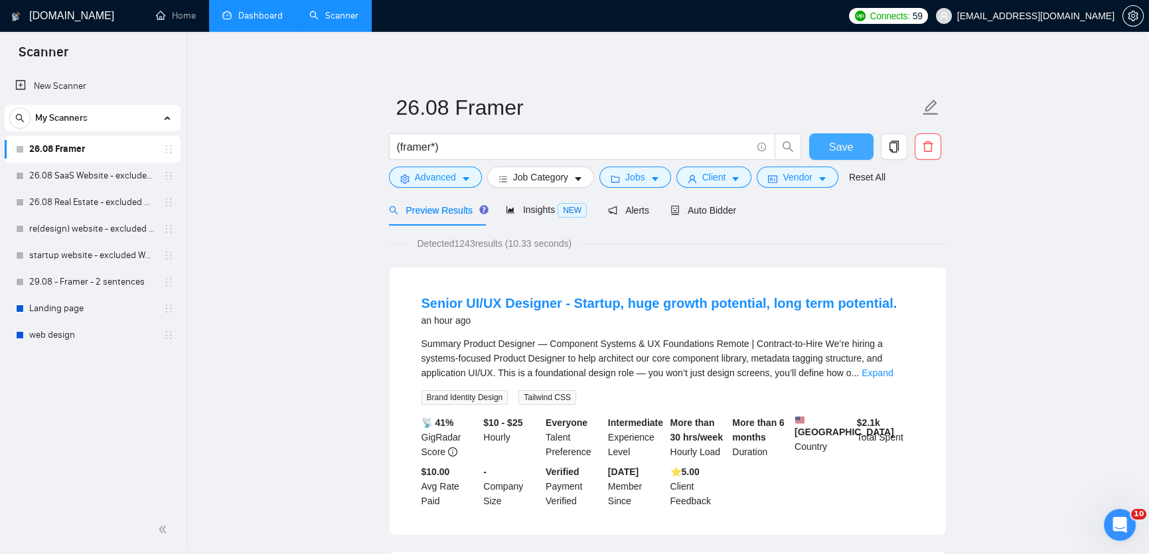
click at [844, 140] on span "Save" at bounding box center [841, 147] width 24 height 17
click at [449, 178] on span "Advanced" at bounding box center [435, 177] width 41 height 15
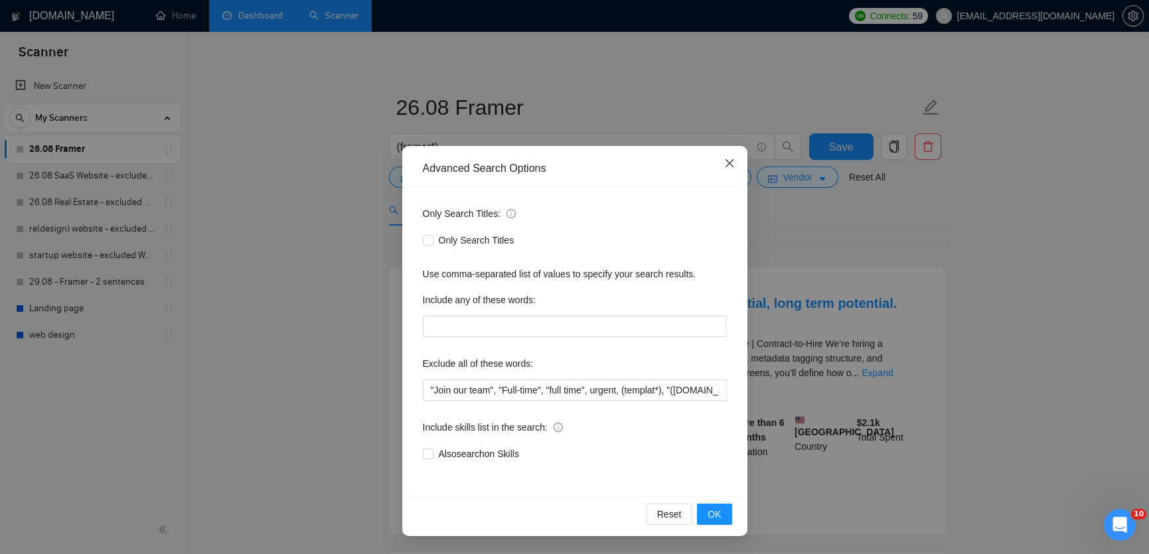
click at [717, 165] on span "Close" at bounding box center [729, 164] width 36 height 36
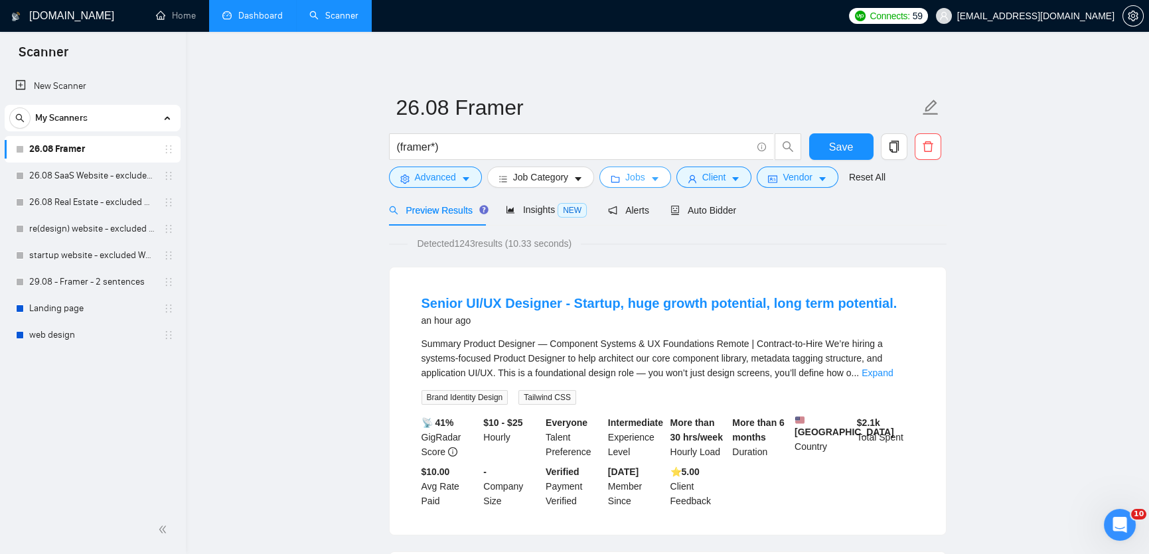
click at [629, 178] on span "Jobs" at bounding box center [635, 177] width 20 height 15
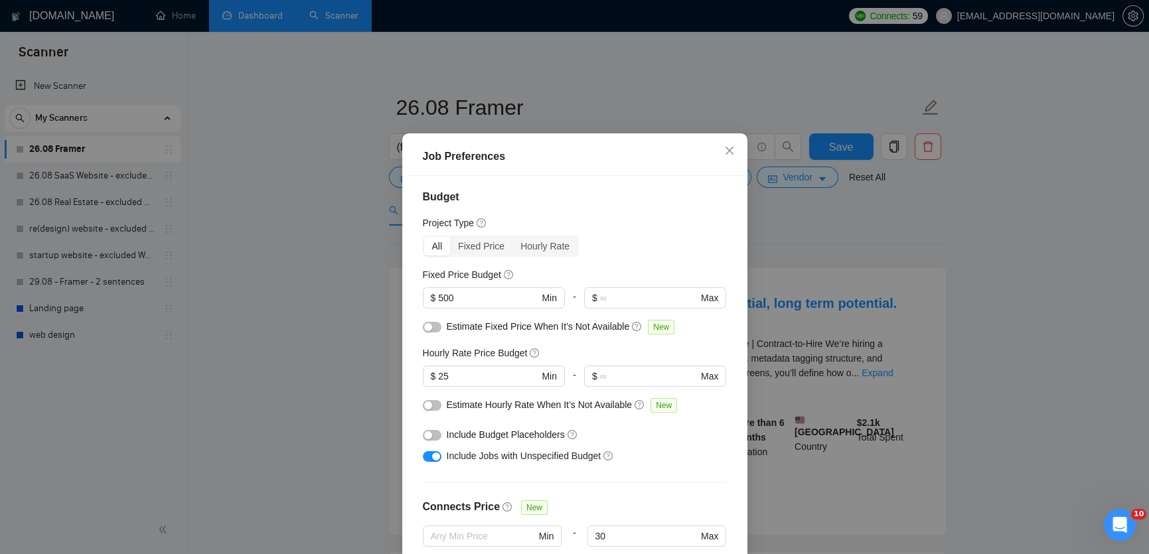
scroll to position [6, 0]
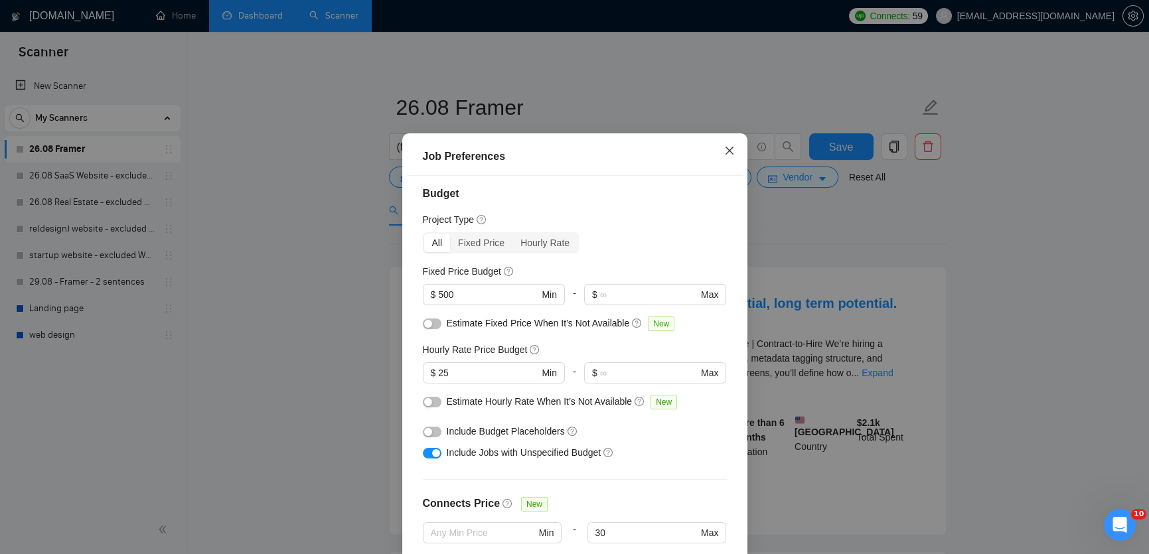
click at [733, 156] on icon "close" at bounding box center [729, 150] width 11 height 11
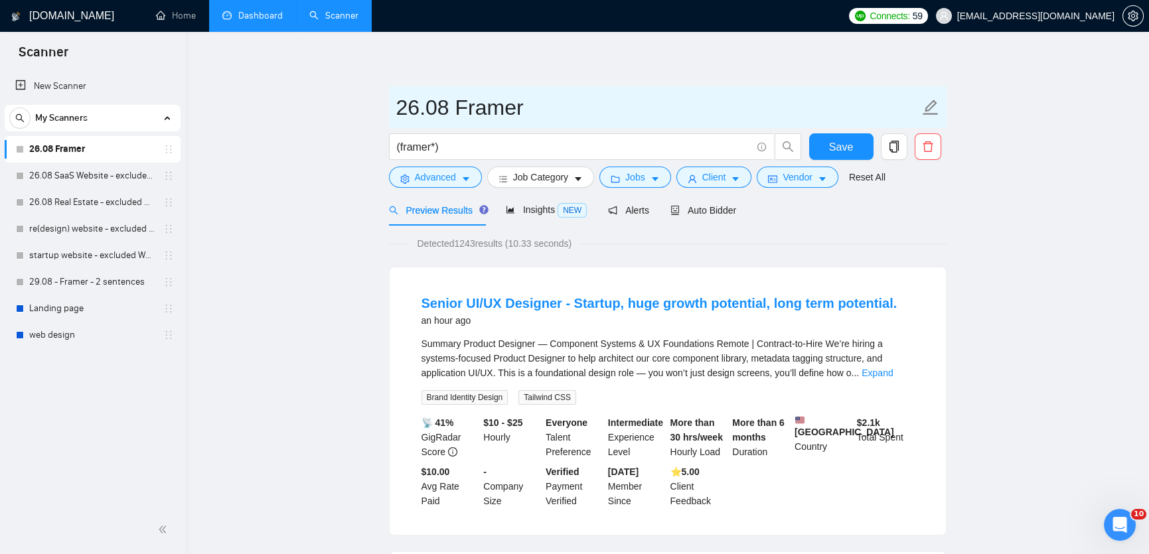
drag, startPoint x: 421, startPoint y: 103, endPoint x: 396, endPoint y: 104, distance: 25.2
click at [396, 104] on input "26.08 Framer" at bounding box center [657, 107] width 523 height 33
type input "3.10 Framer"
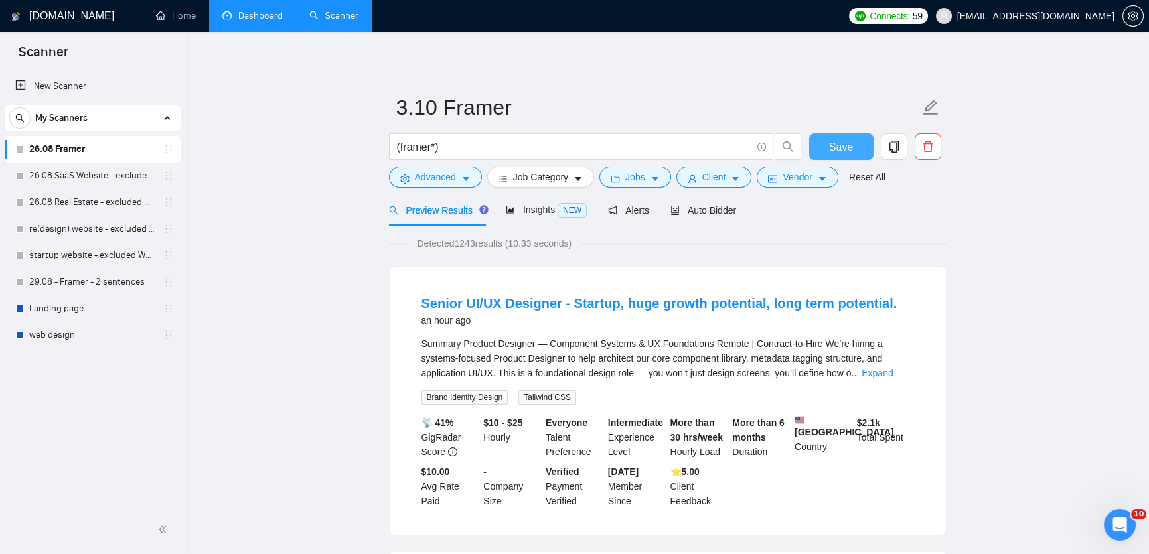
click at [843, 143] on span "Save" at bounding box center [841, 147] width 24 height 17
click at [53, 200] on link "26.08 Real Estate - excluded Webflow" at bounding box center [92, 202] width 126 height 27
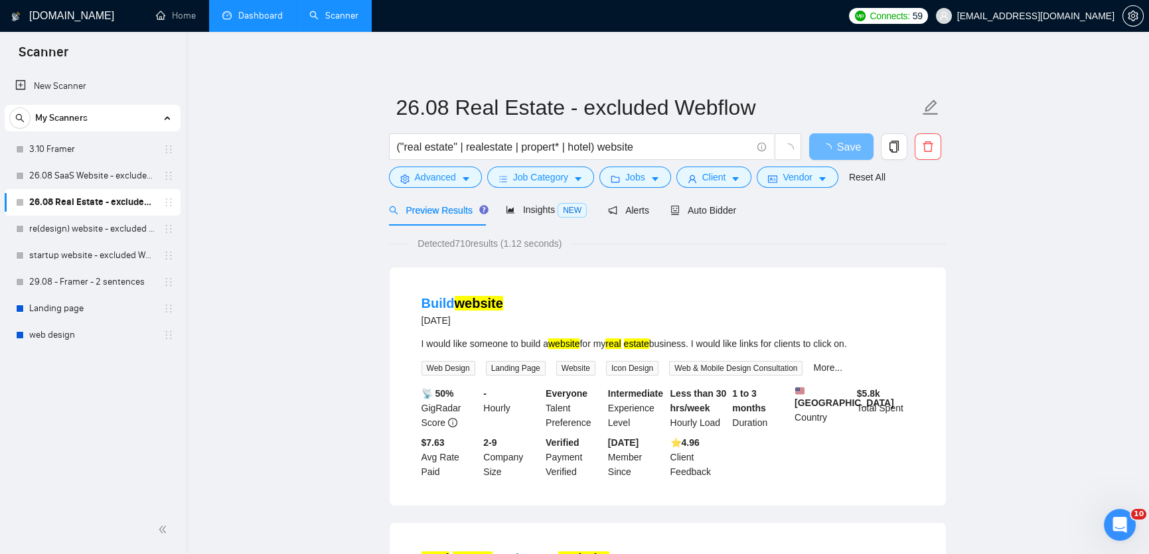
click at [438, 190] on form "26.08 Real Estate - excluded Webflow ("real estate" | realestate | propert* | h…" at bounding box center [667, 140] width 557 height 108
click at [439, 178] on span "Advanced" at bounding box center [435, 177] width 41 height 15
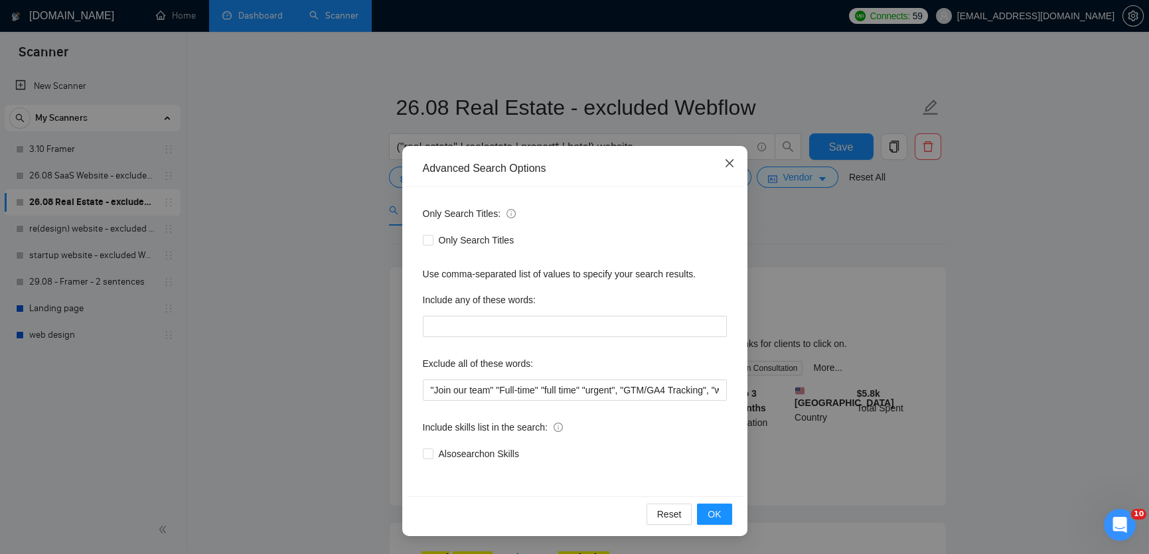
click at [719, 165] on span "Close" at bounding box center [729, 164] width 36 height 36
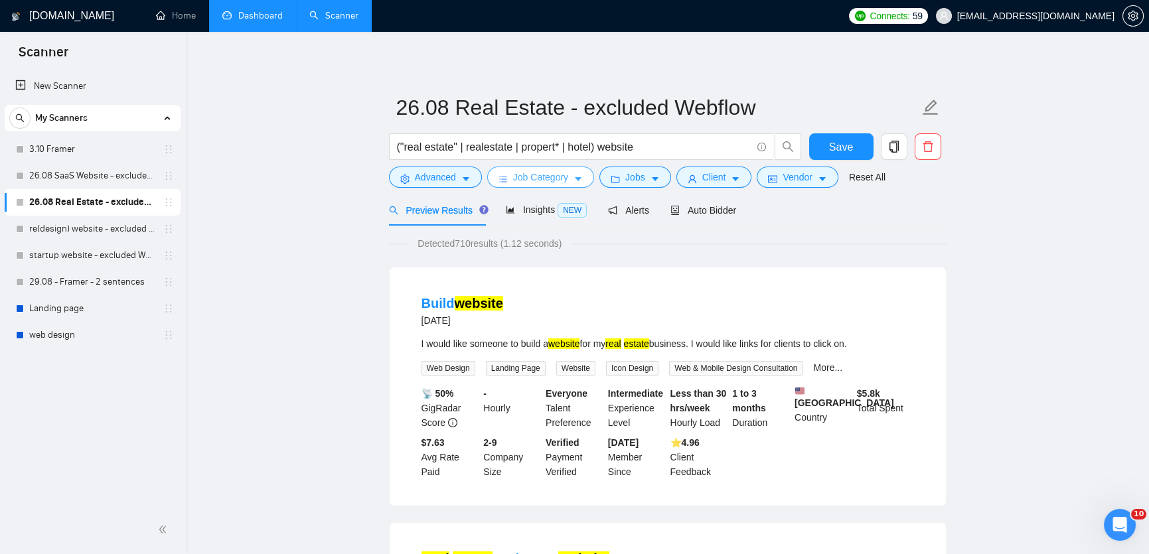
click at [541, 182] on span "Job Category" at bounding box center [540, 177] width 55 height 15
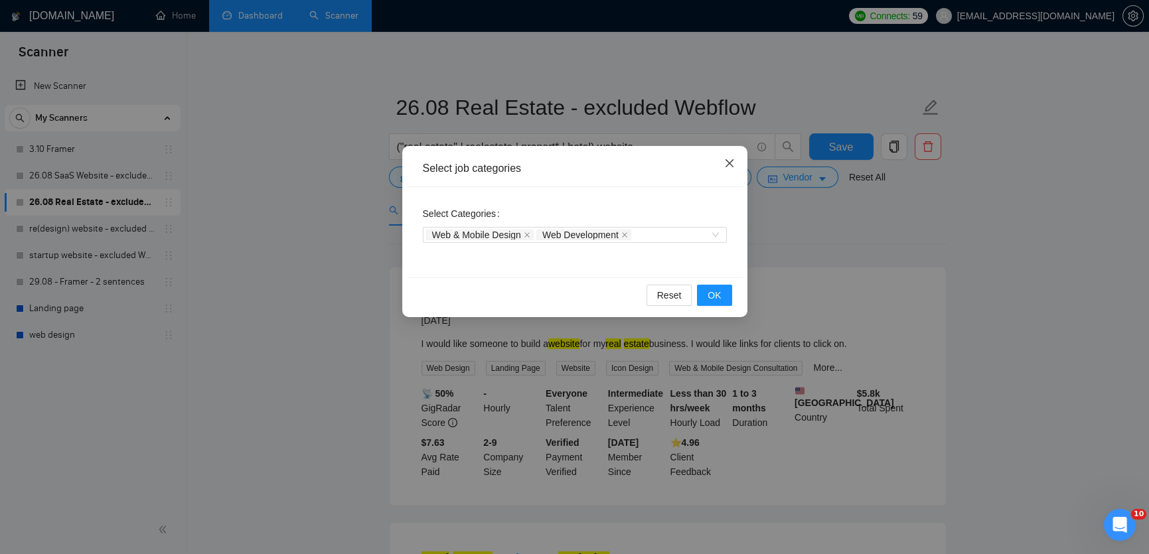
click at [733, 148] on span "Close" at bounding box center [729, 164] width 36 height 36
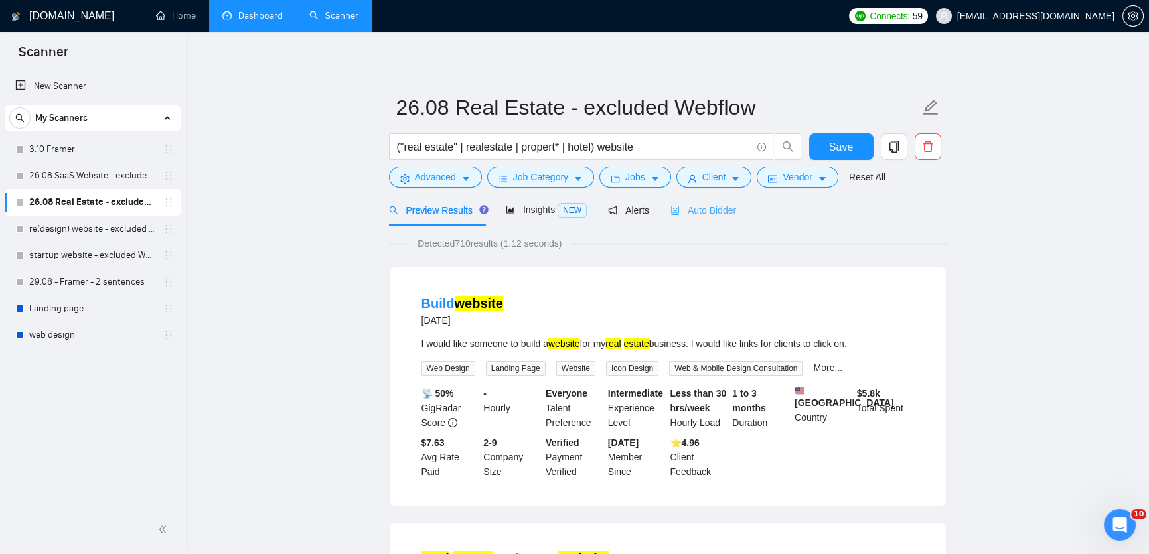
click at [721, 218] on div "Auto Bidder" at bounding box center [703, 209] width 66 height 31
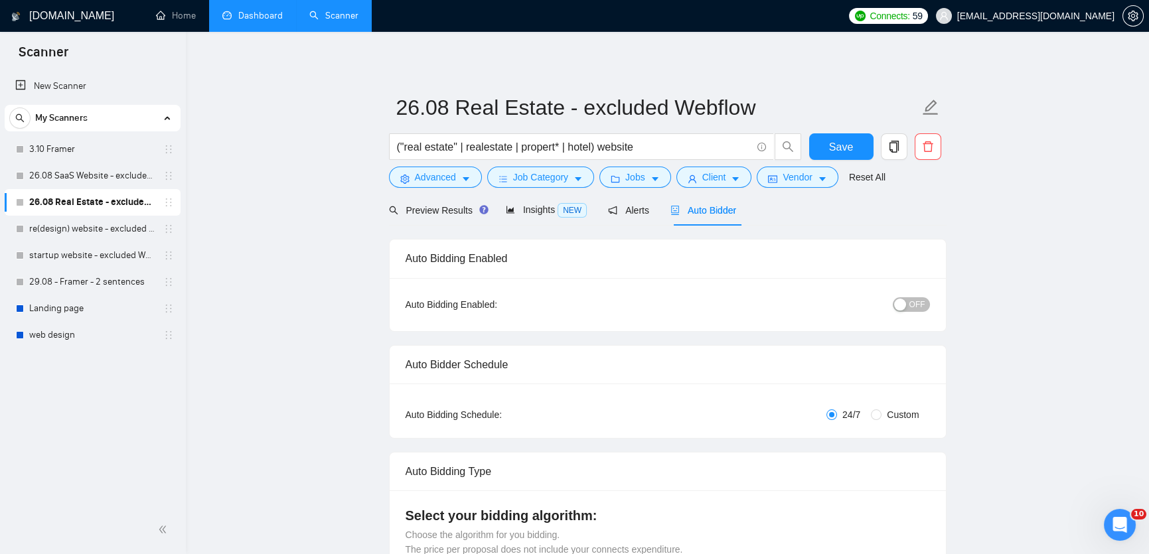
checkbox input "true"
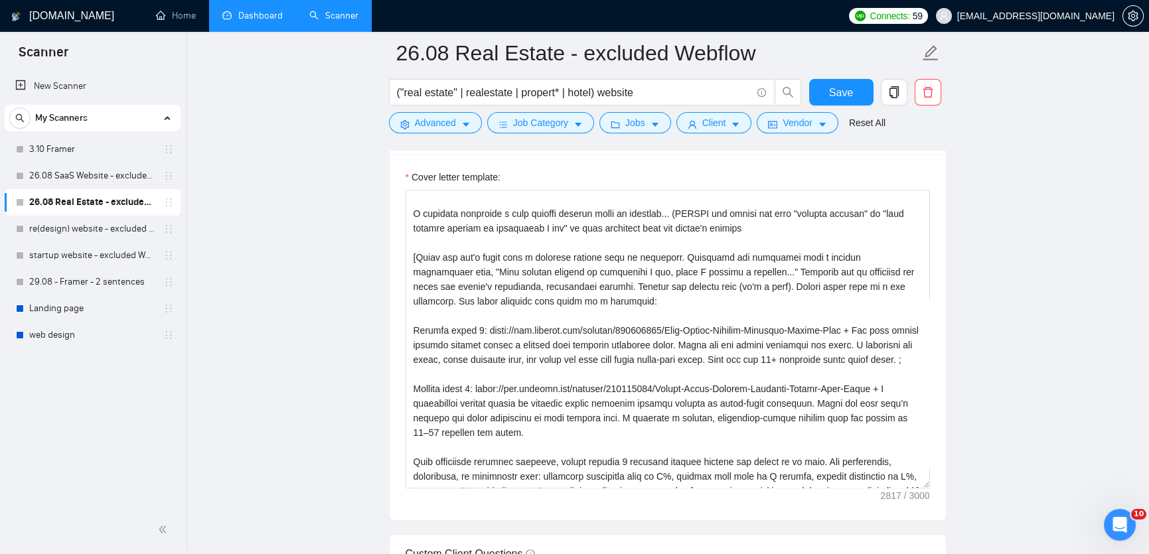
scroll to position [1550, 0]
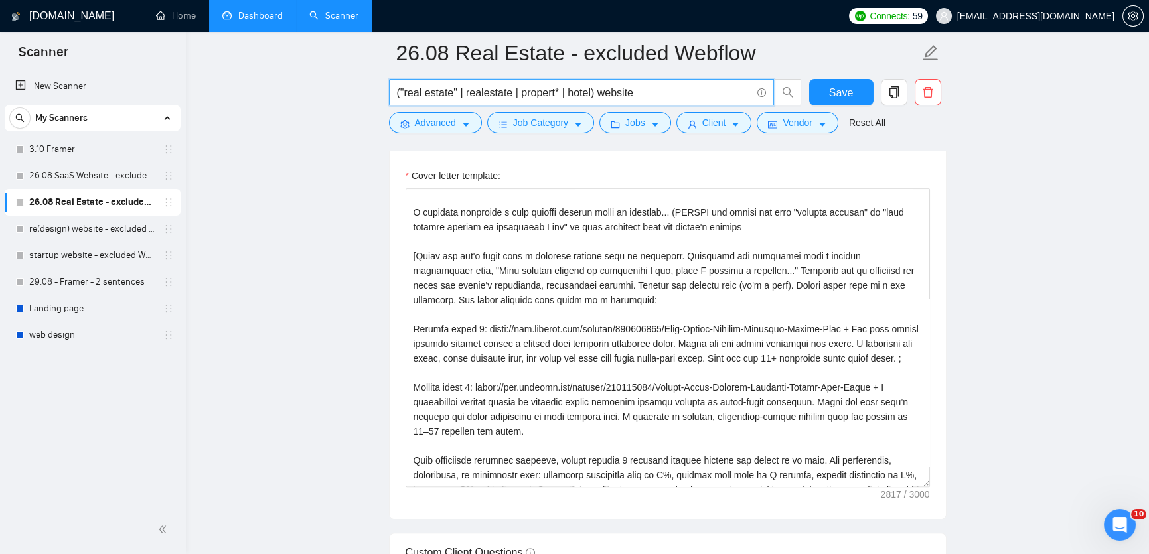
drag, startPoint x: 605, startPoint y: 90, endPoint x: 671, endPoint y: 95, distance: 65.9
click at [671, 95] on input "("real estate" | realestate | propert* | hotel) website" at bounding box center [574, 92] width 354 height 17
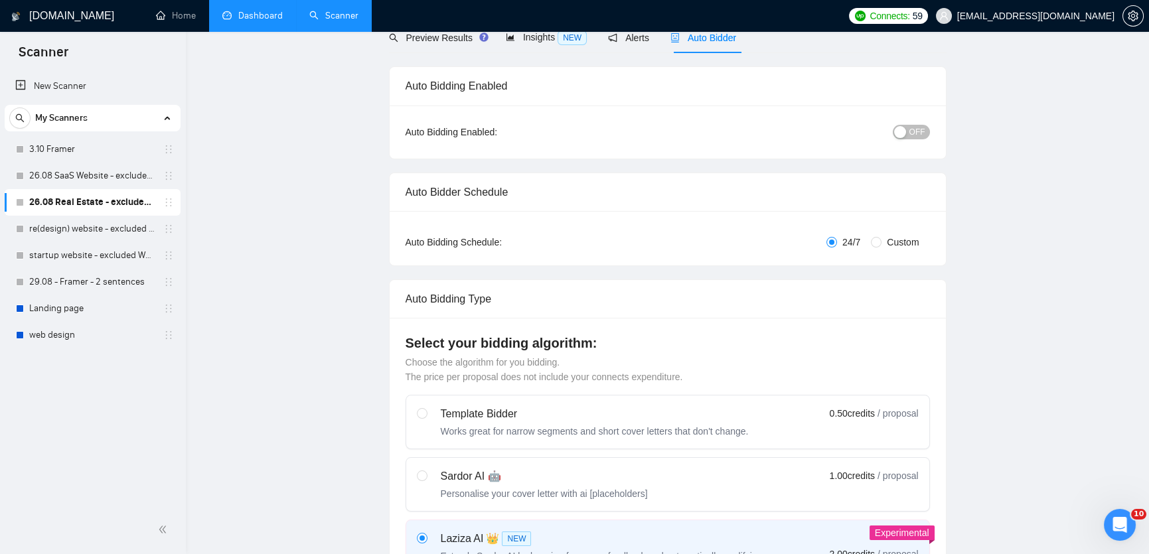
scroll to position [0, 0]
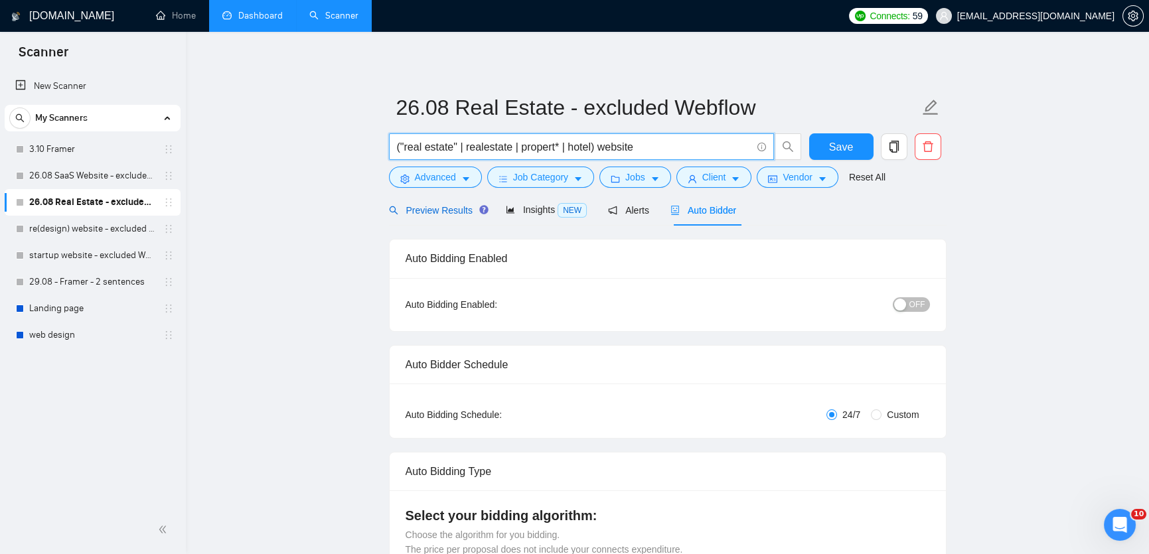
click at [432, 214] on span "Preview Results" at bounding box center [437, 210] width 96 height 11
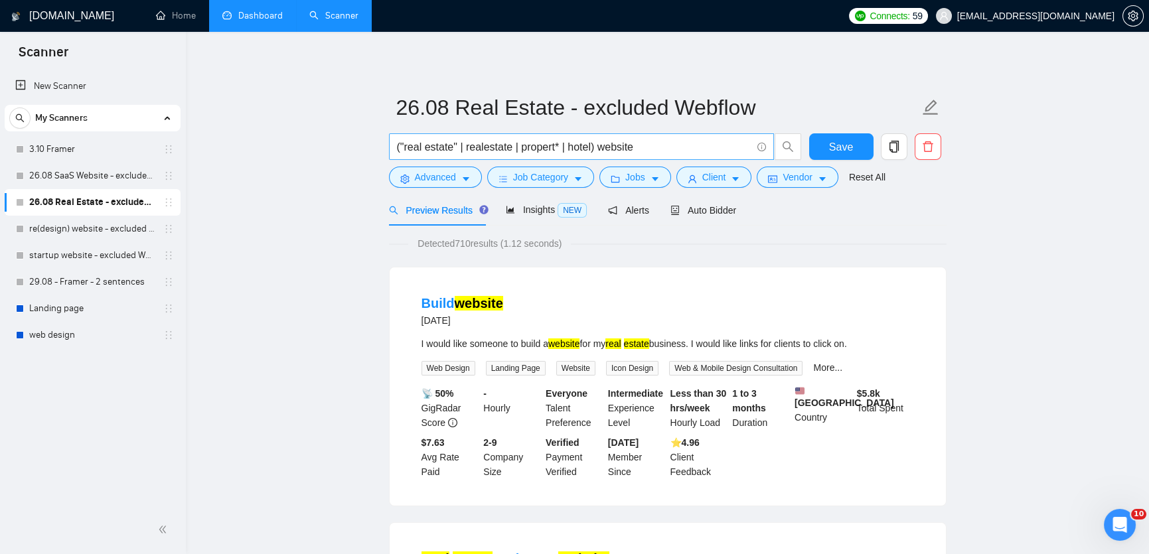
click at [642, 146] on input "("real estate" | realestate | propert* | hotel) website" at bounding box center [574, 147] width 354 height 17
click at [607, 149] on input "("real estate" | realestate | propert* | hotel) website" at bounding box center [574, 147] width 354 height 17
click at [674, 147] on input "("real estate" | realestate | propert* | hotel) (website" at bounding box center [574, 147] width 354 height 17
click at [642, 147] on input "("real estate" | realestate | propert* | hotel) (website |" at bounding box center [574, 147] width 354 height 17
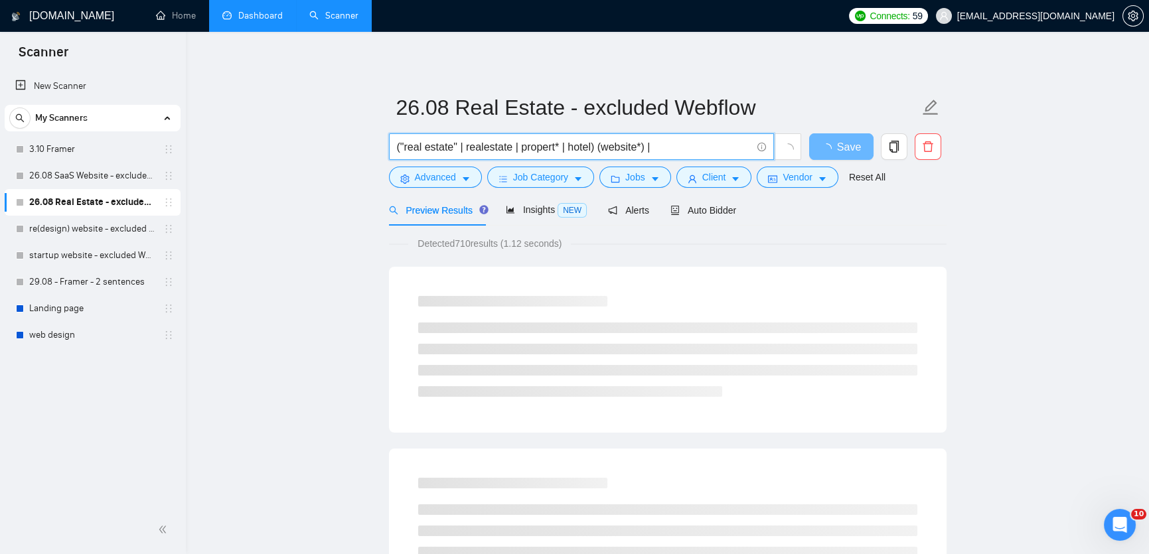
click at [609, 148] on input "("real estate" | realestate | propert* | hotel) (website*) |" at bounding box center [574, 147] width 354 height 17
click at [693, 141] on input "("real estate" | realestate | propert* | hotel) ((website*) |" at bounding box center [574, 147] width 354 height 17
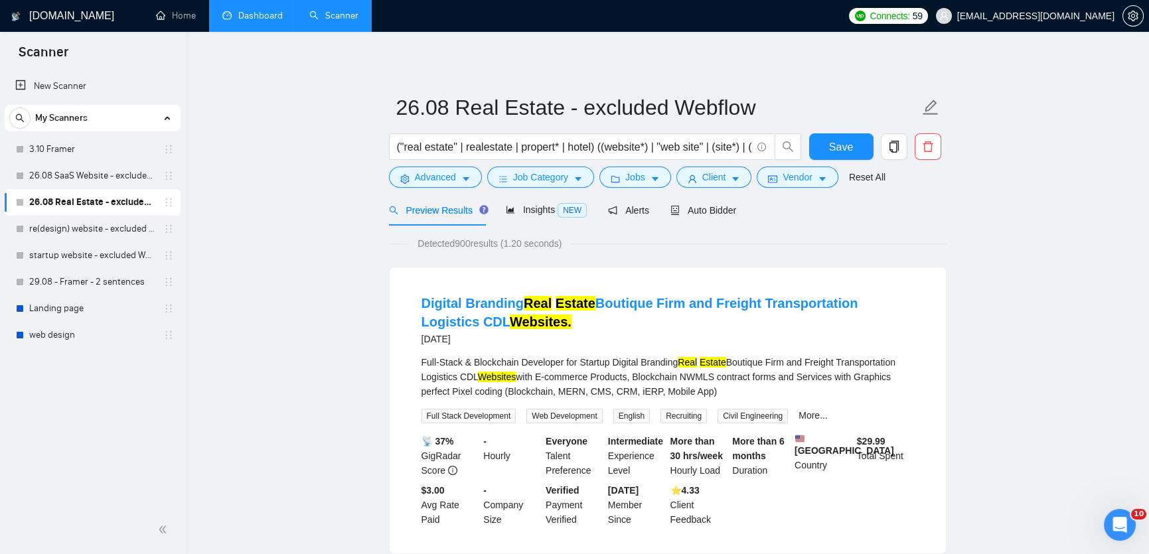
drag, startPoint x: 455, startPoint y: 244, endPoint x: 476, endPoint y: 246, distance: 20.7
click at [476, 246] on span "Detected 900 results (1.20 seconds)" at bounding box center [489, 243] width 163 height 15
click at [565, 142] on input "("real estate" | realestate | propert* | hotel) ((website*) | "web site" | (sit…" at bounding box center [574, 147] width 354 height 17
click at [524, 148] on input "("real estate" | realestate | propert*) | hotel) ((website*) | "web site" | (si…" at bounding box center [574, 147] width 354 height 17
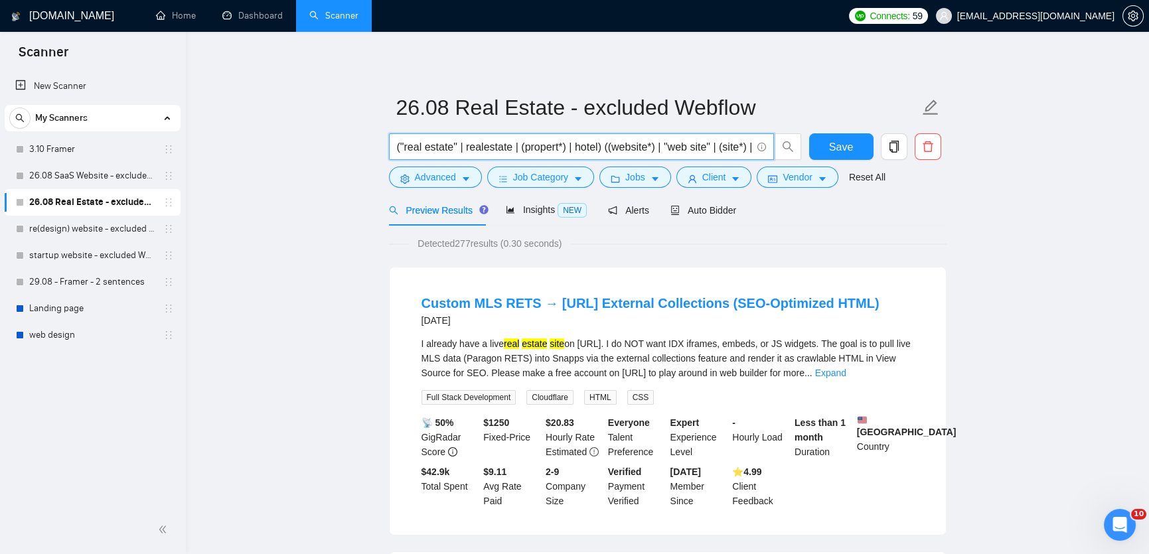
click at [605, 150] on input "("real estate" | realestate | (propert*) | hotel) ((website*) | "web site" | (s…" at bounding box center [574, 147] width 354 height 17
paste input "PropTech"
click at [642, 145] on input "("real estate" | realestate | (propert*) | hotel | "PropTech") ((website*) | "w…" at bounding box center [574, 147] width 354 height 17
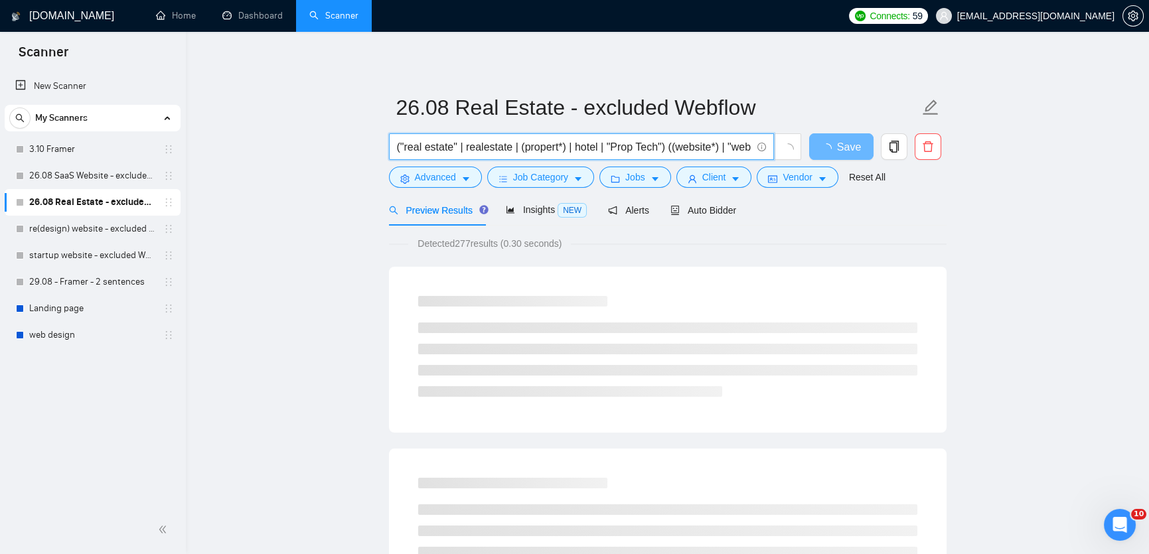
drag, startPoint x: 664, startPoint y: 149, endPoint x: 619, endPoint y: 147, distance: 45.2
click at [619, 147] on input "("real estate" | realestate | (propert*) | hotel | "Prop Tech") ((website*) | "…" at bounding box center [574, 147] width 354 height 17
click at [668, 148] on input "("real estate" | realestate | (propert*) | hotel | "Prop Tech") ((website*) | "…" at bounding box center [574, 147] width 354 height 17
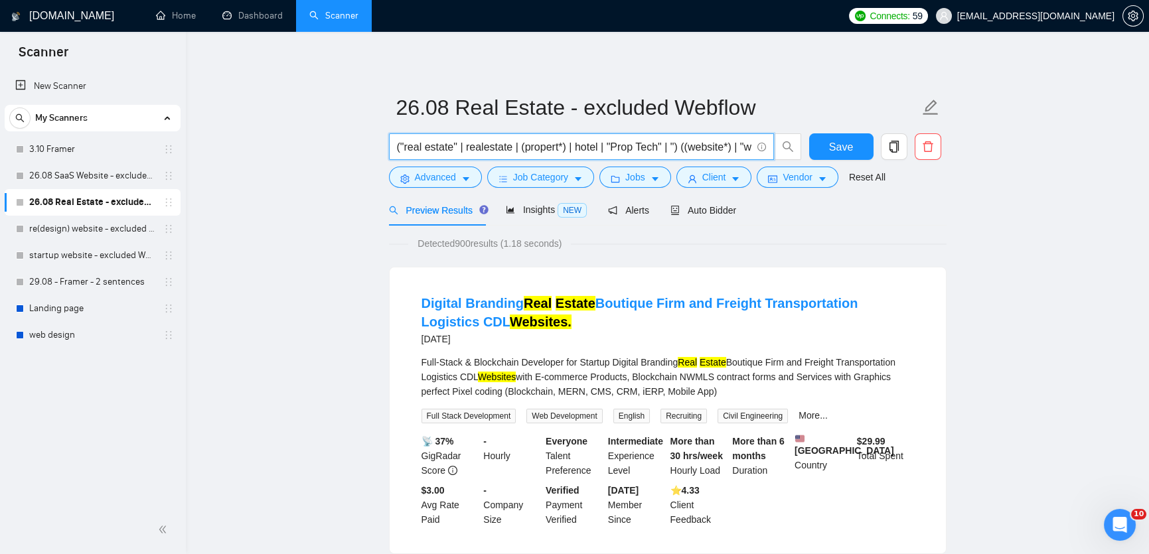
paste input "Prop Tech"
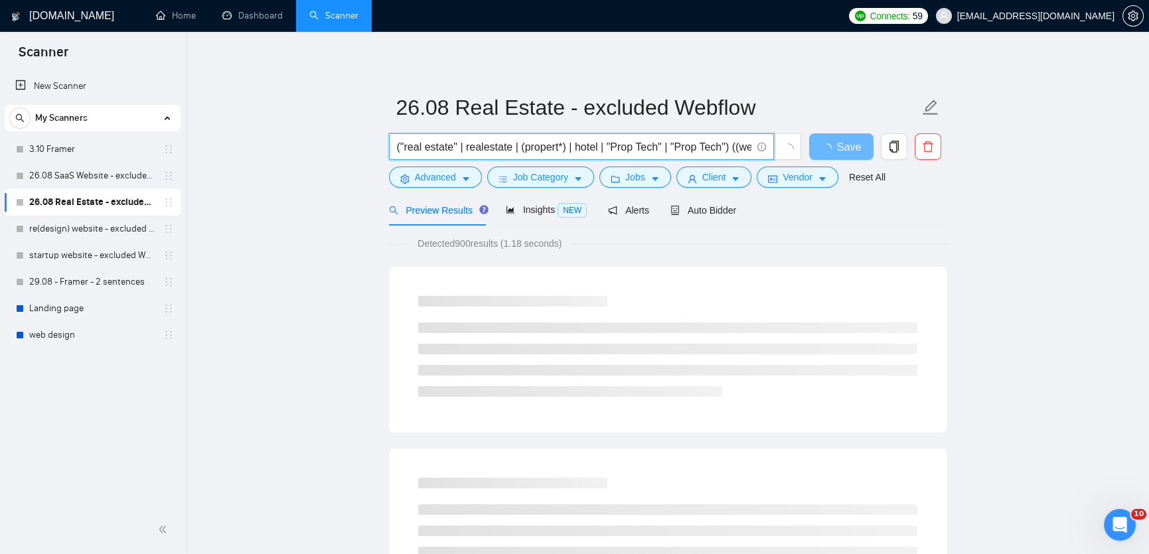
click at [708, 148] on input "("real estate" | realestate | (propert*) | hotel | "Prop Tech" | "Prop Tech") (…" at bounding box center [574, 147] width 354 height 17
click at [685, 149] on input "("real estate" | realestate | (propert*) | hotel | "Prop Tech" | "PropTech") ((…" at bounding box center [574, 147] width 354 height 17
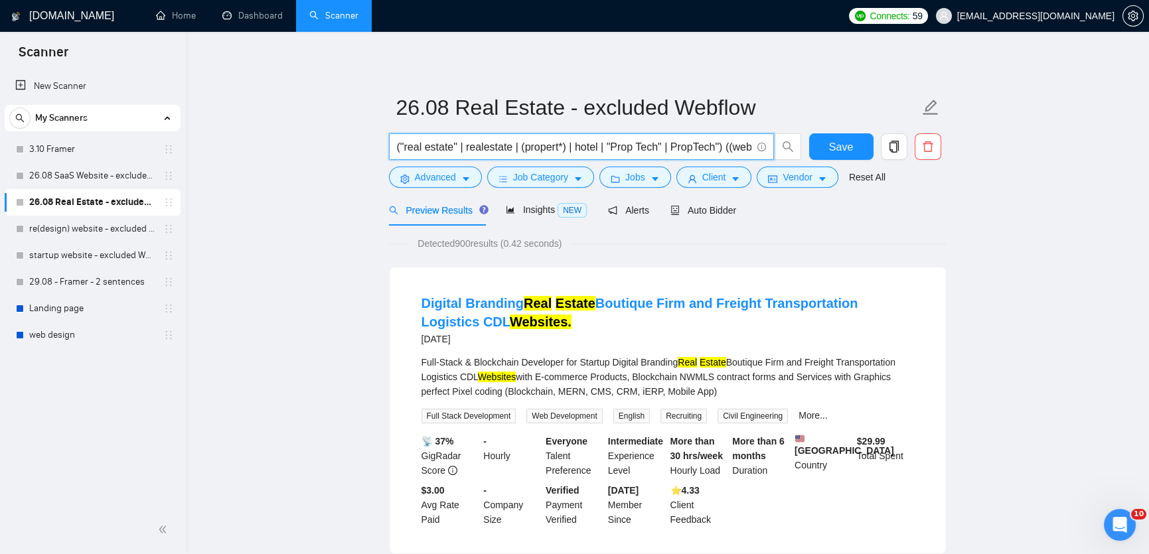
click at [729, 146] on input "("real estate" | realestate | (propert*) | hotel | "Prop Tech" | PropTech") ((w…" at bounding box center [574, 147] width 354 height 17
drag, startPoint x: 712, startPoint y: 147, endPoint x: 785, endPoint y: 146, distance: 73.0
click at [785, 146] on span "("real estate" | realestate | (propert*) | hotel | "Prop Tech" | PropTech) ((we…" at bounding box center [595, 146] width 413 height 27
click at [708, 146] on input "("real estate" | realestate | (propert*) | hotel | "Prop Tech" | PropTech) ((we…" at bounding box center [574, 147] width 354 height 17
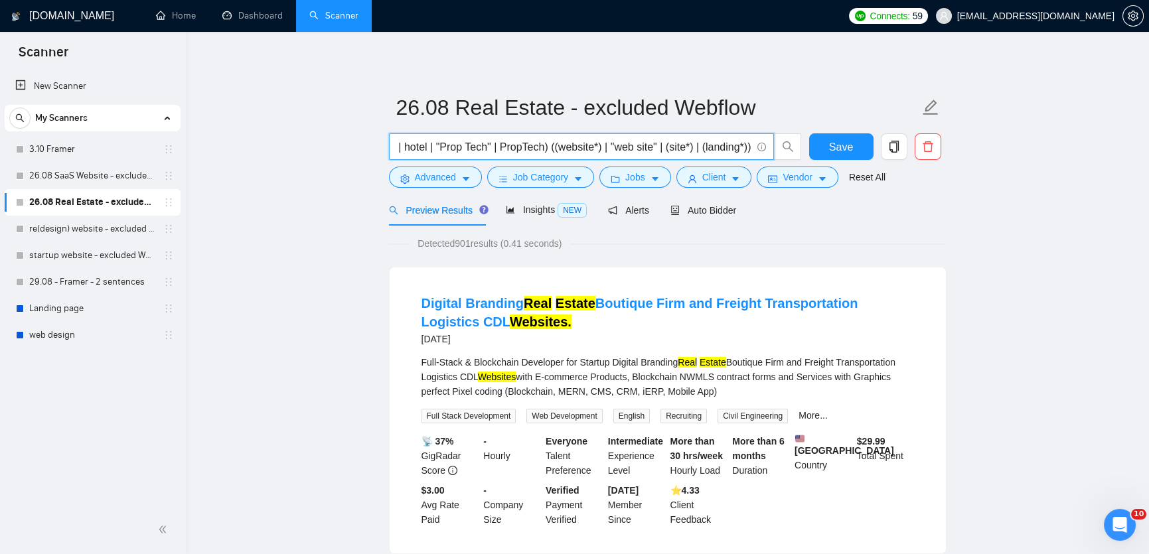
click at [734, 147] on input "("real estate" | realestate | (propert*) | hotel | "Prop Tech" | PropTech) ((we…" at bounding box center [574, 147] width 354 height 17
type input "("real estate" | realestate | (propert*) | hotel | "Prop Tech" | PropTech) ((we…"
click at [836, 147] on span "Save" at bounding box center [841, 147] width 24 height 17
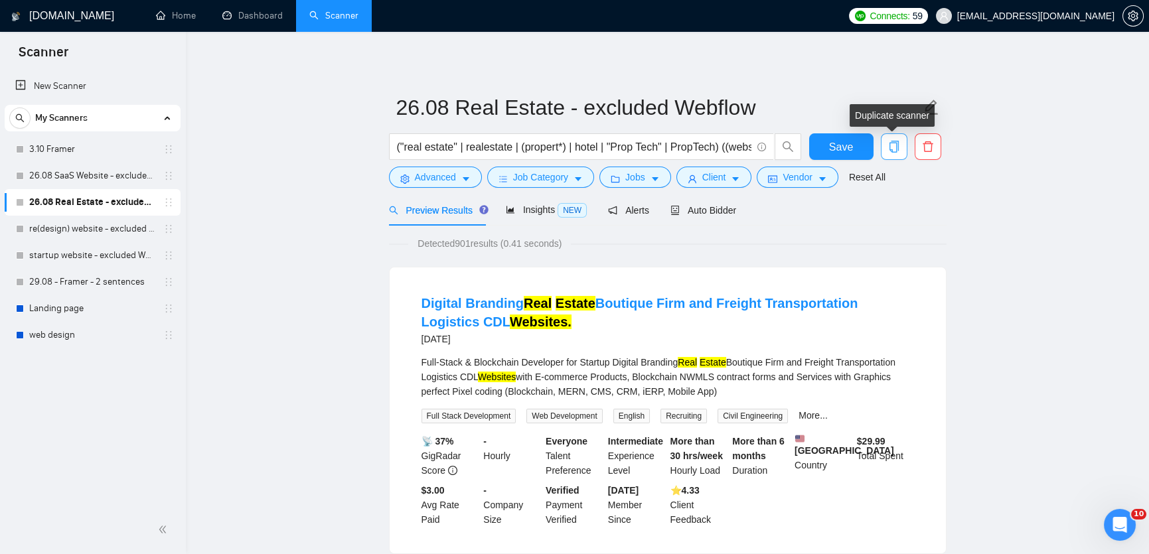
click at [892, 153] on icon "copy" at bounding box center [893, 147] width 9 height 12
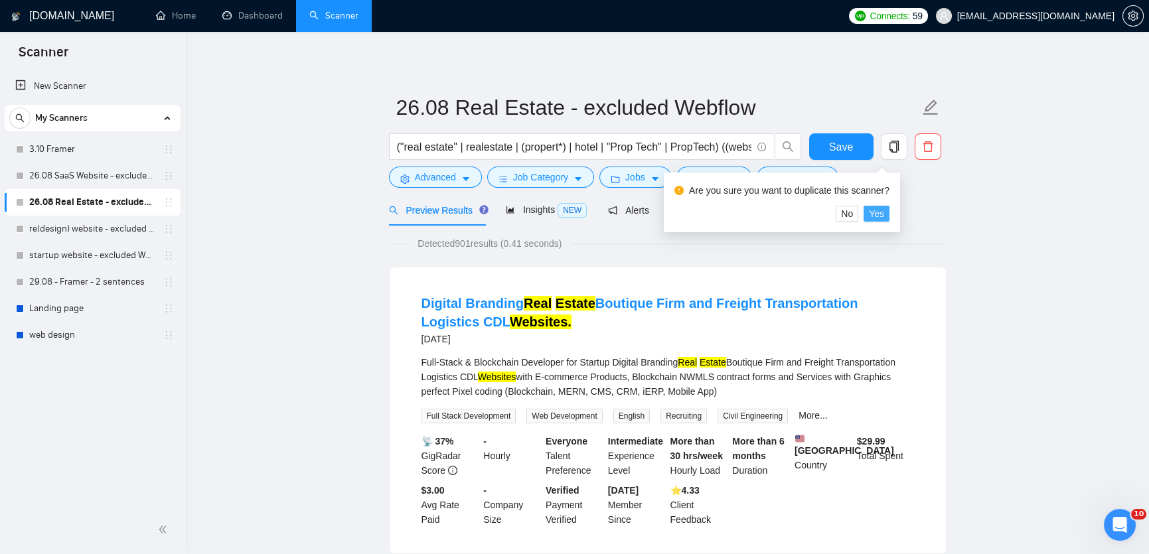
click at [884, 214] on span "Yes" at bounding box center [876, 213] width 15 height 15
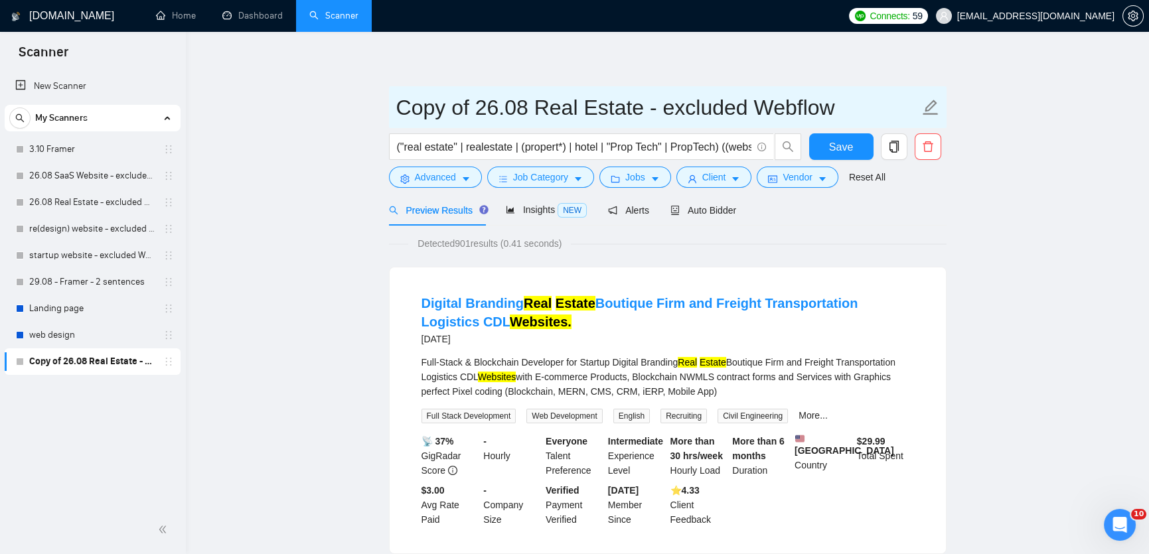
drag, startPoint x: 478, startPoint y: 106, endPoint x: 361, endPoint y: 101, distance: 116.9
type input "26.08 Real Estate - excluded Webflow"
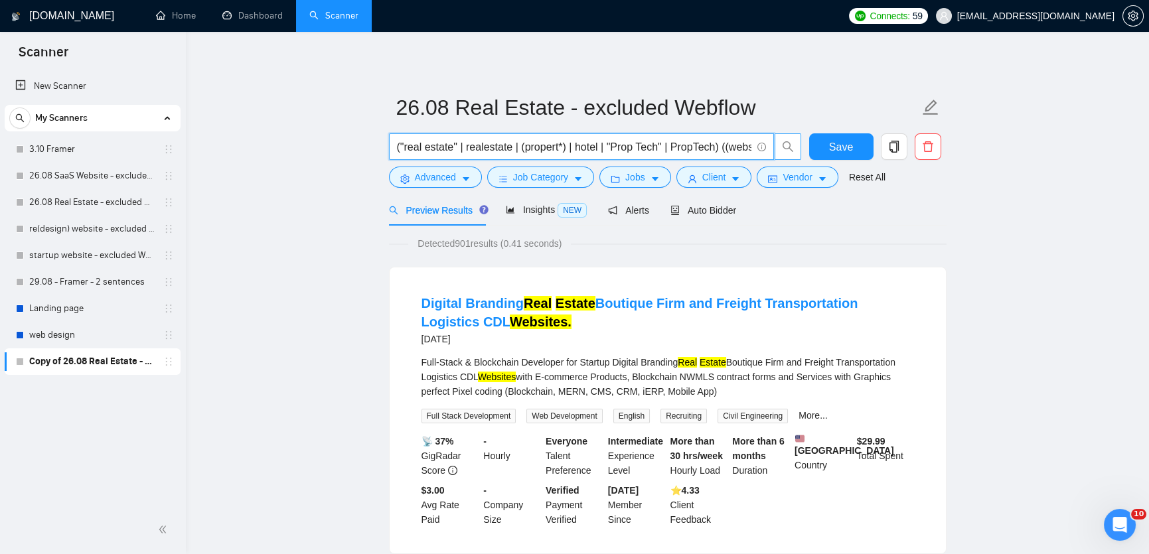
scroll to position [0, 187]
drag, startPoint x: 733, startPoint y: 146, endPoint x: 776, endPoint y: 149, distance: 42.6
click at [776, 149] on span "("real estate" | realestate | (propert*) | hotel | "Prop Tech" | PropTech) ((we…" at bounding box center [595, 146] width 413 height 27
click at [735, 148] on input "("real estate" | realestate | (propert*) | hotel | "Prop Tech" | PropTech) ((we…" at bounding box center [574, 147] width 354 height 17
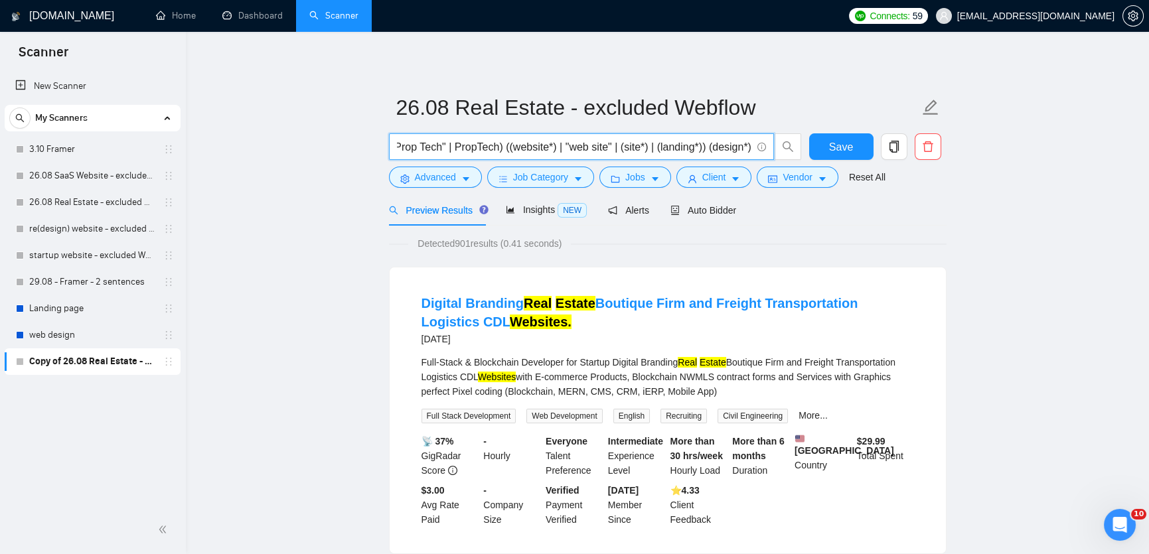
click at [711, 145] on input "("real estate" | realestate | (propert*) | hotel | "Prop Tech" | PropTech) ((we…" at bounding box center [574, 147] width 354 height 17
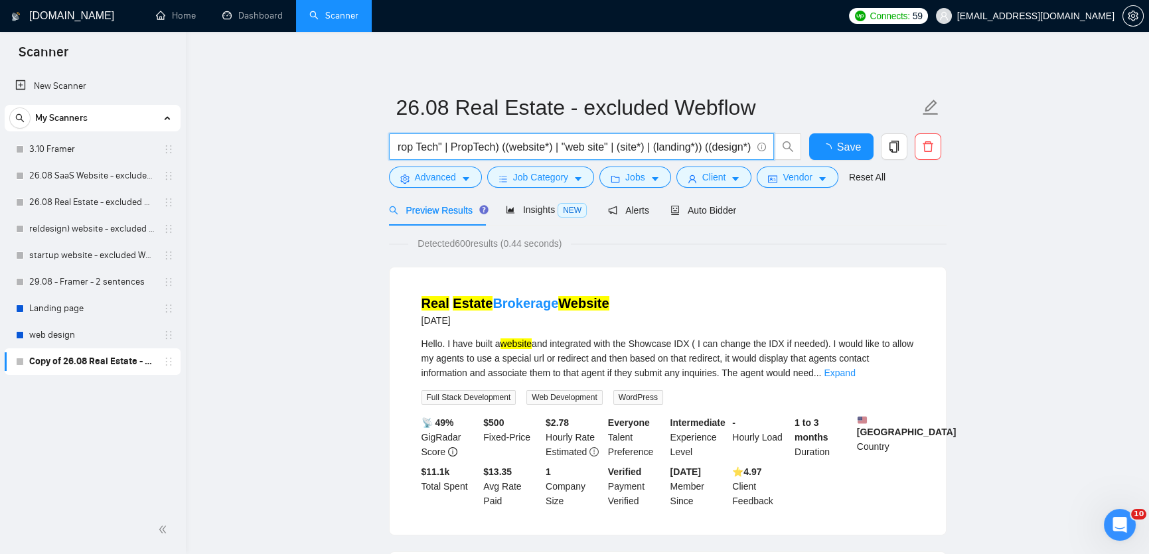
scroll to position [0, 239]
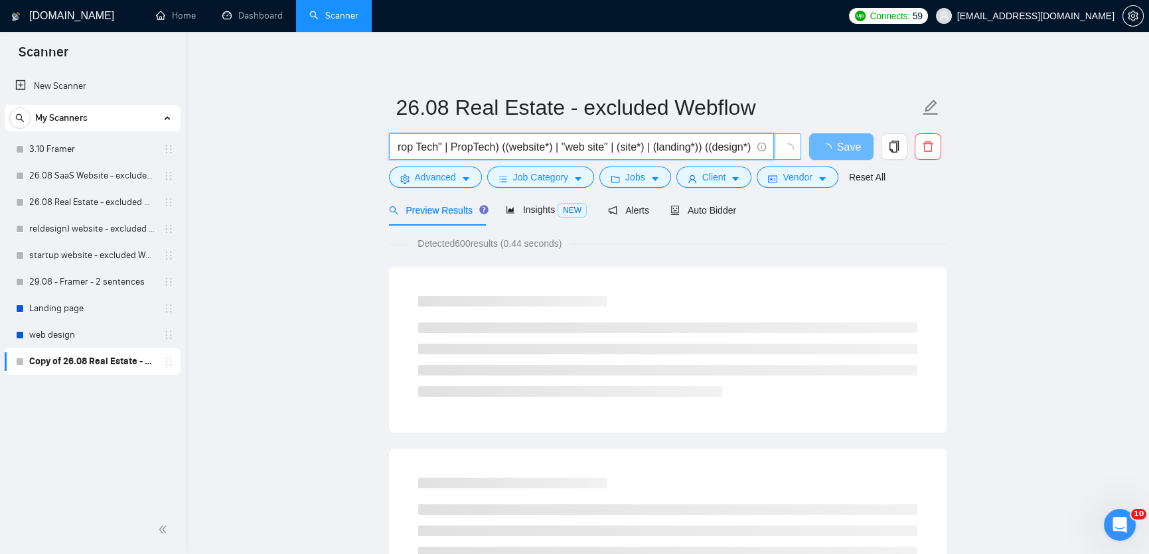
drag, startPoint x: 724, startPoint y: 149, endPoint x: 776, endPoint y: 149, distance: 52.4
click at [776, 149] on span "("real estate" | realestate | (propert*) | hotel | "Prop Tech" | PropTech) ((we…" at bounding box center [595, 146] width 413 height 27
click at [724, 151] on input "("real estate" | realestate | (propert*) | hotel | "Prop Tech" | PropTech) ((we…" at bounding box center [574, 147] width 354 height 17
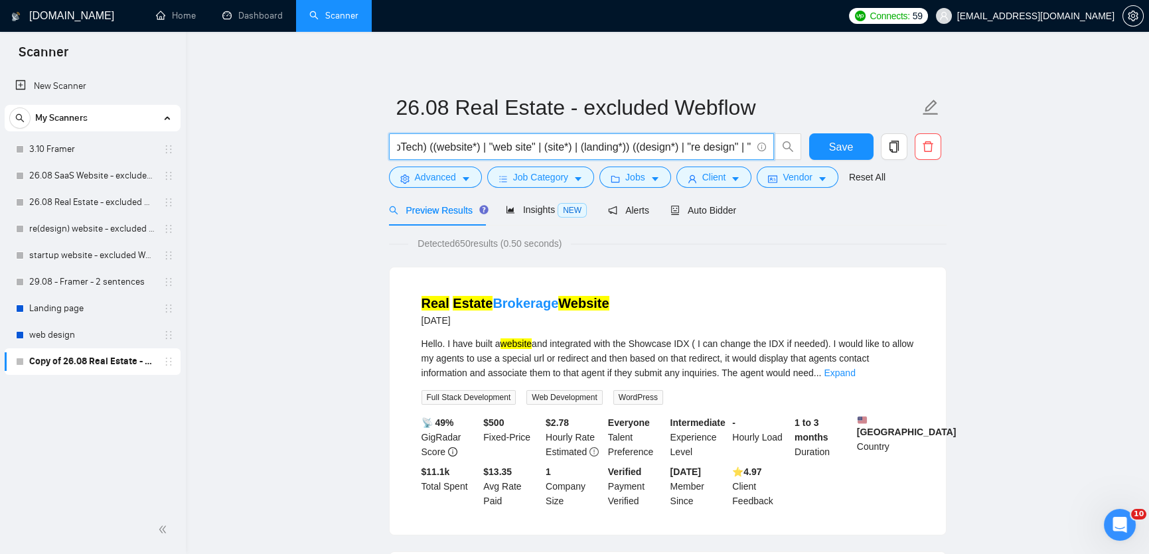
scroll to position [0, 314]
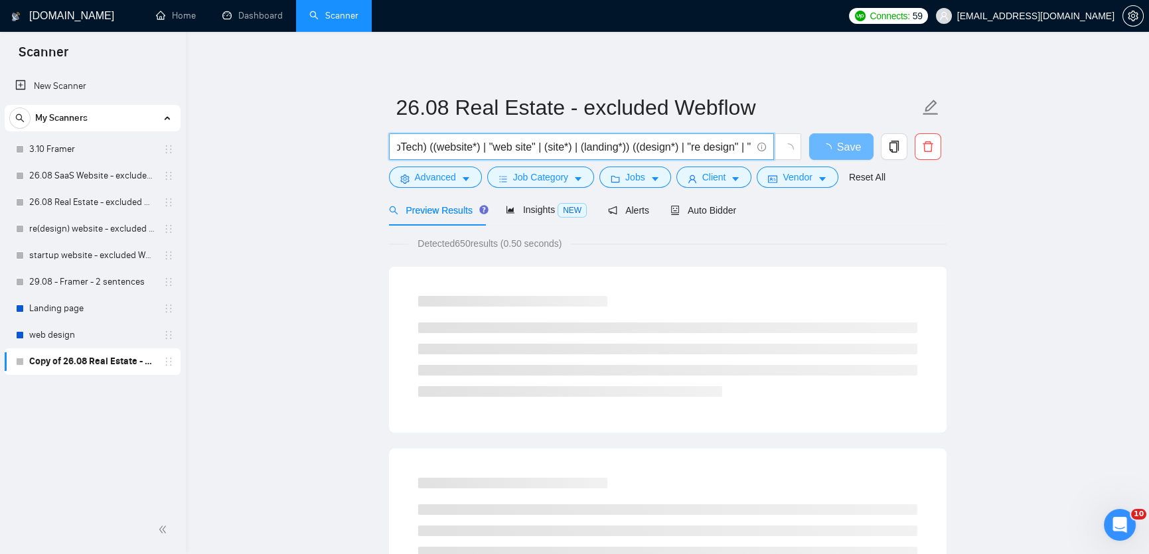
drag, startPoint x: 677, startPoint y: 148, endPoint x: 748, endPoint y: 154, distance: 71.3
click at [748, 154] on input "("real estate" | realestate | (propert*) | hotel | "Prop Tech" | PropTech) ((we…" at bounding box center [574, 147] width 354 height 17
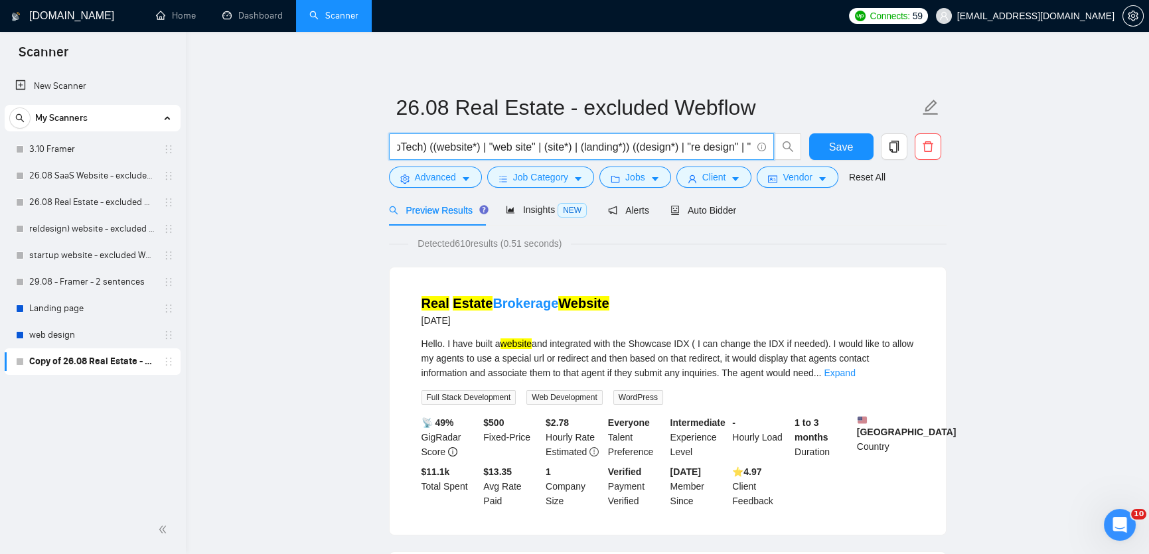
drag, startPoint x: 741, startPoint y: 145, endPoint x: 759, endPoint y: 157, distance: 22.1
click at [759, 157] on span "("real estate" | realestate | (propert*) | hotel | "Prop Tech" | PropTech) ((we…" at bounding box center [581, 146] width 385 height 27
click at [650, 147] on input "("real estate" | realestate | (propert*) | hotel | "Prop Tech" | PropTech) ((we…" at bounding box center [574, 147] width 354 height 17
click at [612, 151] on input "("real estate" | realestate | (propert*) | hotel | "Prop Tech" | PropTech) ((we…" at bounding box center [574, 147] width 354 height 17
click at [632, 148] on input "("real estate" | realestate | (propert*) | hotel | "Prop Tech" | PropTech) ((we…" at bounding box center [574, 147] width 354 height 17
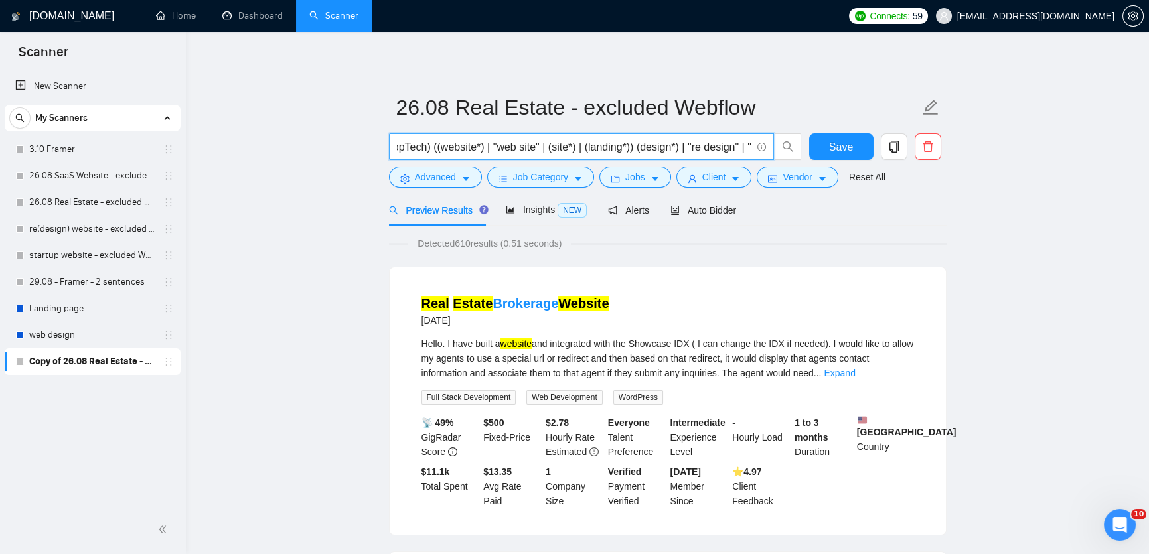
scroll to position [0, 310]
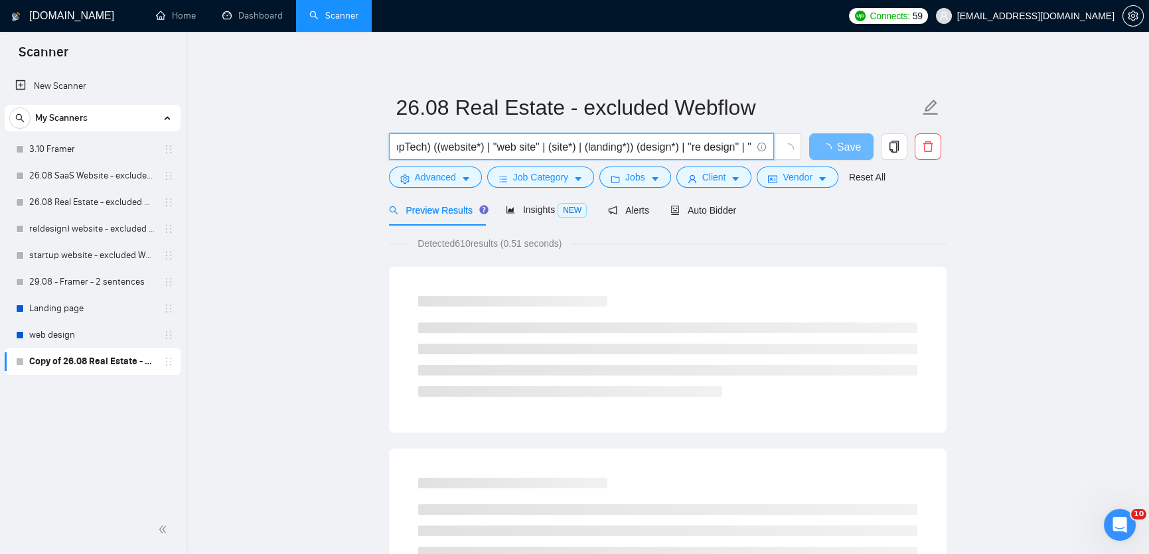
drag, startPoint x: 676, startPoint y: 151, endPoint x: 772, endPoint y: 153, distance: 96.2
click at [772, 153] on span "("real estate" | realestate | (propert*) | hotel | "Prop Tech" | PropTech) ((we…" at bounding box center [581, 146] width 385 height 27
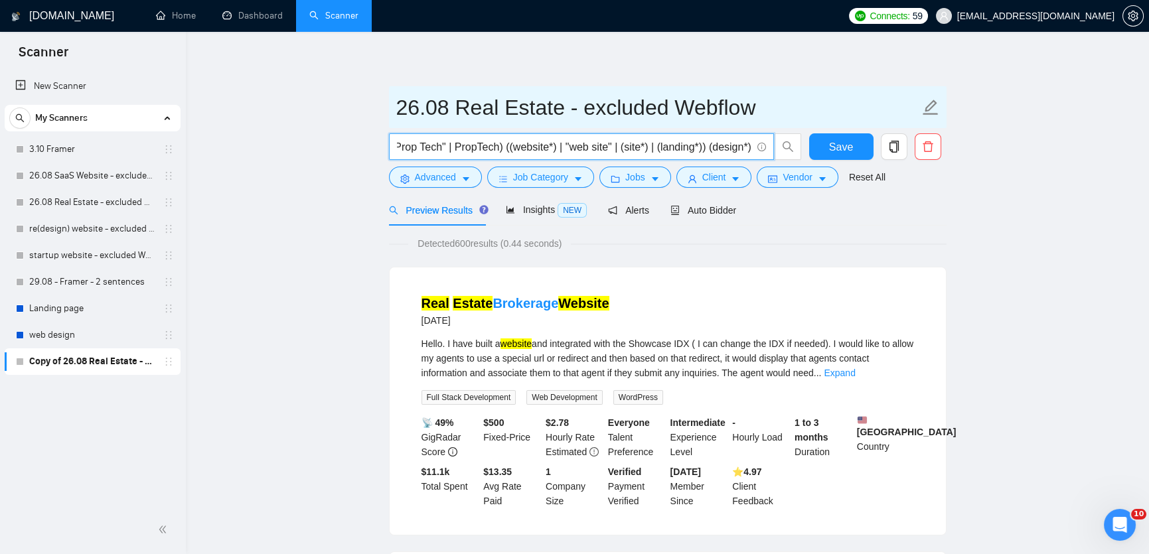
type input "("real estate" | realestate | (propert*) | hotel | "Prop Tech" | PropTech) ((we…"
click at [762, 108] on input "26.08 Real Estate - excluded Webflow" at bounding box center [657, 107] width 523 height 33
type input "26.08 Real Estate - excluded Webflow + DEsign"
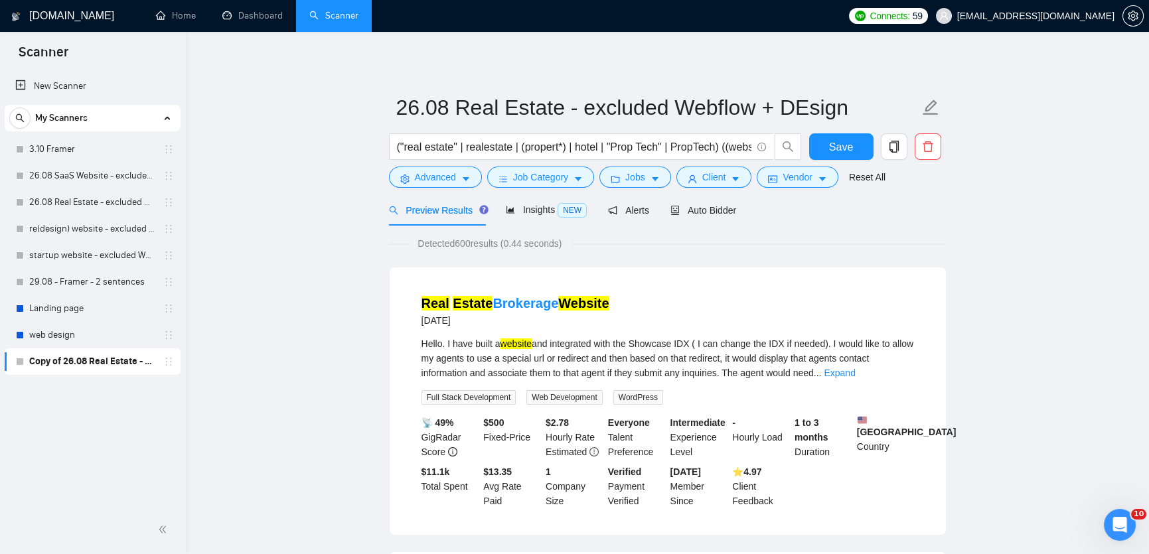
click at [772, 238] on div "Detected 600 results (0.44 seconds)" at bounding box center [667, 243] width 557 height 15
click at [855, 372] on link "Expand" at bounding box center [839, 373] width 31 height 11
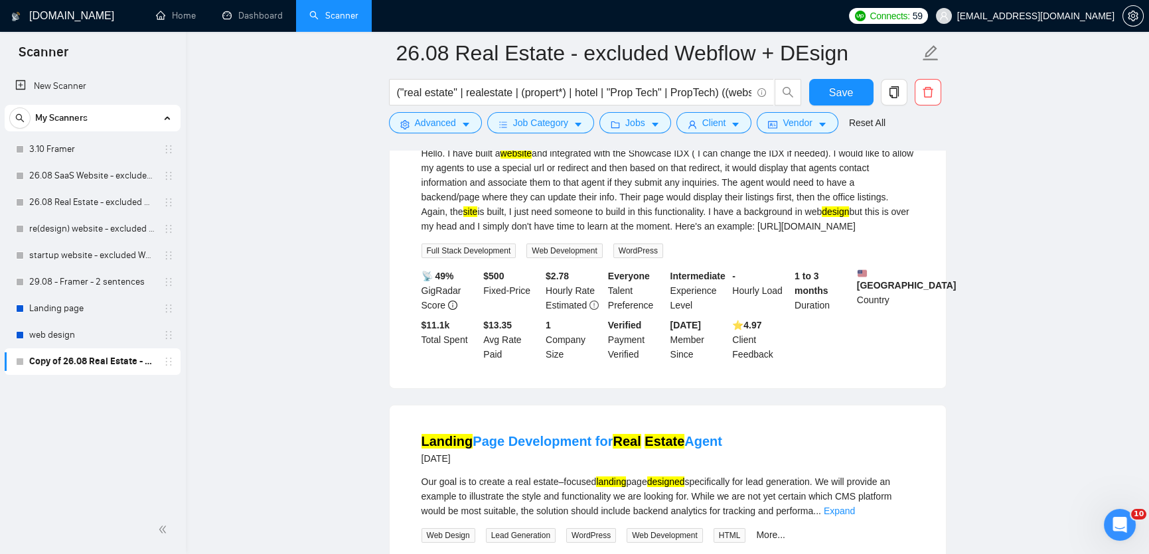
scroll to position [239, 0]
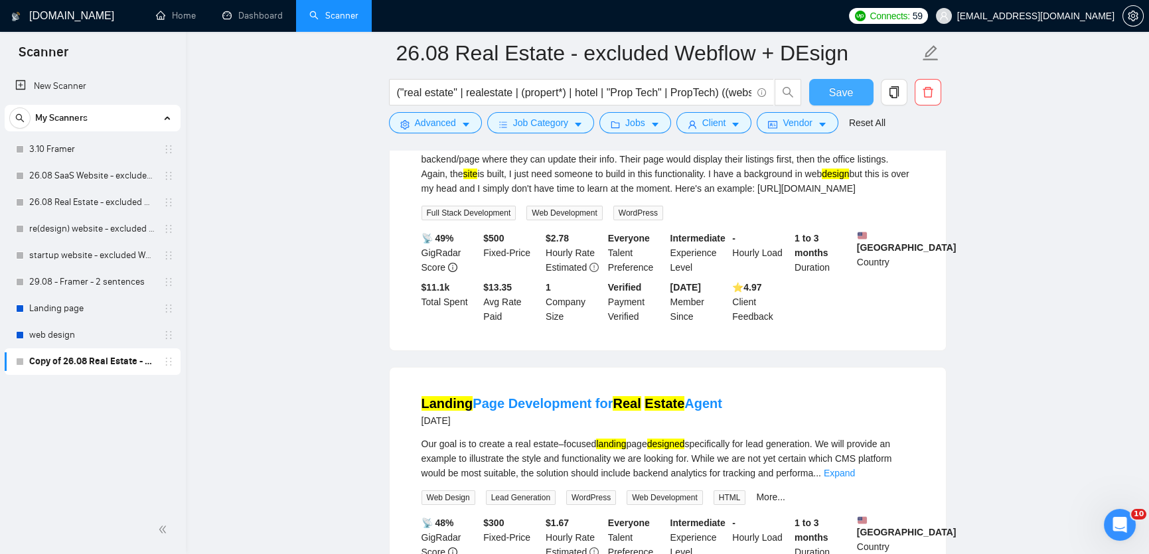
click at [854, 86] on button "Save" at bounding box center [841, 92] width 64 height 27
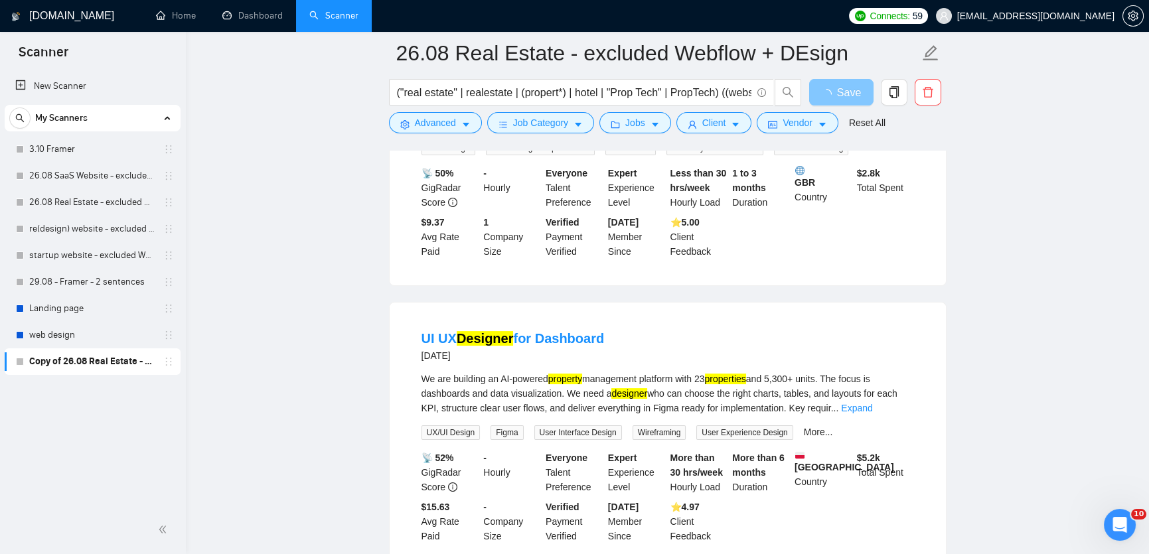
scroll to position [890, 0]
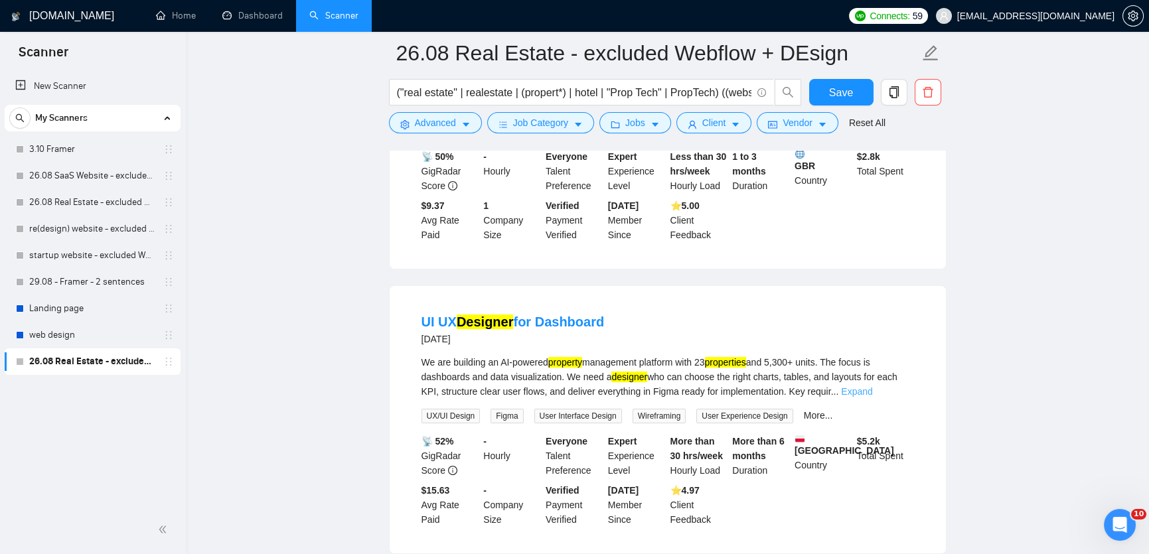
click at [872, 397] on link "Expand" at bounding box center [856, 391] width 31 height 11
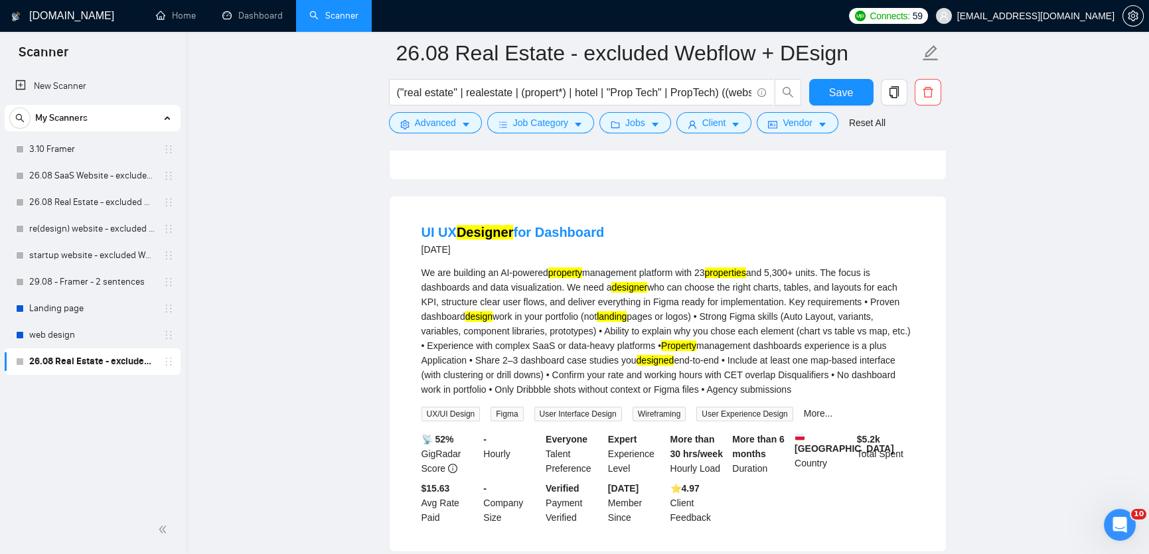
scroll to position [983, 0]
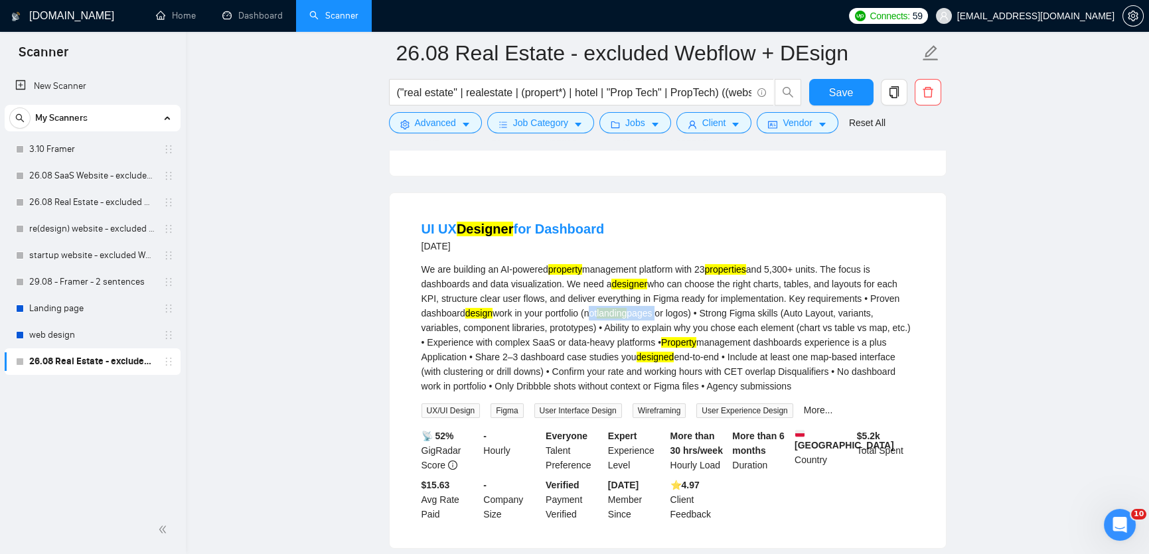
drag, startPoint x: 630, startPoint y: 346, endPoint x: 706, endPoint y: 346, distance: 76.3
click at [706, 346] on div "We are building an AI-powered property management platform with 23 properties a…" at bounding box center [667, 327] width 492 height 131
copy div "not landing pages"
click at [459, 124] on button "Advanced" at bounding box center [435, 122] width 93 height 21
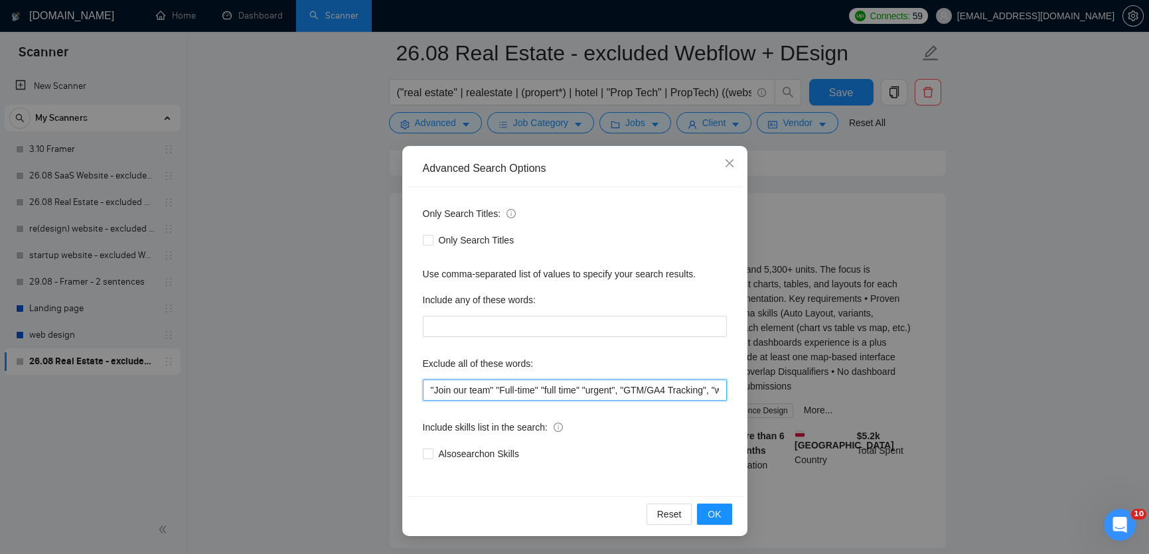
click at [425, 384] on input ""Join our team" "Full-time" "full time" "urgent", "GTM/GA4 Tracking", "webflow"…" at bounding box center [575, 390] width 304 height 21
paste input "not landing pages"
click at [434, 390] on input ""not landing pages", "Join our team" "Full-time" "full time" "urgent", "GTM/GA4…" at bounding box center [575, 390] width 304 height 21
type input ""(not landing pages", "Join our team" "Full-time" "full time" "urgent", "GTM/GA…"
click at [711, 517] on span "OK" at bounding box center [713, 514] width 13 height 15
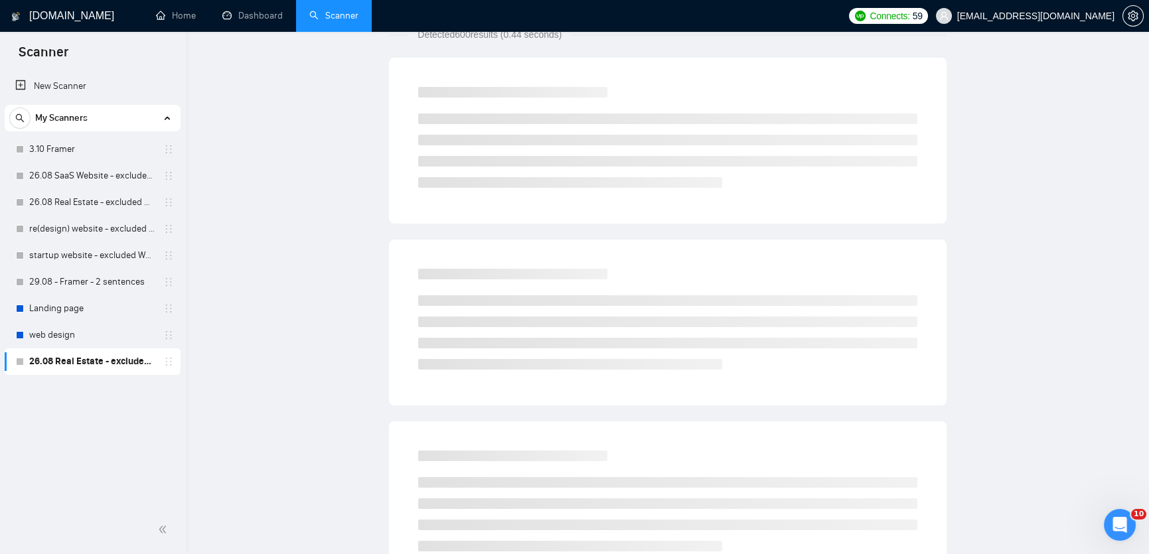
scroll to position [0, 0]
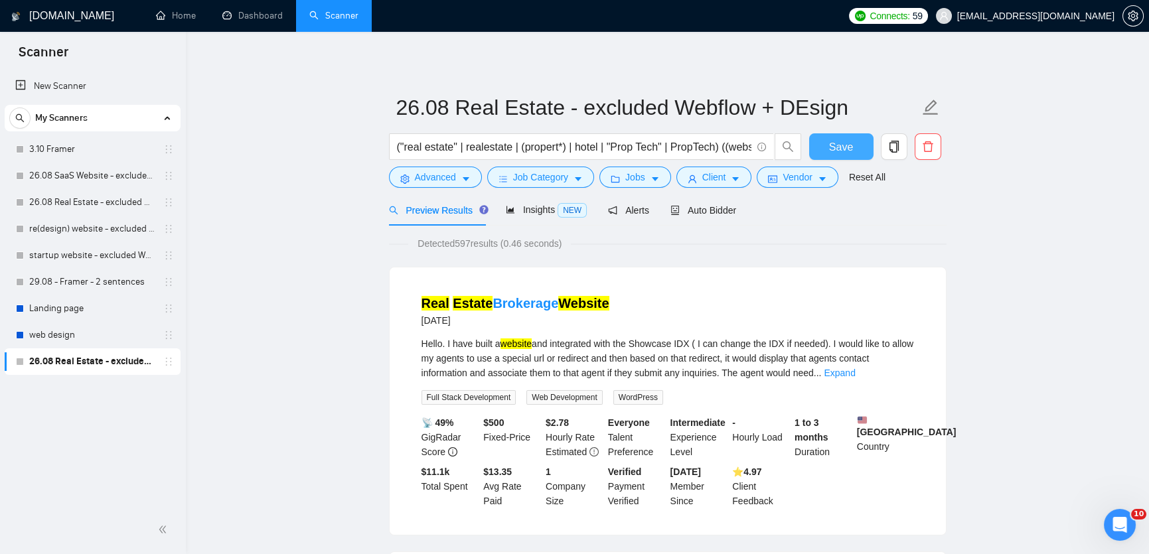
click at [849, 149] on span "Save" at bounding box center [841, 147] width 24 height 17
click at [849, 148] on span "Save" at bounding box center [841, 147] width 24 height 17
click at [1137, 9] on button "button" at bounding box center [1132, 15] width 21 height 21
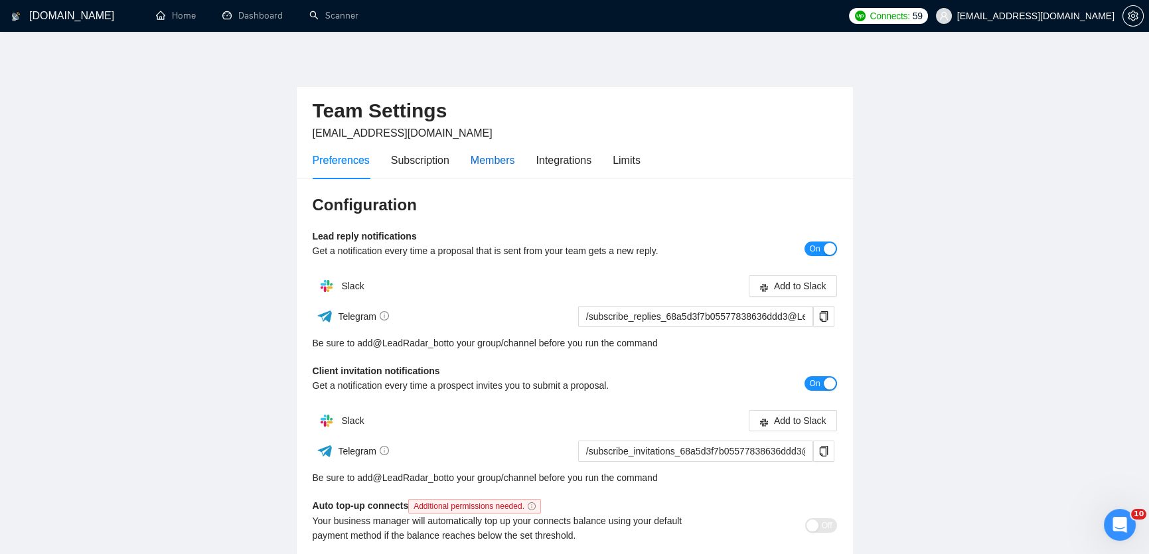
click at [497, 157] on div "Members" at bounding box center [493, 160] width 44 height 17
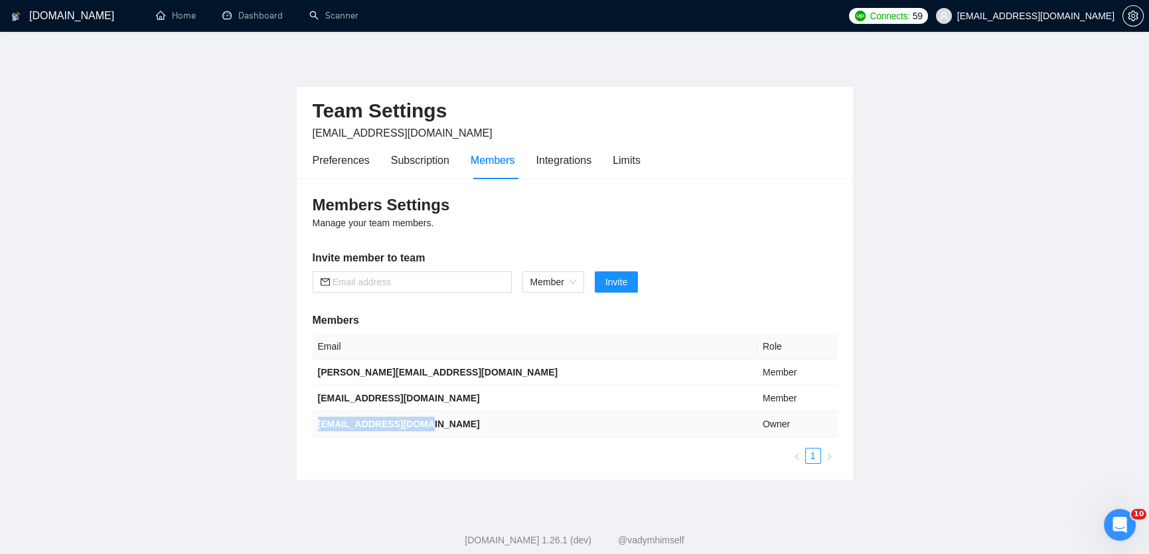
drag, startPoint x: 428, startPoint y: 422, endPoint x: 317, endPoint y: 425, distance: 110.9
click at [317, 425] on td "[EMAIL_ADDRESS][DOMAIN_NAME]" at bounding box center [535, 424] width 445 height 26
copy b "[EMAIL_ADDRESS][DOMAIN_NAME]"
click at [421, 161] on div "Subscription" at bounding box center [420, 160] width 58 height 17
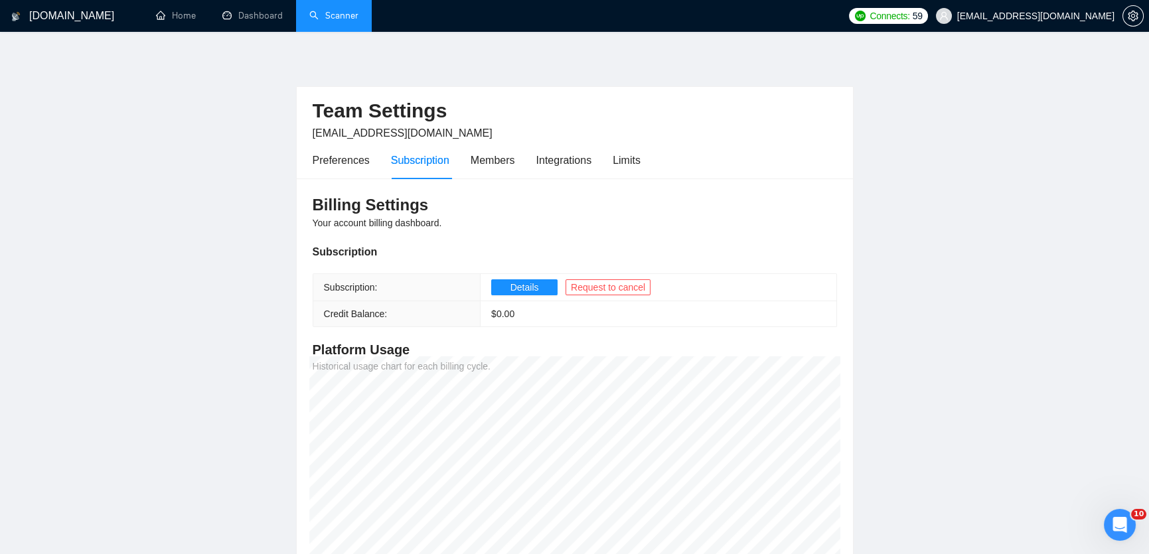
click at [343, 21] on link "Scanner" at bounding box center [333, 15] width 49 height 11
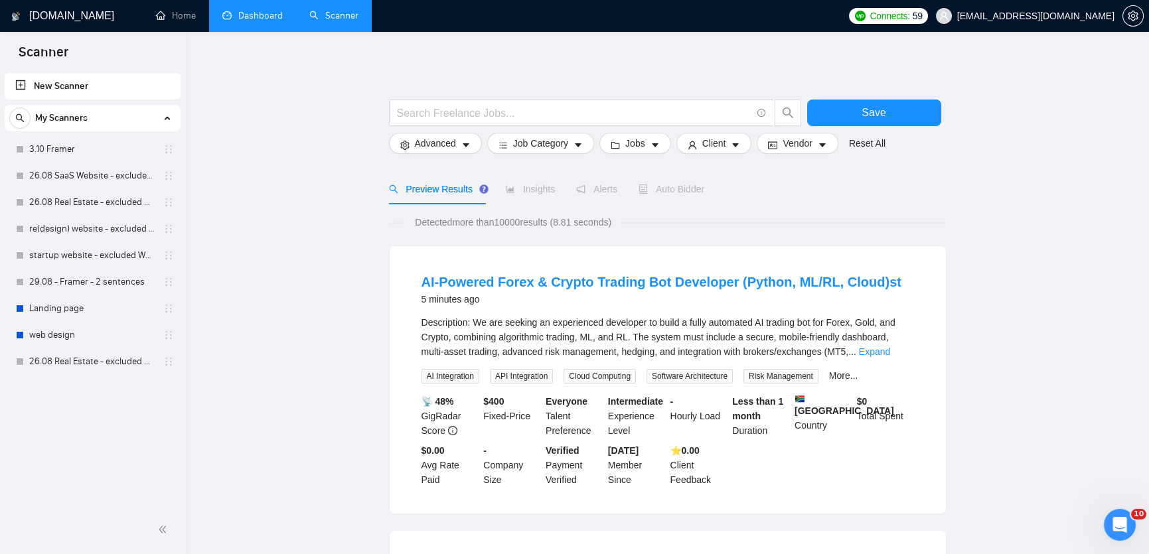
click at [254, 17] on link "Dashboard" at bounding box center [252, 15] width 60 height 11
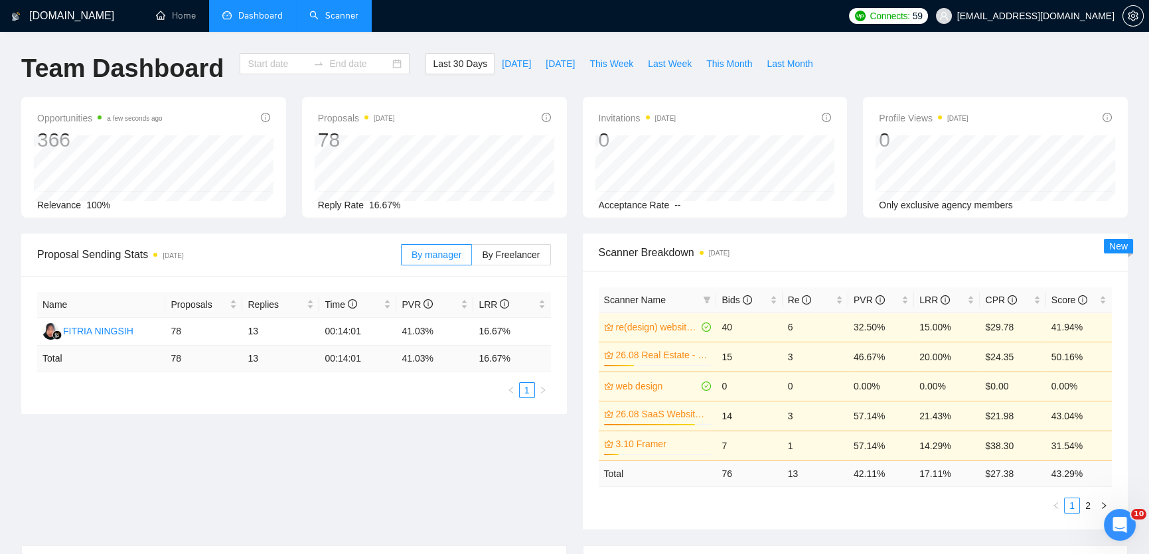
type input "[DATE]"
click at [390, 65] on div "[DATE] [DATE]" at bounding box center [325, 63] width 170 height 21
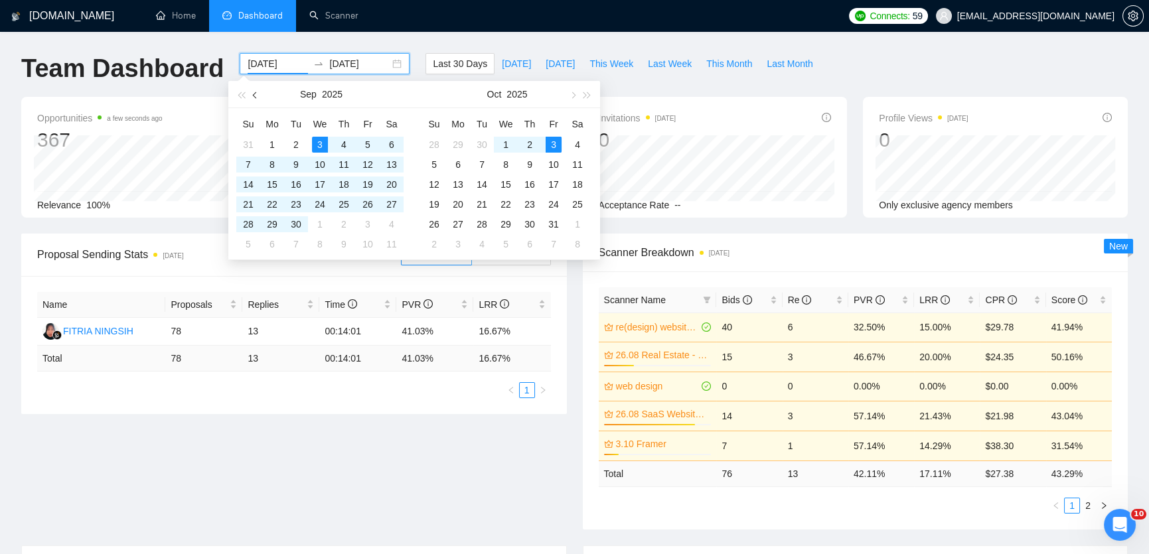
click at [255, 100] on button "button" at bounding box center [255, 94] width 15 height 27
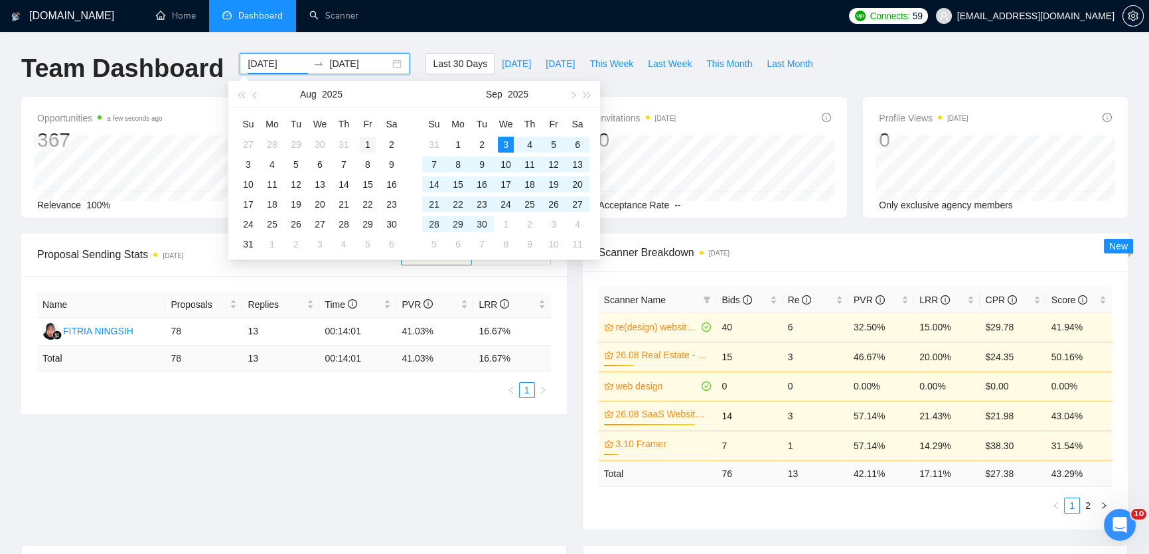
type input "[DATE]"
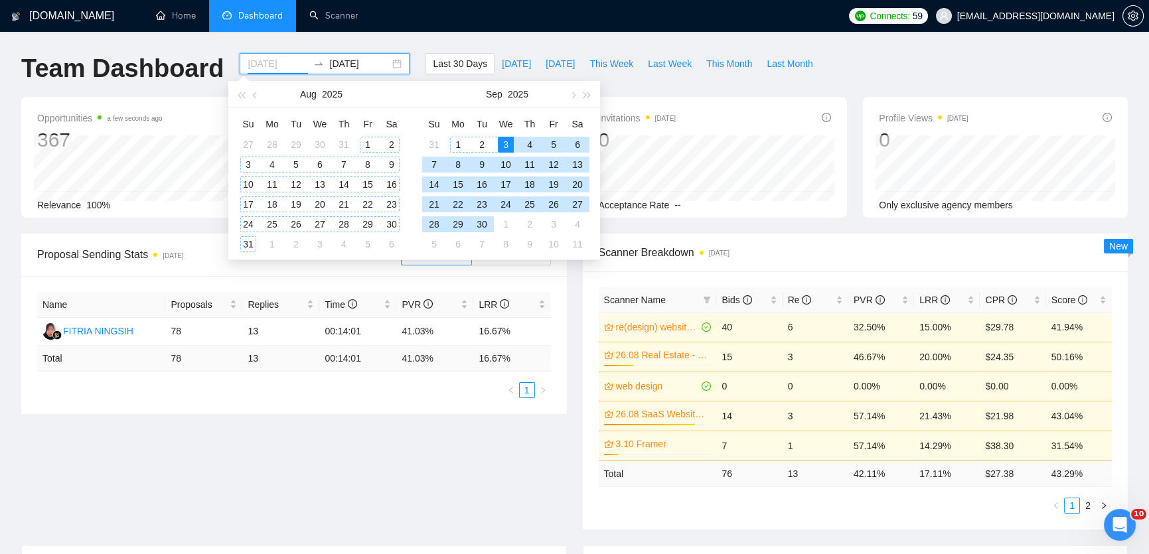
click at [368, 141] on div "1" at bounding box center [368, 145] width 16 height 16
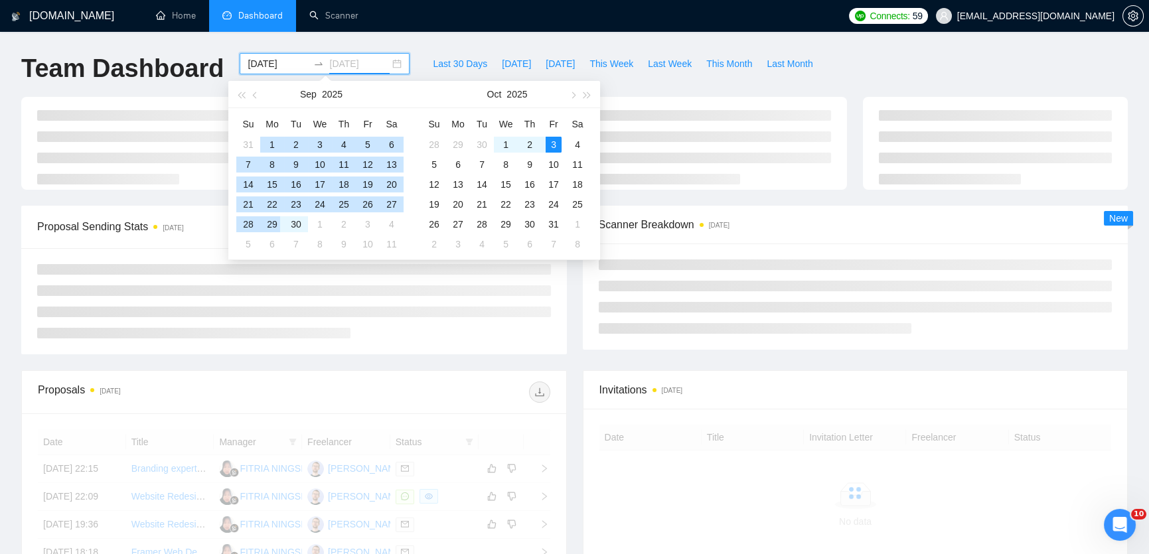
type input "[DATE]"
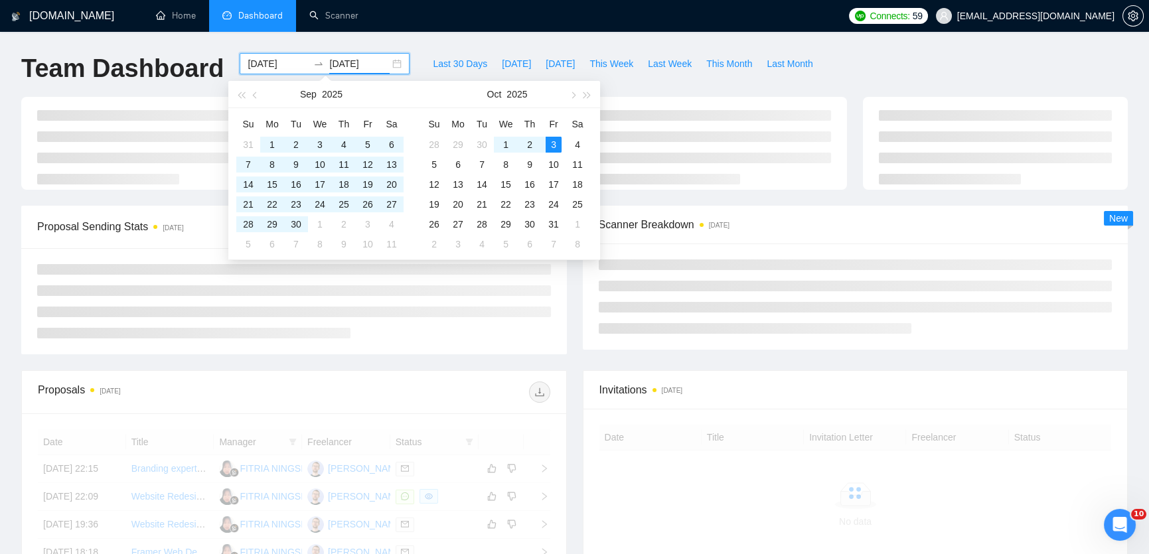
click at [739, 100] on div at bounding box center [715, 143] width 265 height 93
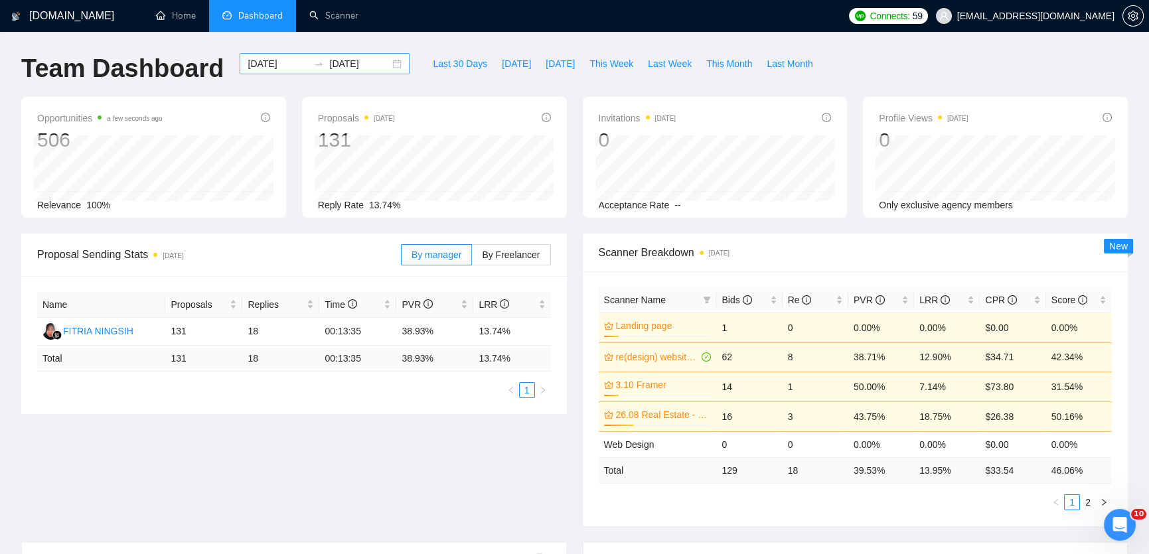
click at [385, 62] on div "[DATE] [DATE]" at bounding box center [325, 63] width 170 height 21
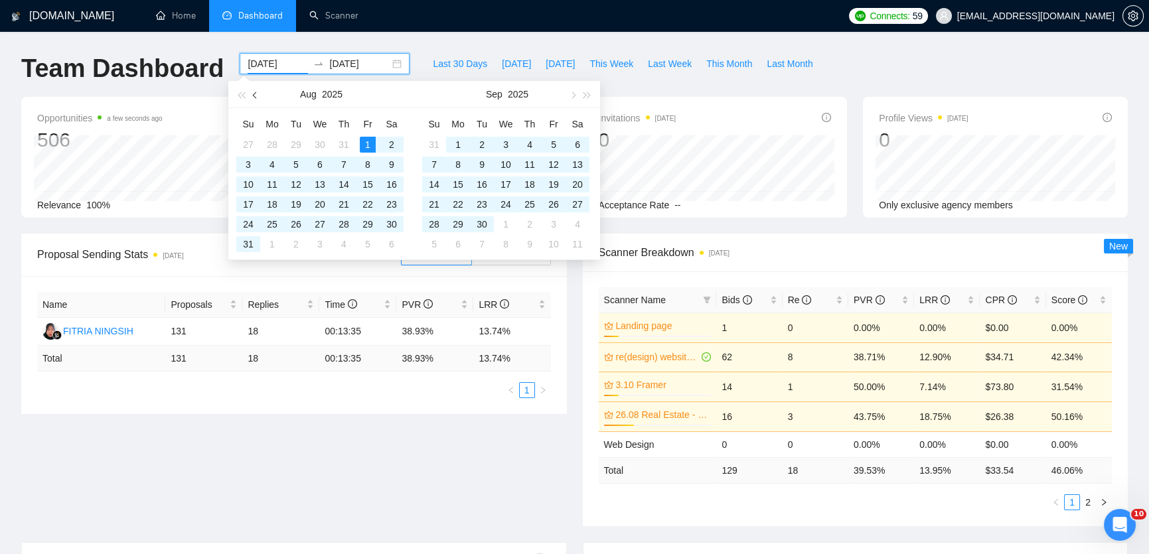
click at [252, 98] on button "button" at bounding box center [255, 94] width 15 height 27
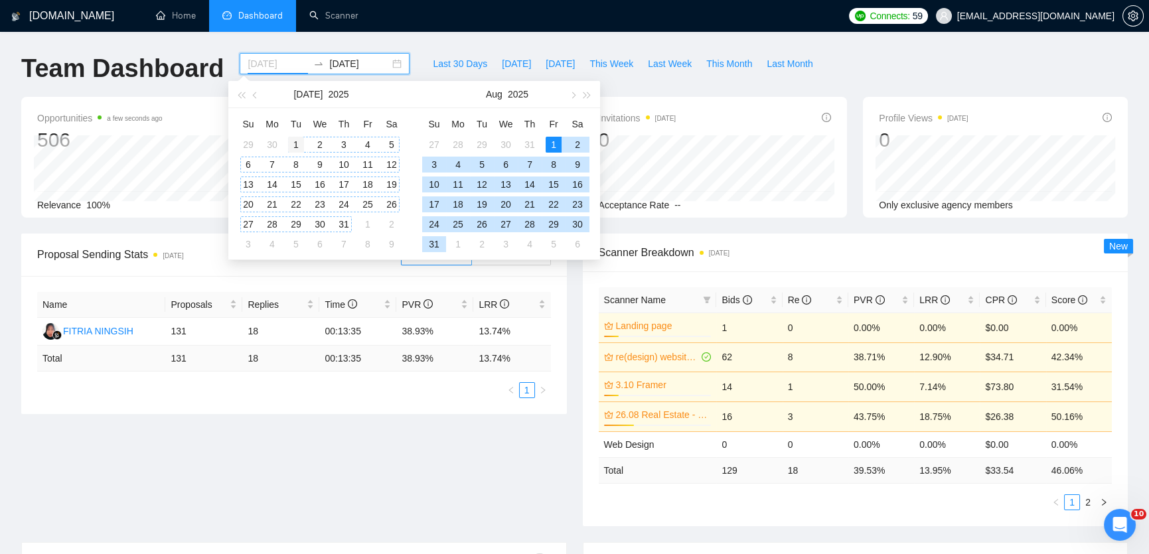
type input "[DATE]"
click at [295, 143] on div "1" at bounding box center [296, 145] width 16 height 16
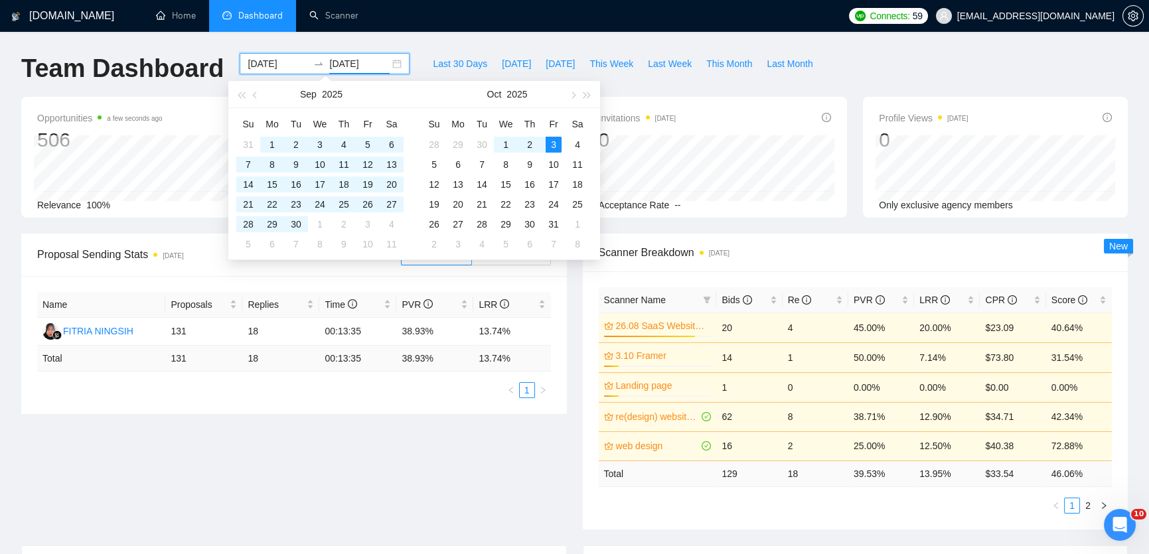
click at [735, 90] on div "Last 30 Days [DATE] [DATE] This Week Last Week This Month Last Month" at bounding box center [622, 75] width 410 height 44
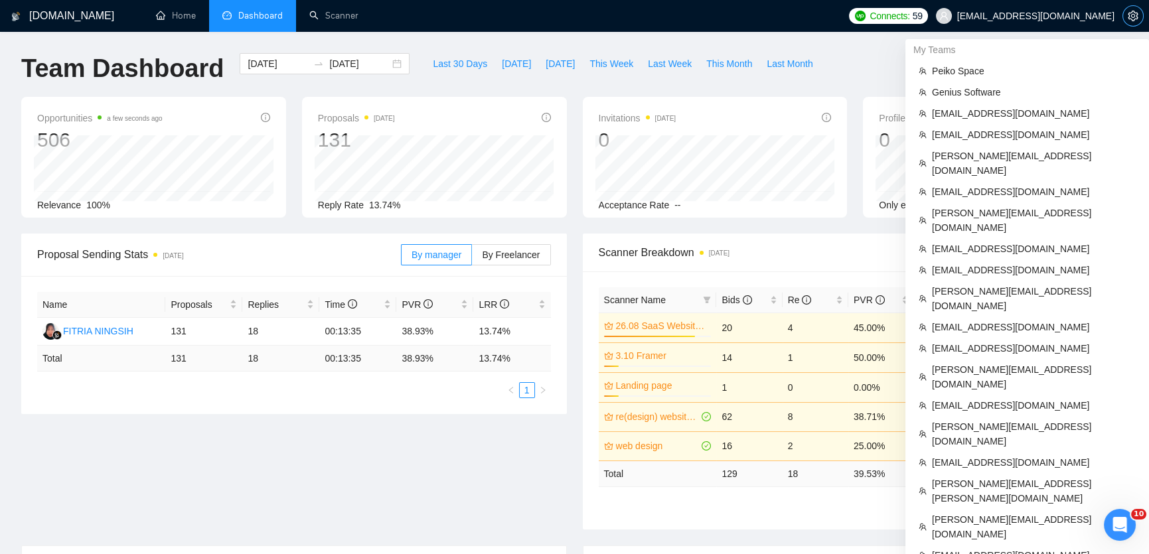
click at [1132, 17] on icon "setting" at bounding box center [1132, 16] width 11 height 11
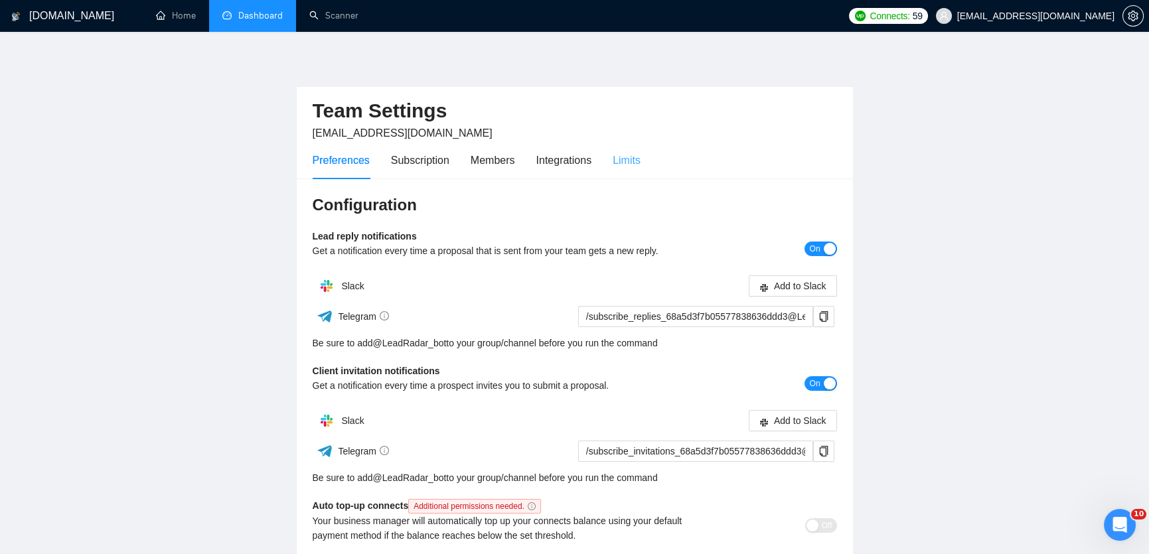
click at [633, 148] on div "Limits" at bounding box center [627, 160] width 28 height 38
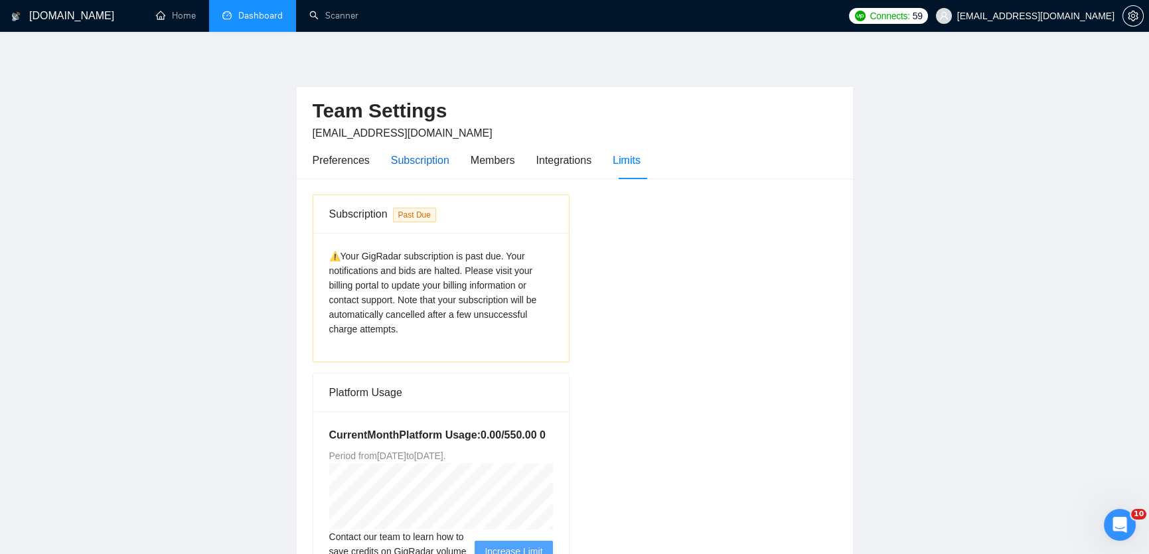
click at [423, 158] on div "Subscription" at bounding box center [420, 160] width 58 height 17
